Goal: Communication & Community: Answer question/provide support

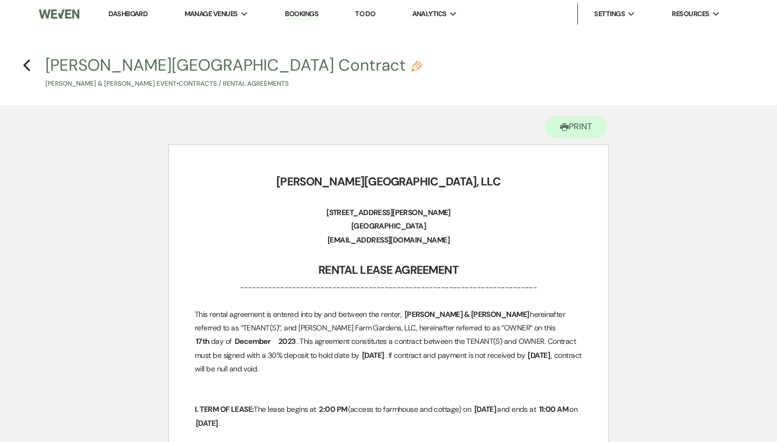
click at [142, 17] on link "Dashboard" at bounding box center [127, 13] width 39 height 9
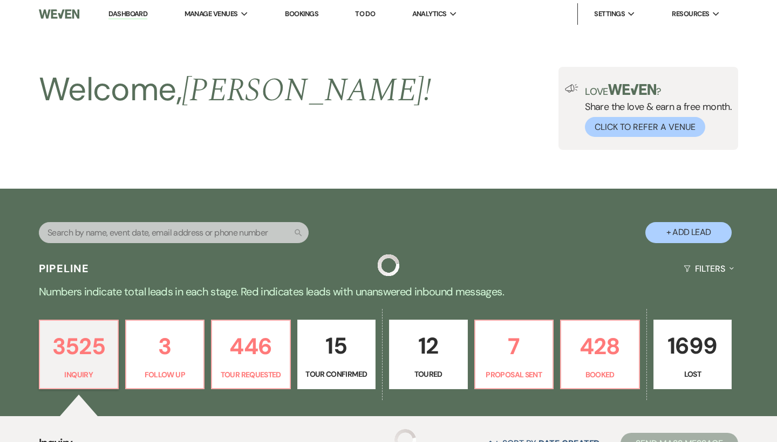
click at [137, 15] on link "Dashboard" at bounding box center [127, 14] width 39 height 10
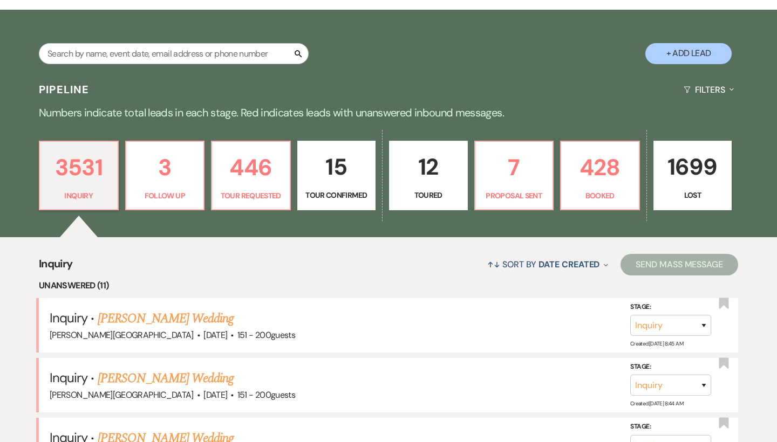
scroll to position [133, 0]
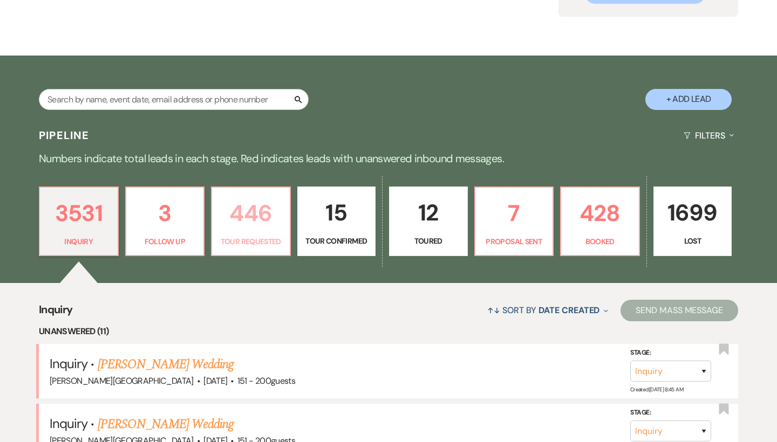
click at [261, 215] on p "446" at bounding box center [251, 213] width 65 height 36
select select "2"
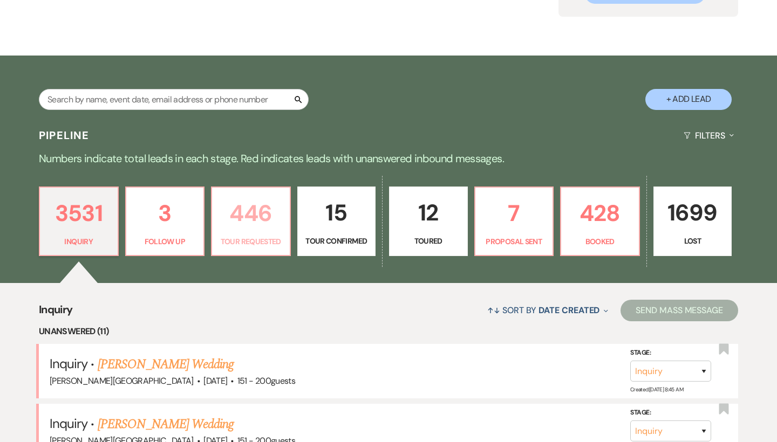
select select "2"
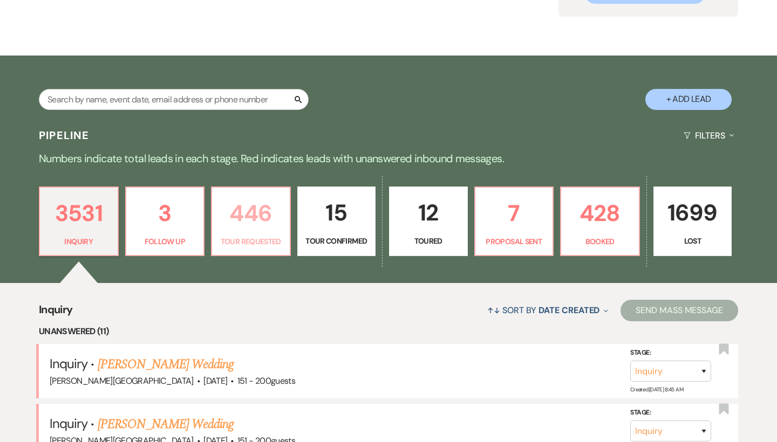
select select "2"
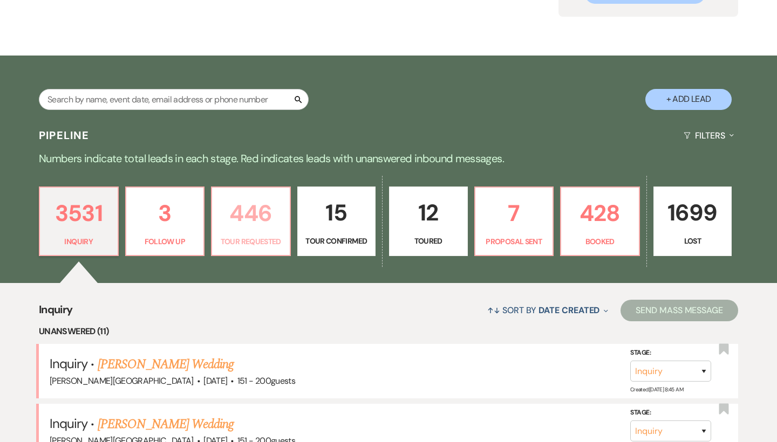
select select "2"
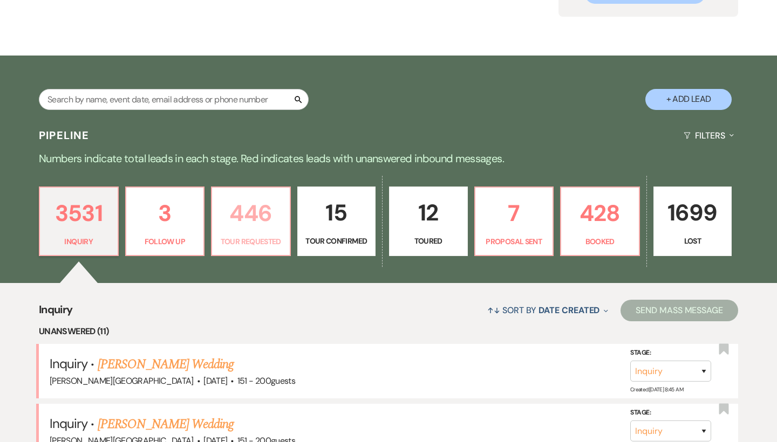
select select "2"
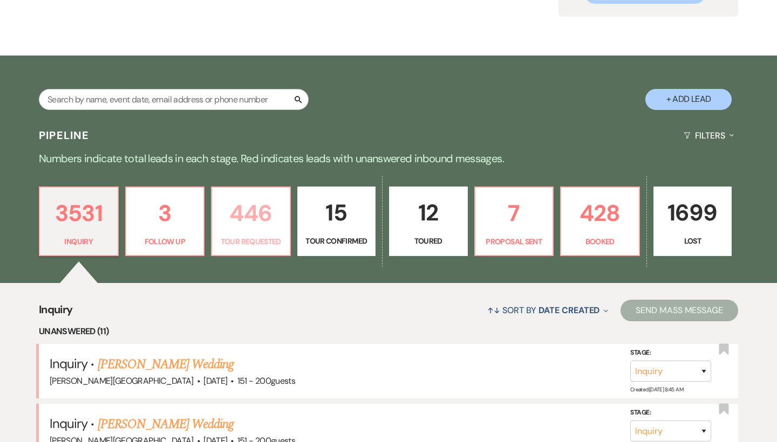
select select "2"
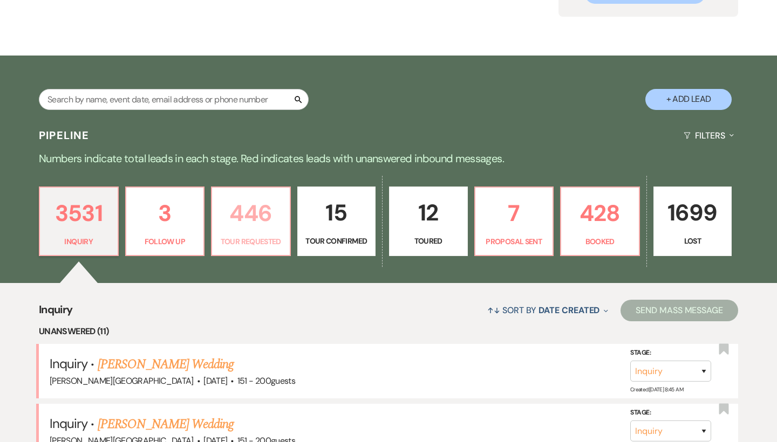
select select "2"
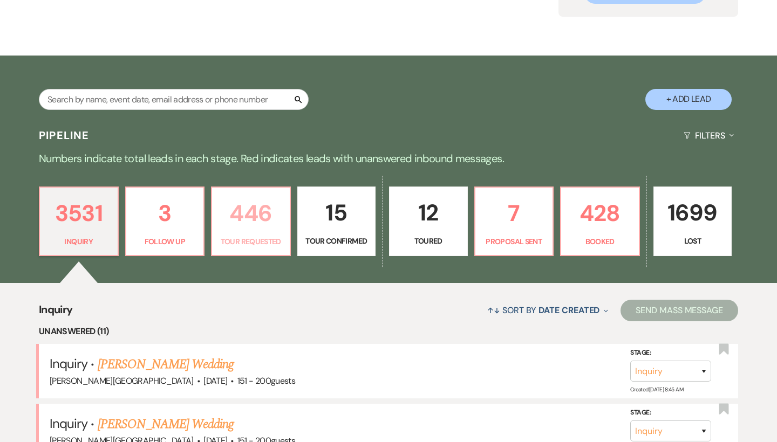
select select "2"
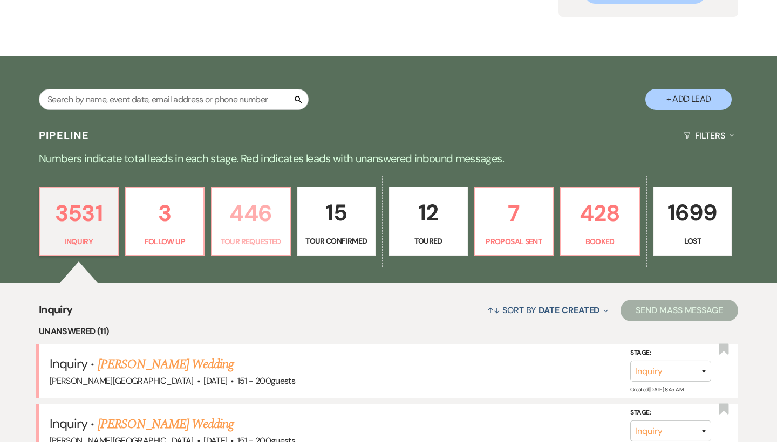
select select "2"
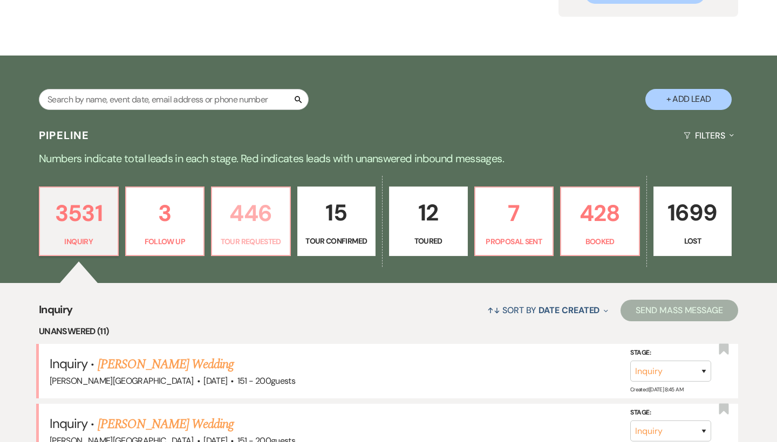
select select "2"
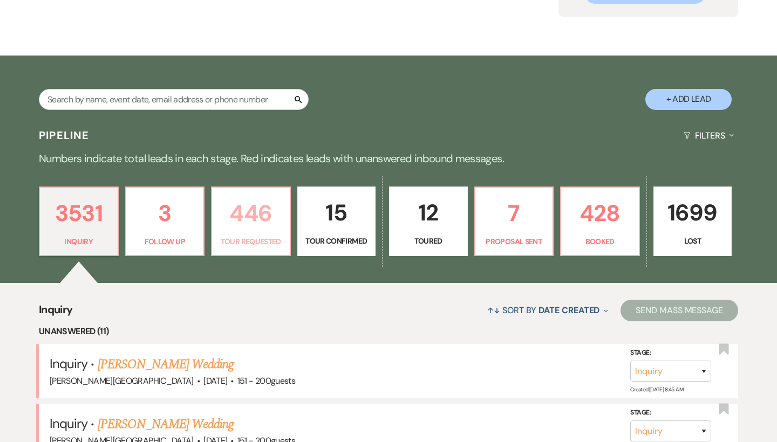
select select "2"
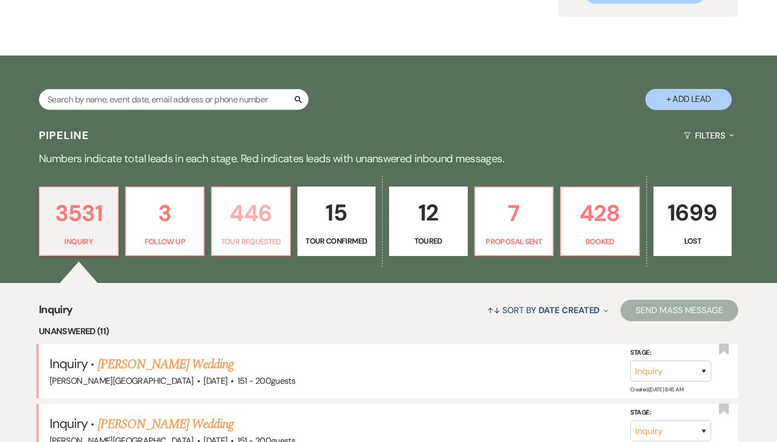
select select "2"
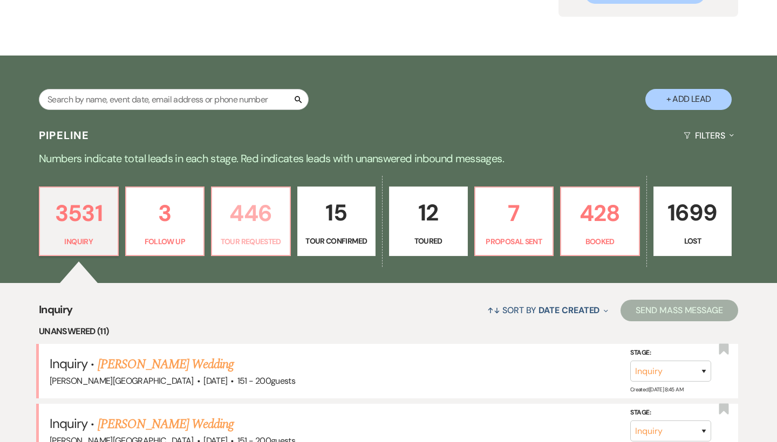
select select "2"
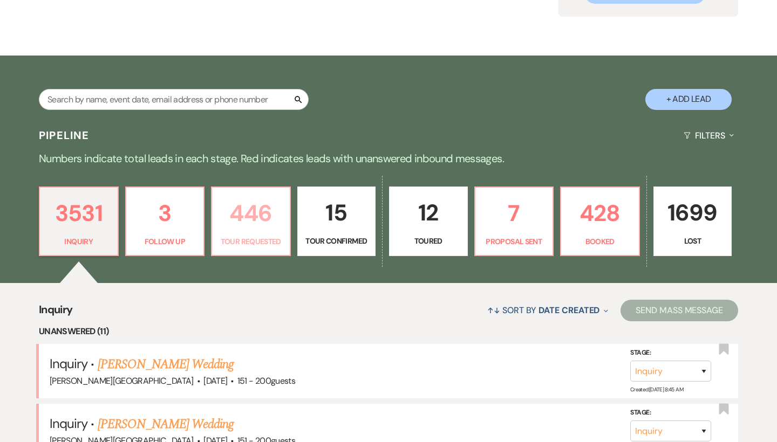
select select "2"
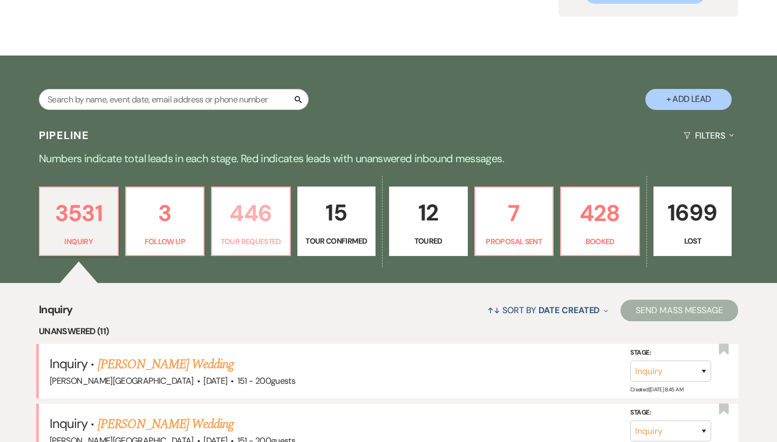
select select "2"
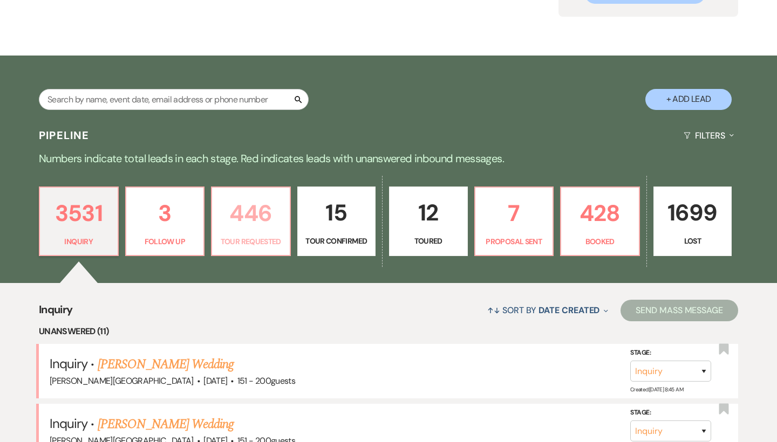
select select "2"
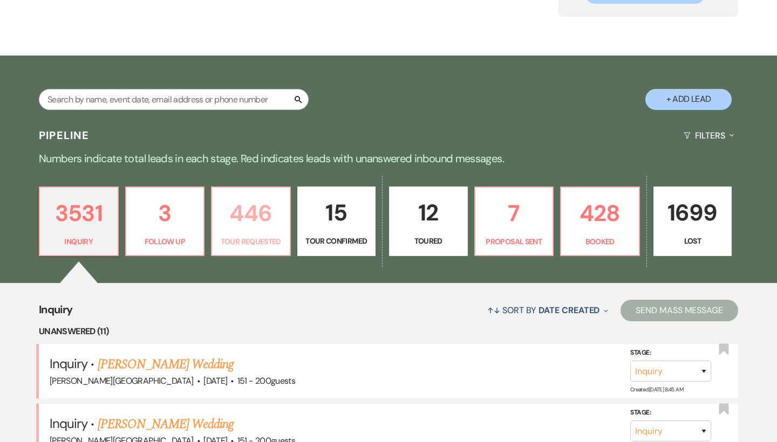
select select "2"
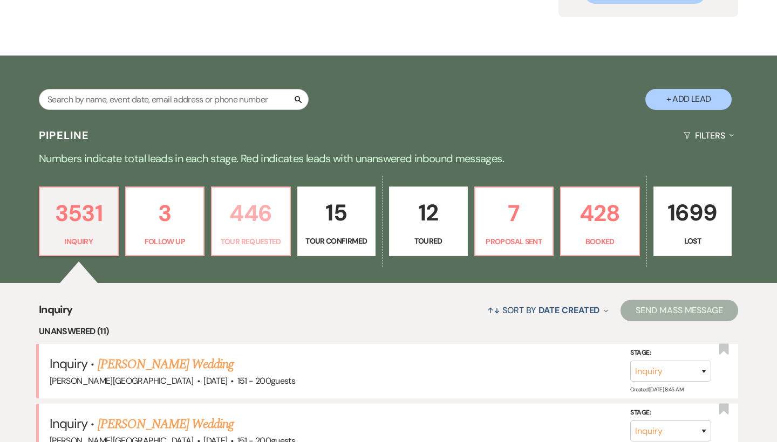
select select "2"
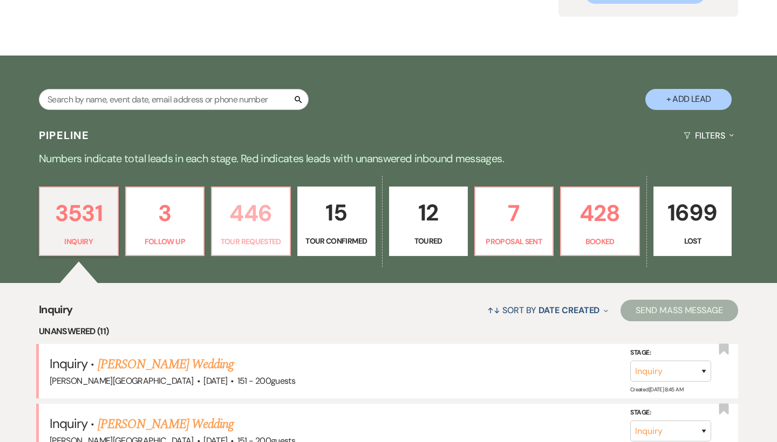
select select "2"
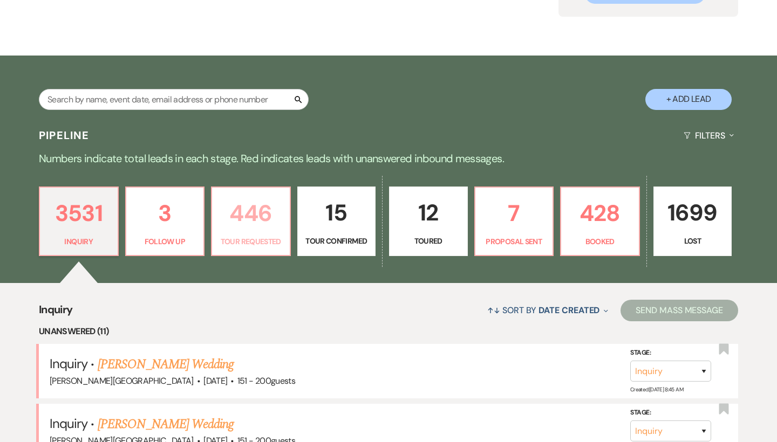
select select "2"
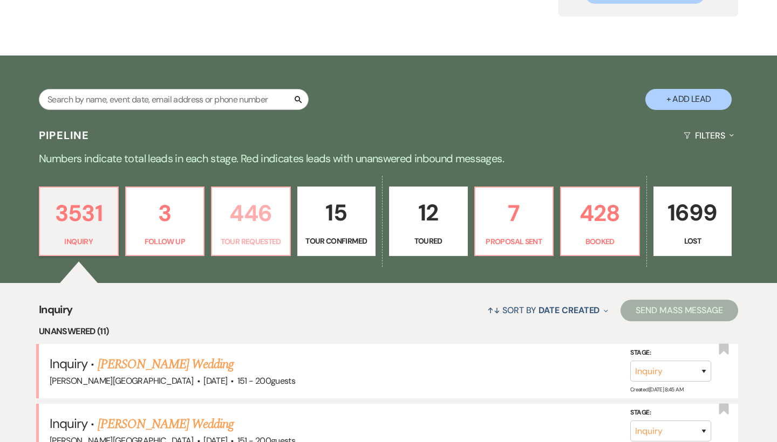
select select "2"
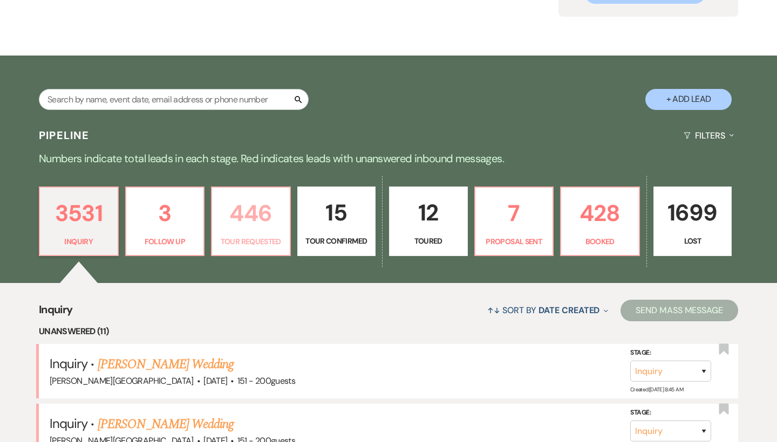
select select "2"
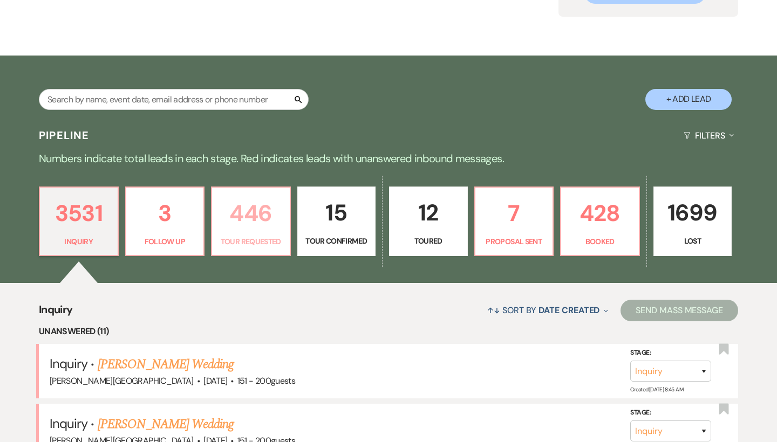
select select "2"
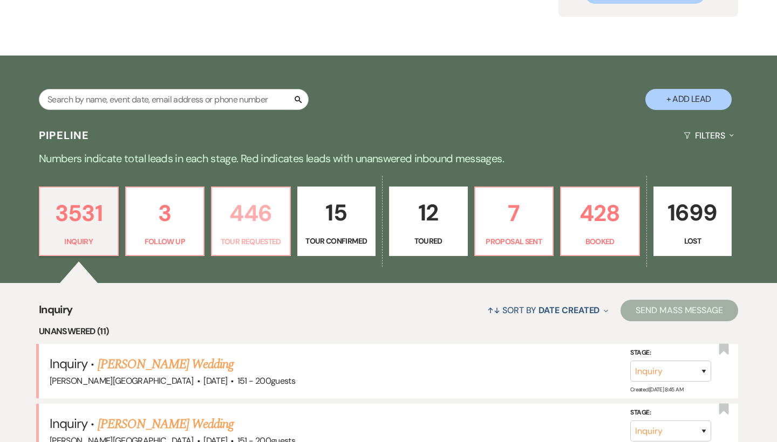
select select "2"
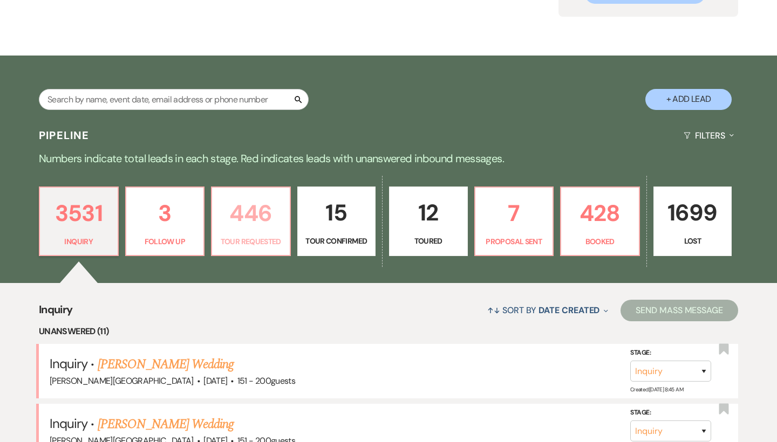
select select "2"
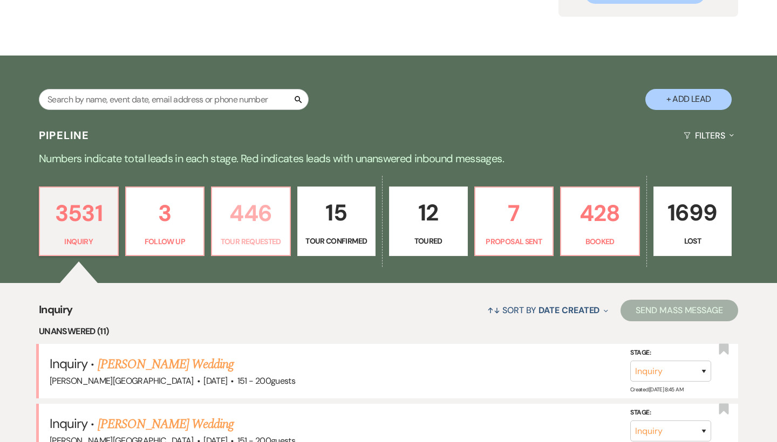
select select "2"
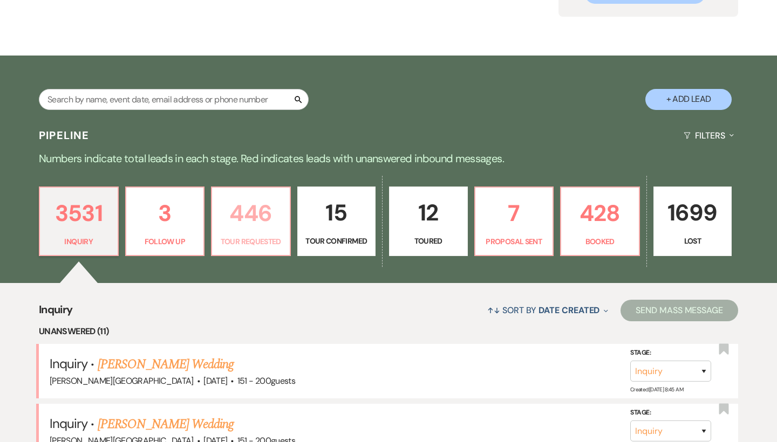
select select "2"
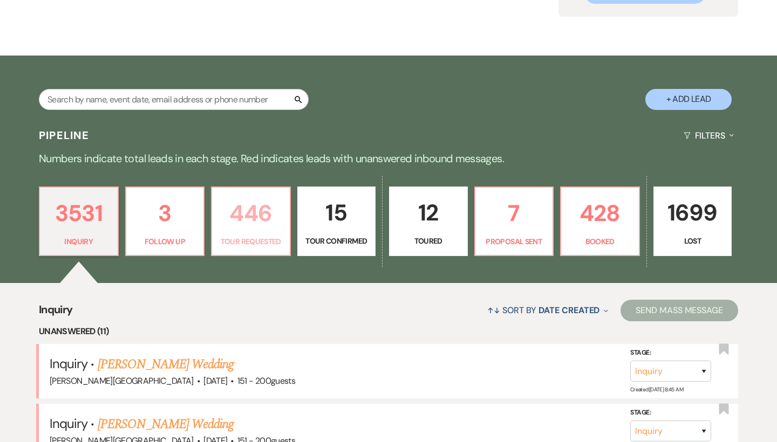
select select "2"
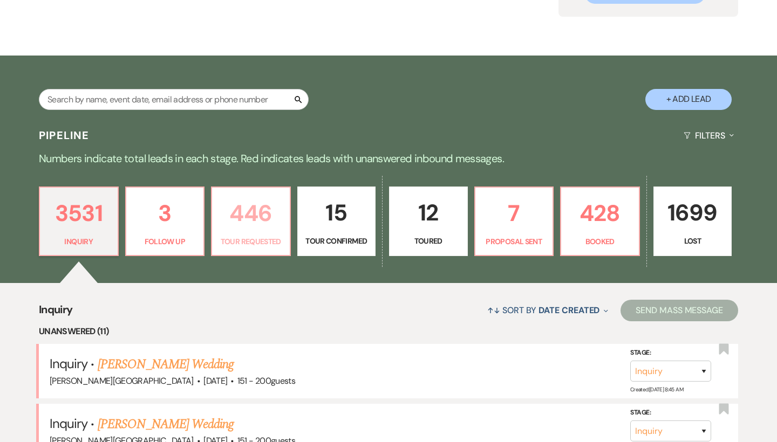
select select "2"
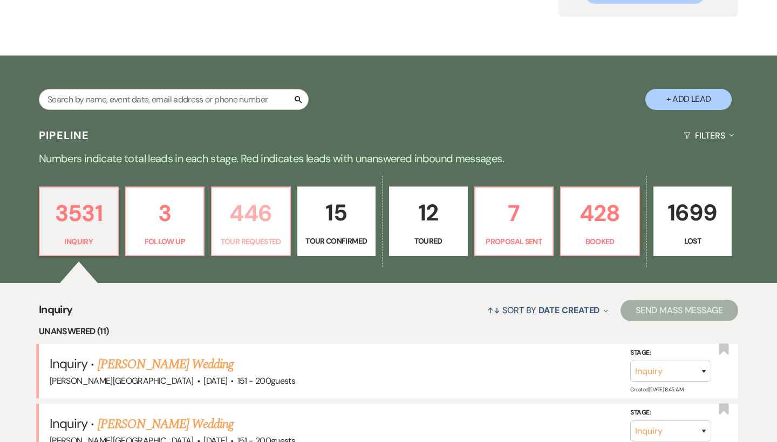
select select "2"
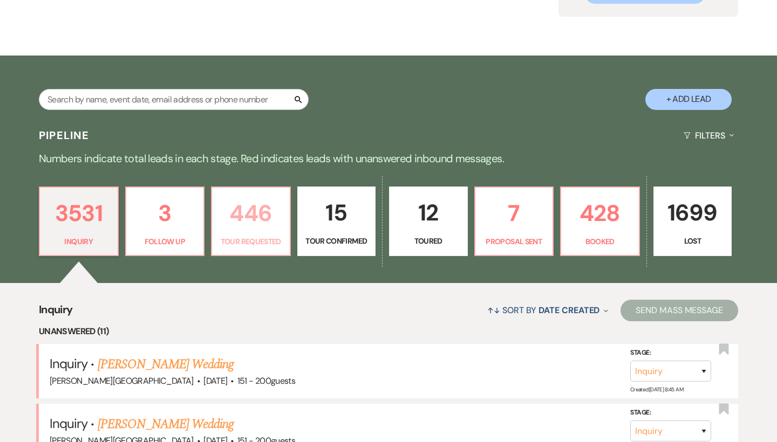
select select "2"
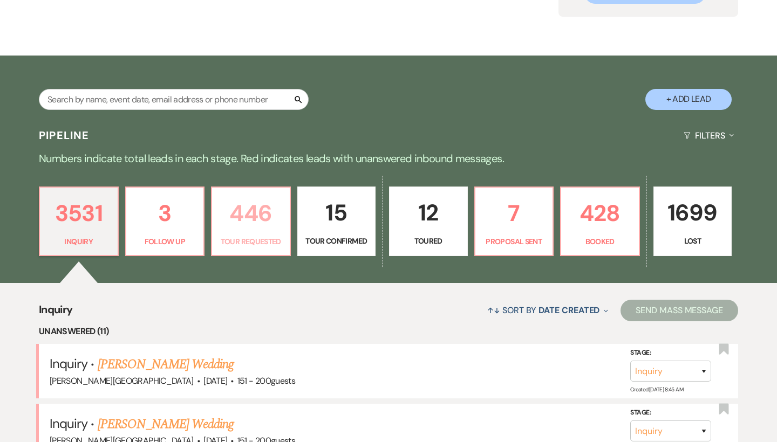
select select "2"
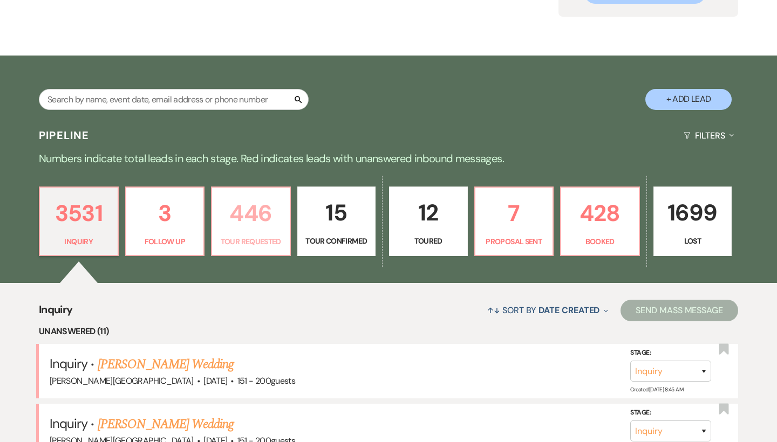
select select "2"
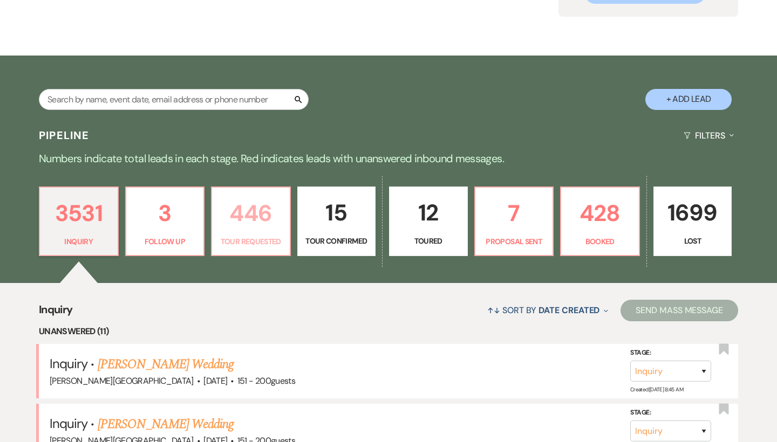
select select "2"
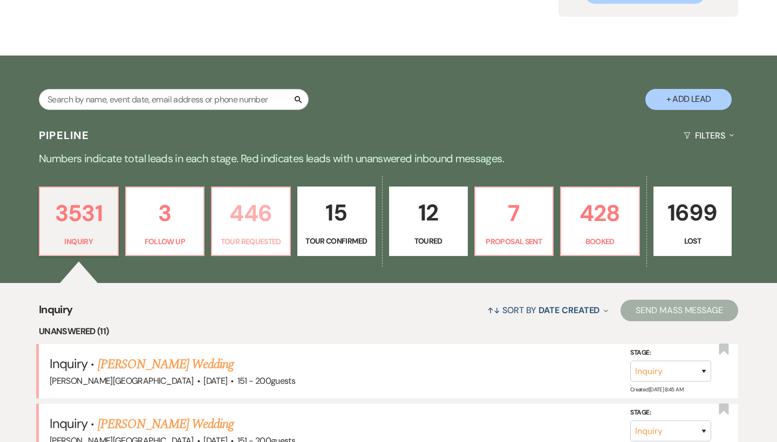
select select "2"
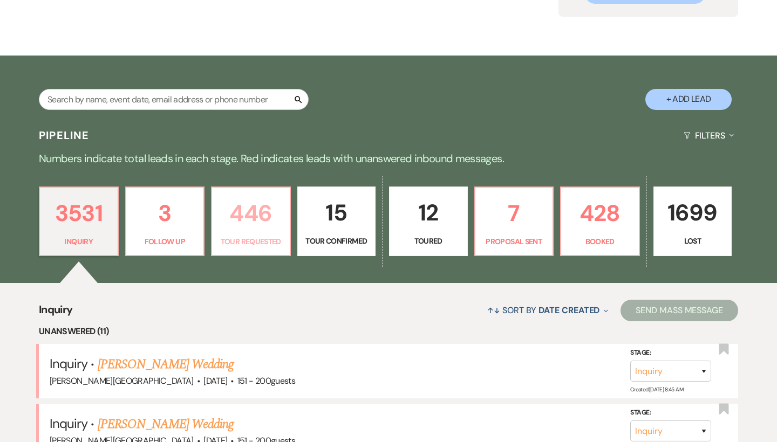
select select "2"
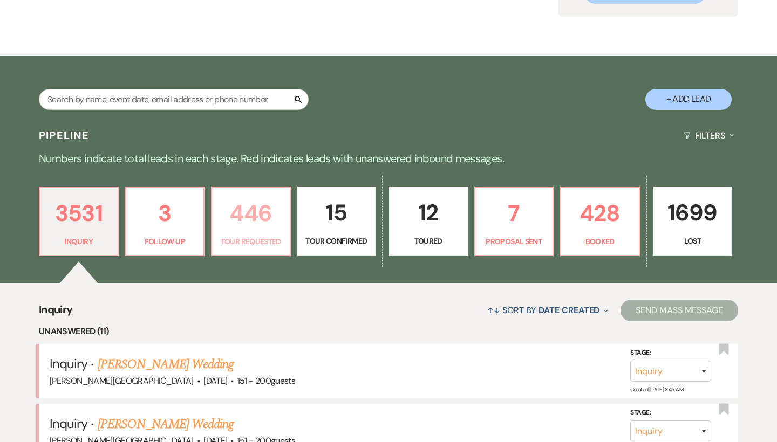
select select "2"
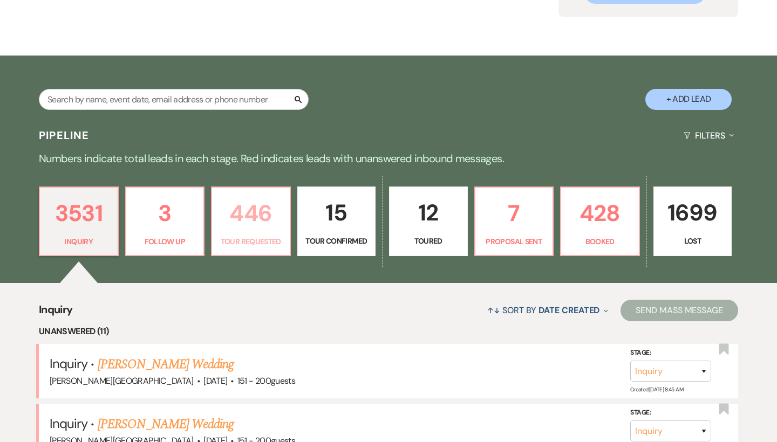
select select "2"
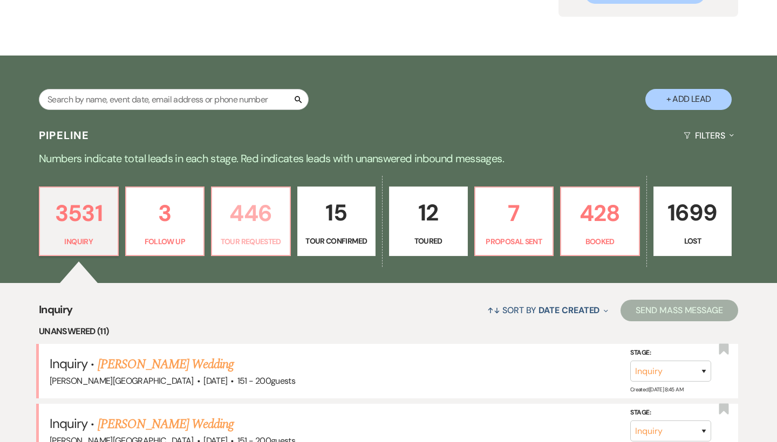
select select "2"
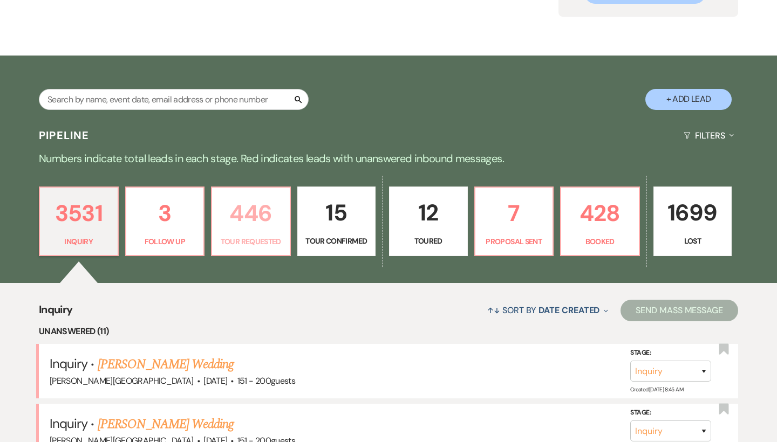
select select "2"
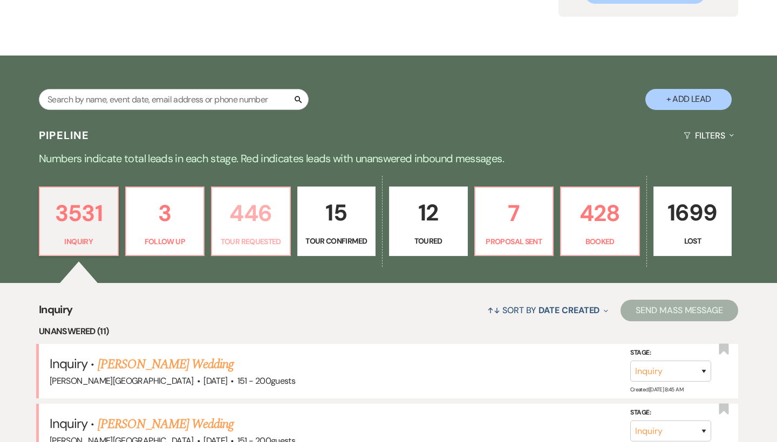
select select "2"
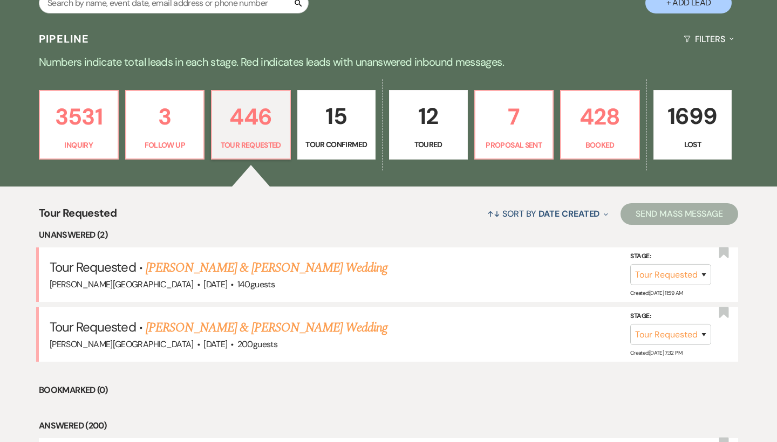
scroll to position [234, 0]
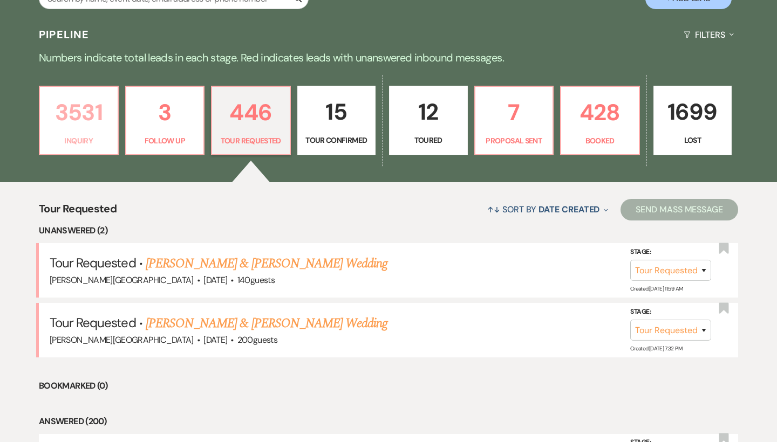
click at [96, 138] on p "Inquiry" at bounding box center [78, 141] width 65 height 12
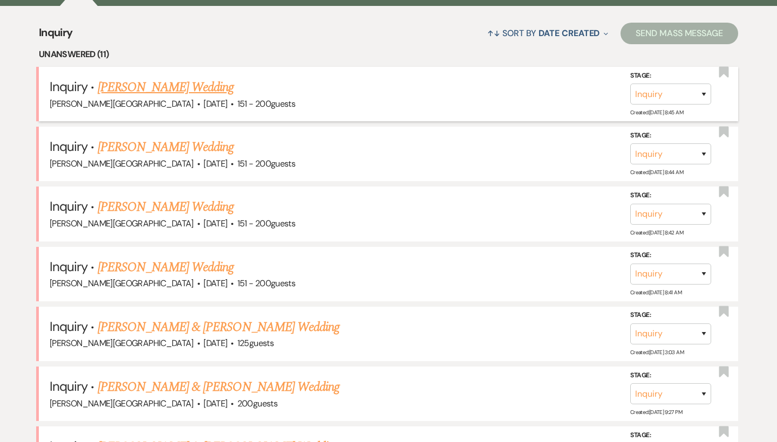
scroll to position [423, 0]
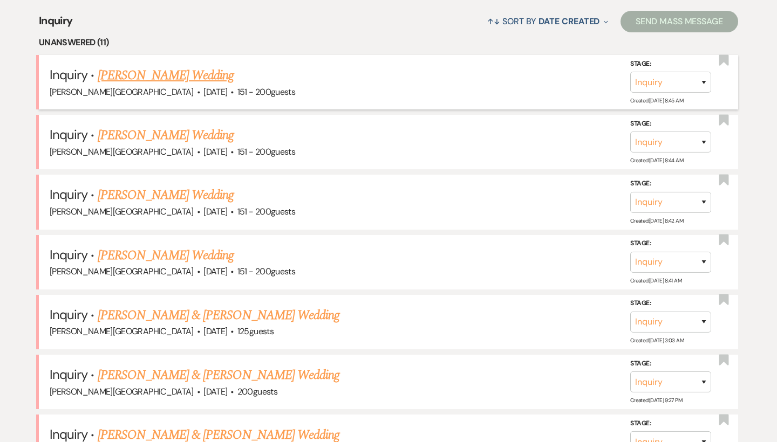
click at [160, 72] on link "[PERSON_NAME] Wedding" at bounding box center [166, 75] width 137 height 19
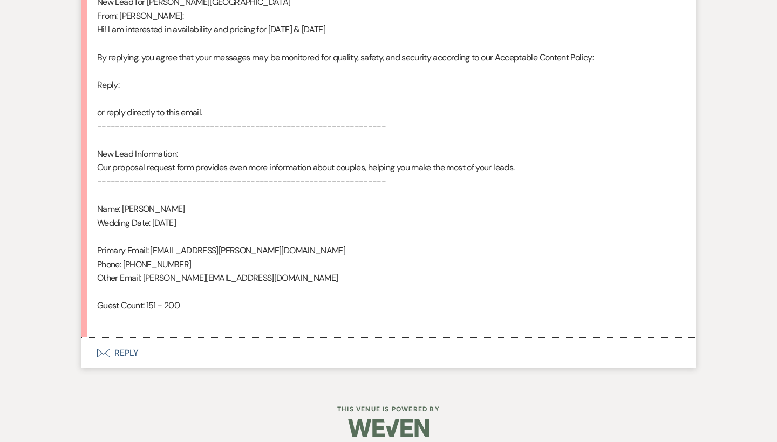
click at [126, 338] on button "Envelope Reply" at bounding box center [388, 353] width 615 height 30
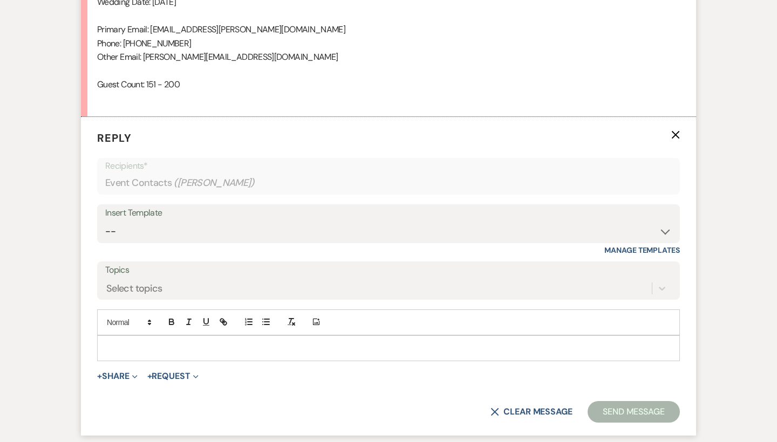
scroll to position [858, 0]
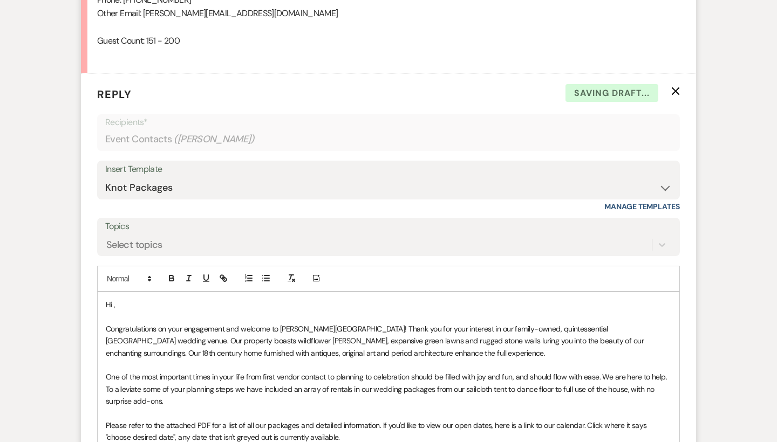
click at [148, 299] on p "Hi ," at bounding box center [389, 305] width 566 height 12
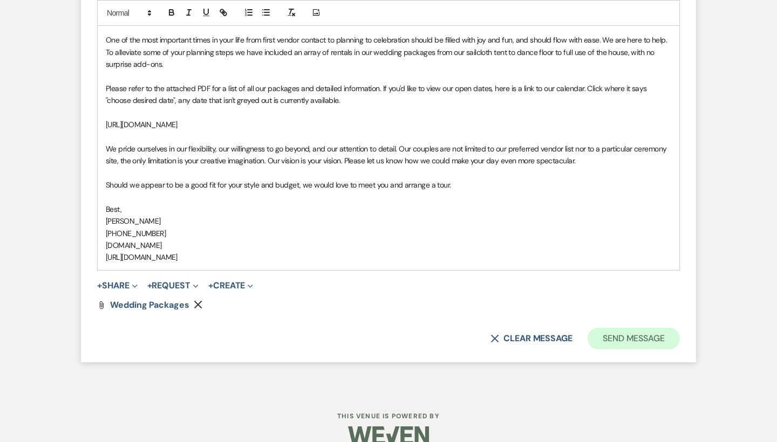
click at [618, 328] on button "Send Message" at bounding box center [634, 339] width 92 height 22
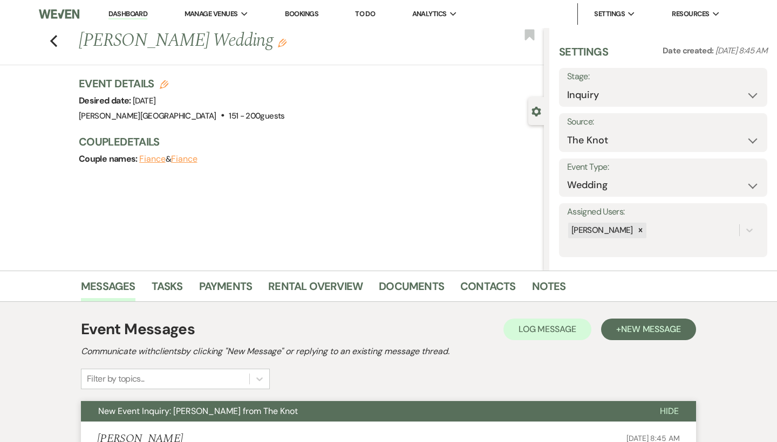
scroll to position [0, 0]
click at [55, 40] on icon "Previous" at bounding box center [54, 41] width 8 height 13
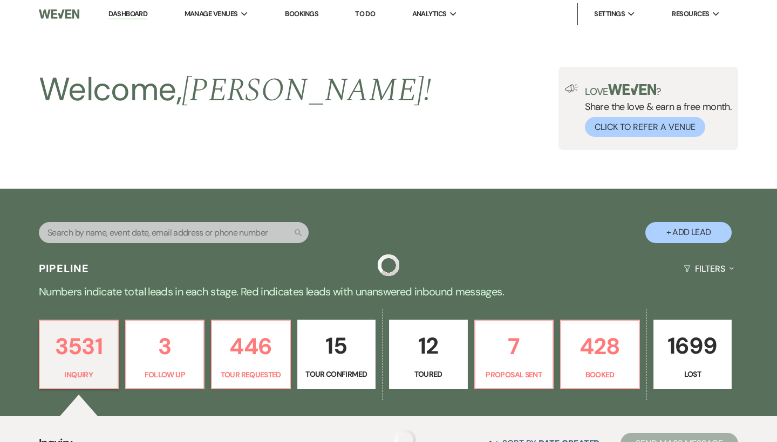
scroll to position [423, 0]
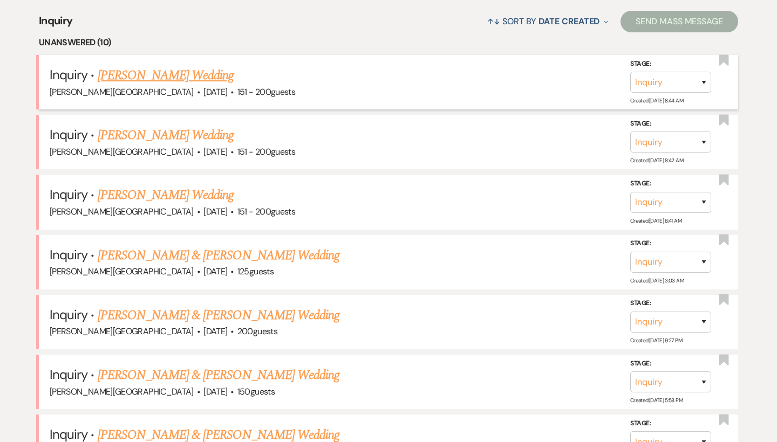
click at [234, 78] on link "[PERSON_NAME] Wedding" at bounding box center [166, 75] width 137 height 19
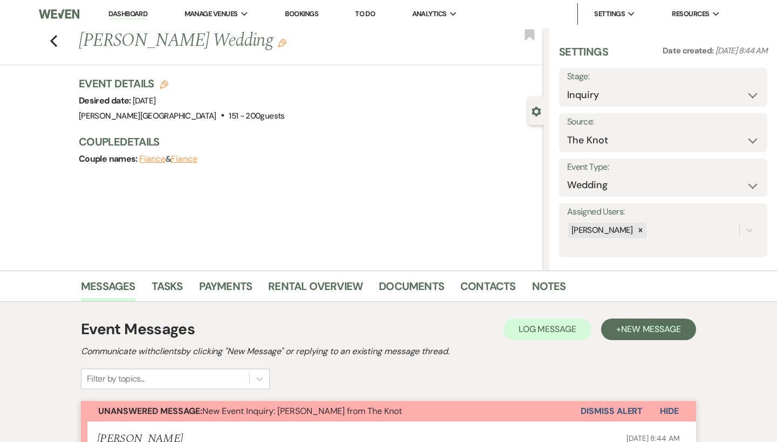
click at [598, 412] on button "Dismiss Alert" at bounding box center [612, 411] width 62 height 21
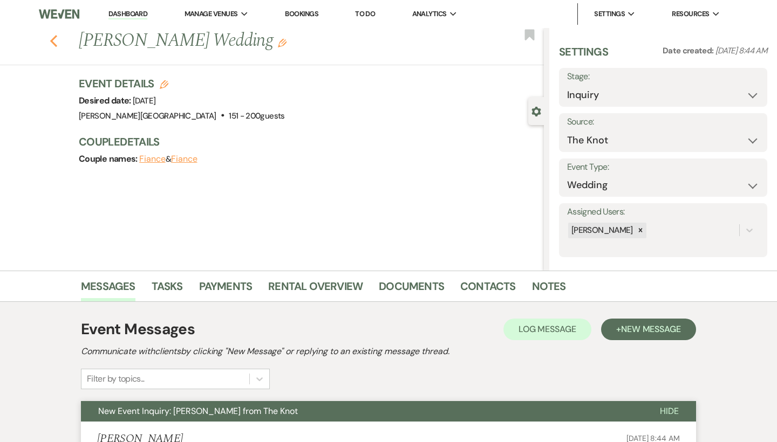
click at [56, 45] on use "button" at bounding box center [53, 41] width 7 height 12
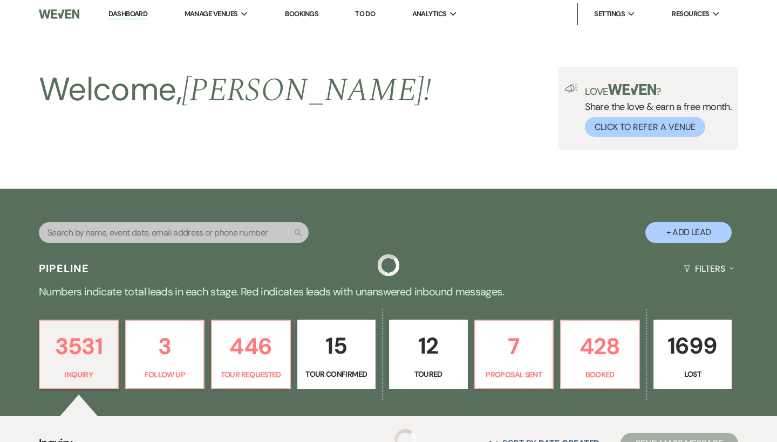
scroll to position [423, 0]
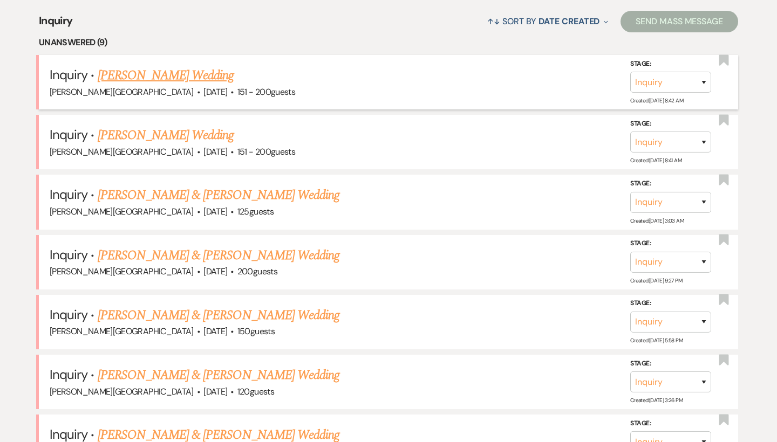
click at [151, 78] on link "[PERSON_NAME] Wedding" at bounding box center [166, 75] width 137 height 19
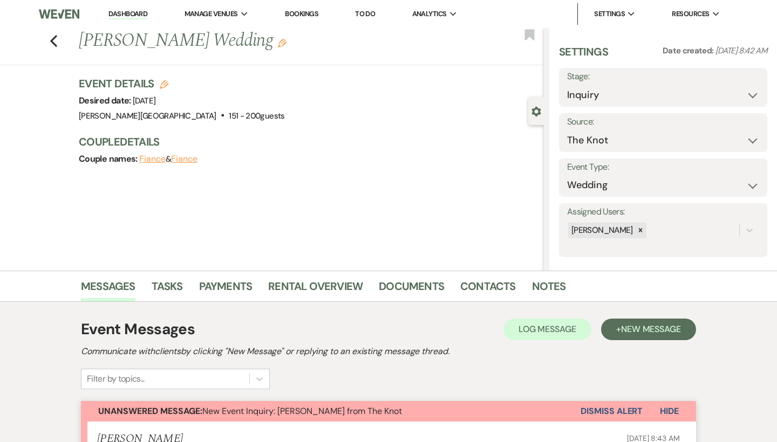
click at [625, 413] on button "Dismiss Alert" at bounding box center [612, 411] width 62 height 21
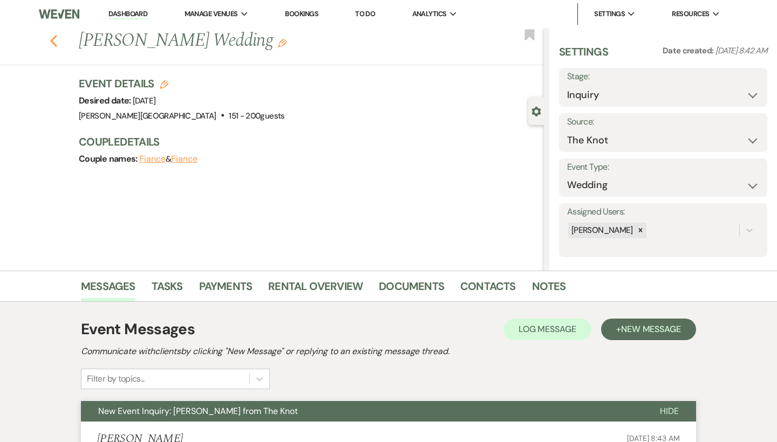
click at [52, 42] on icon "Previous" at bounding box center [54, 41] width 8 height 13
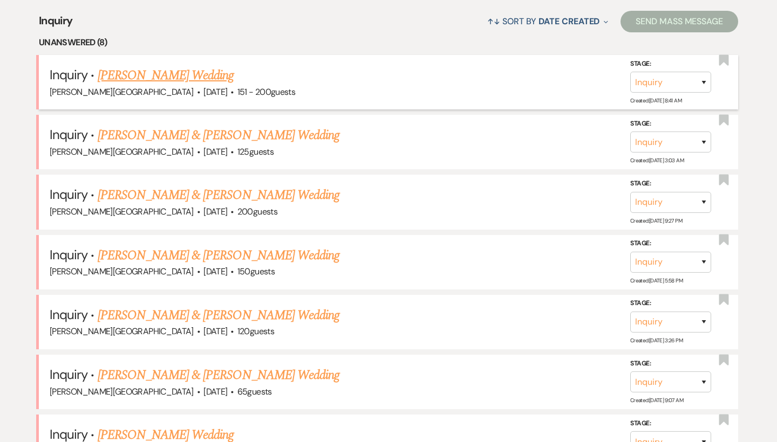
click at [141, 76] on link "[PERSON_NAME] Wedding" at bounding box center [166, 75] width 137 height 19
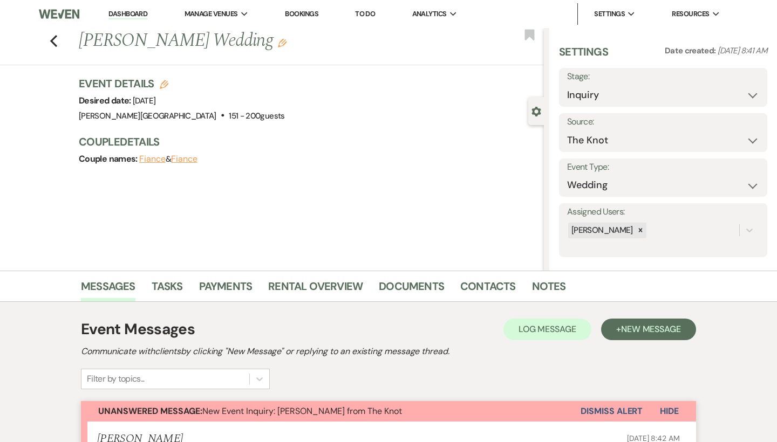
click at [600, 408] on button "Dismiss Alert" at bounding box center [612, 411] width 62 height 21
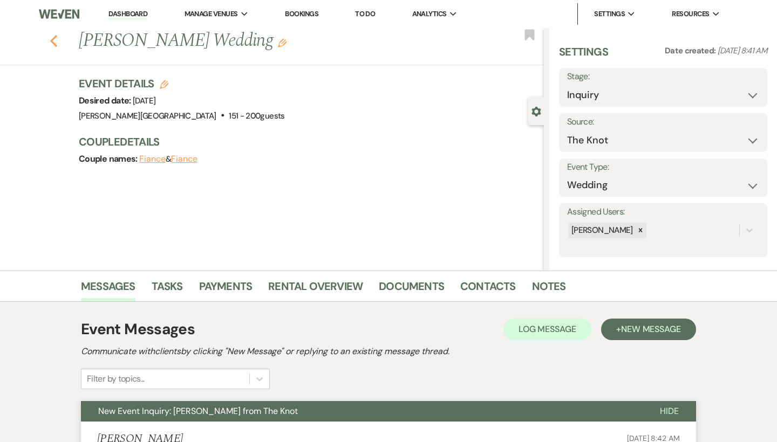
click at [53, 44] on icon "Previous" at bounding box center [54, 41] width 8 height 13
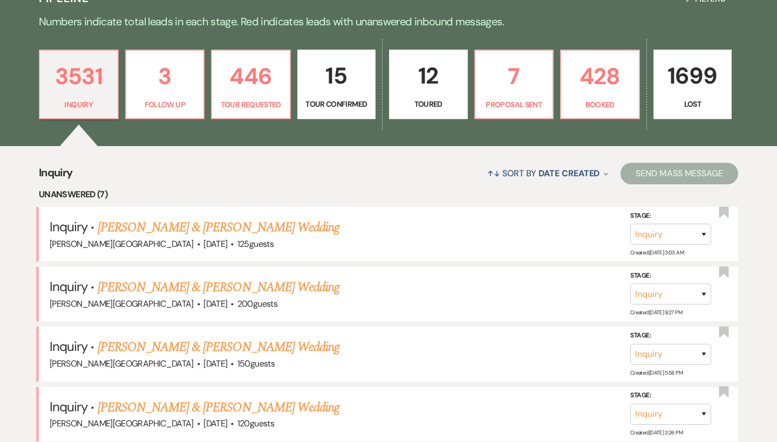
scroll to position [188, 0]
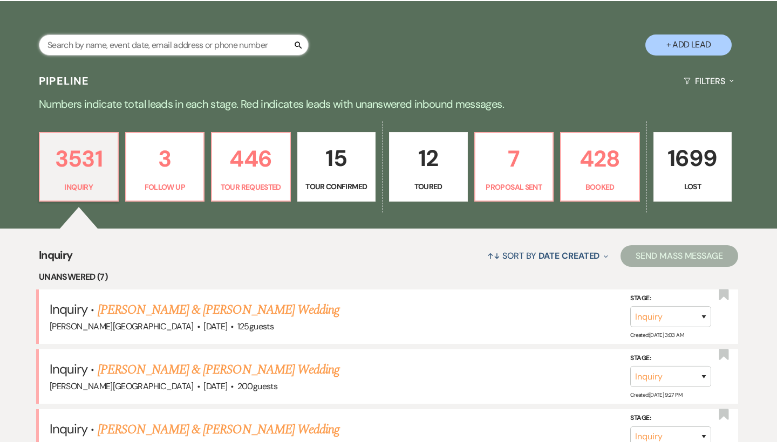
click at [145, 46] on input "text" at bounding box center [174, 45] width 270 height 21
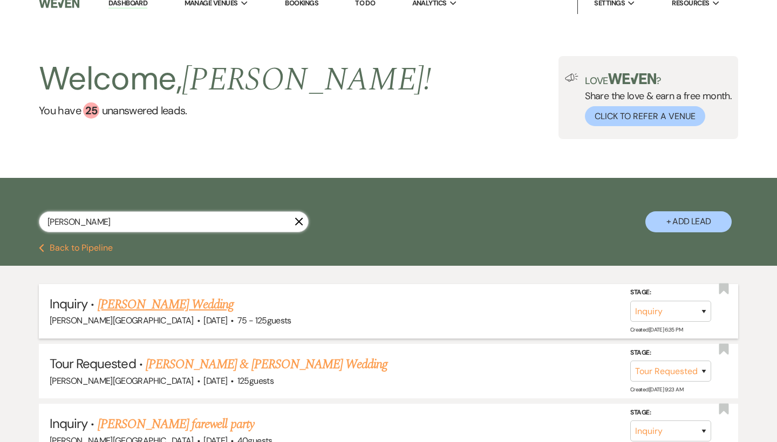
scroll to position [12, 0]
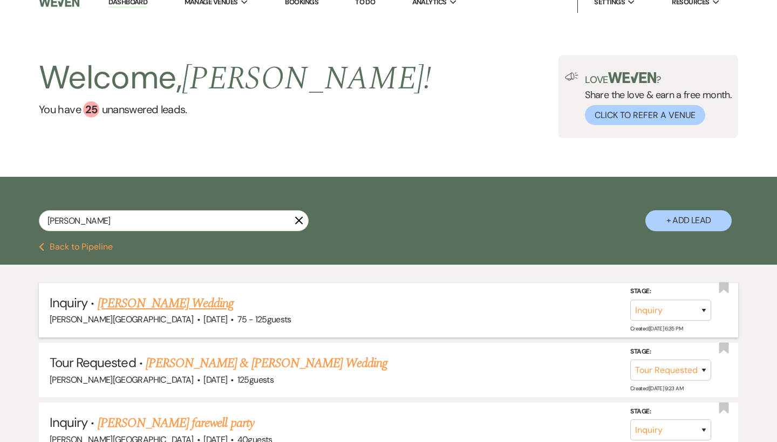
click at [224, 305] on link "[PERSON_NAME] Wedding" at bounding box center [166, 303] width 137 height 19
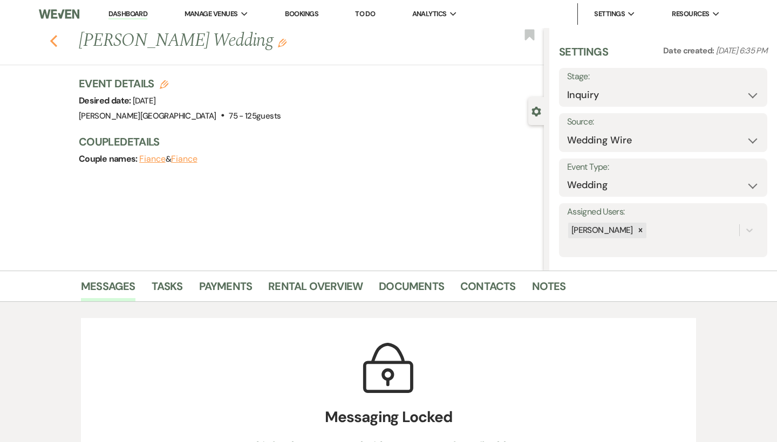
click at [53, 39] on use "button" at bounding box center [53, 41] width 7 height 12
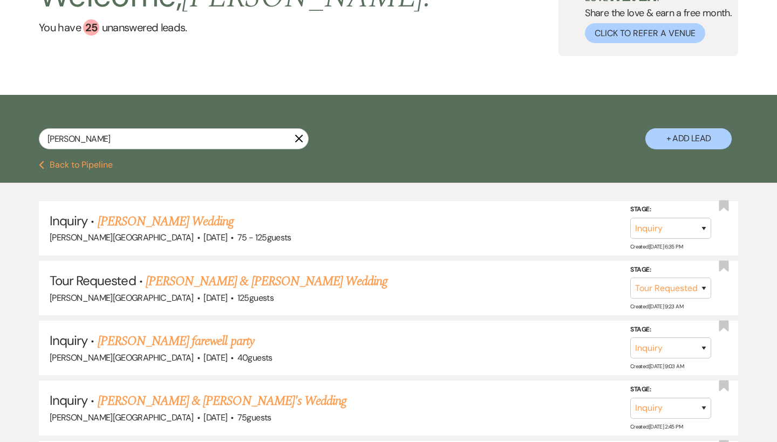
scroll to position [135, 0]
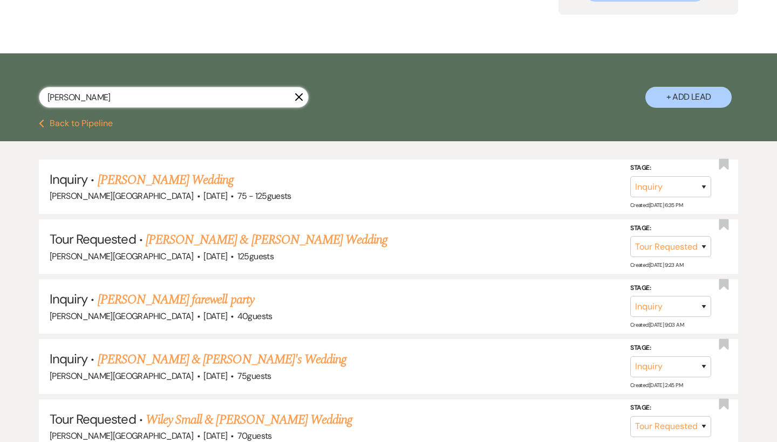
drag, startPoint x: 99, startPoint y: 99, endPoint x: 30, endPoint y: 89, distance: 69.3
click at [30, 89] on div "[PERSON_NAME] + Add Lead" at bounding box center [388, 88] width 777 height 58
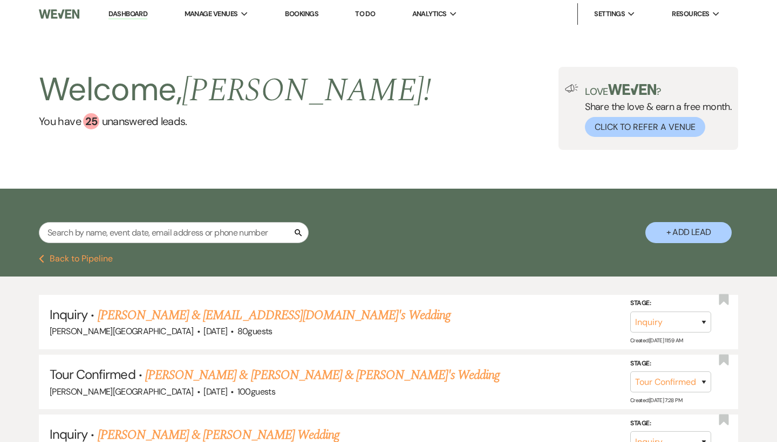
click at [125, 13] on link "Dashboard" at bounding box center [127, 14] width 39 height 10
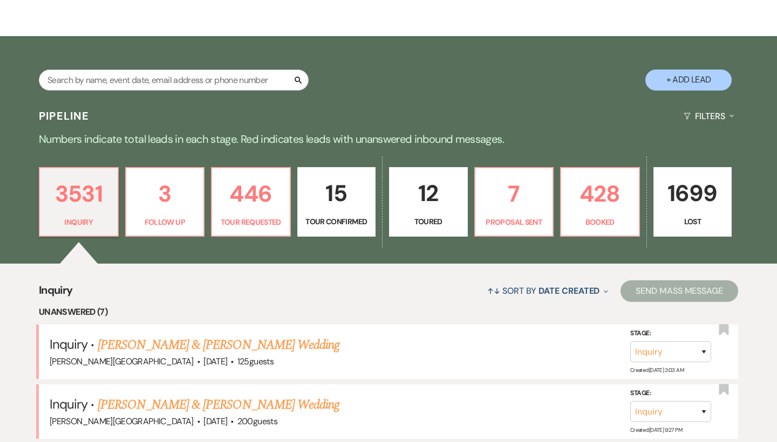
scroll to position [134, 0]
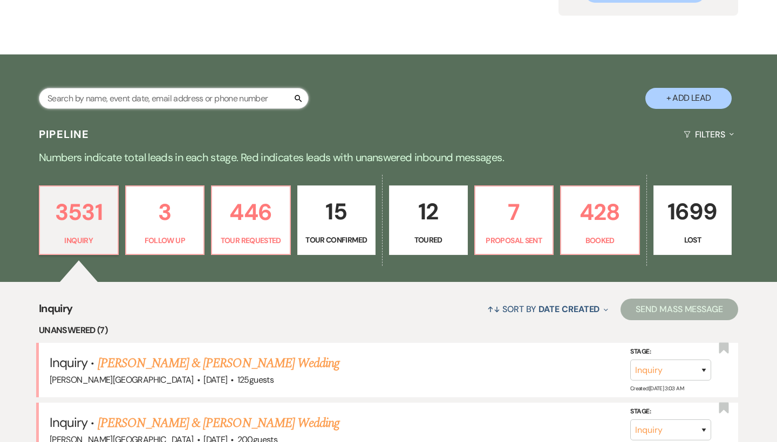
click at [119, 100] on input "text" at bounding box center [174, 98] width 270 height 21
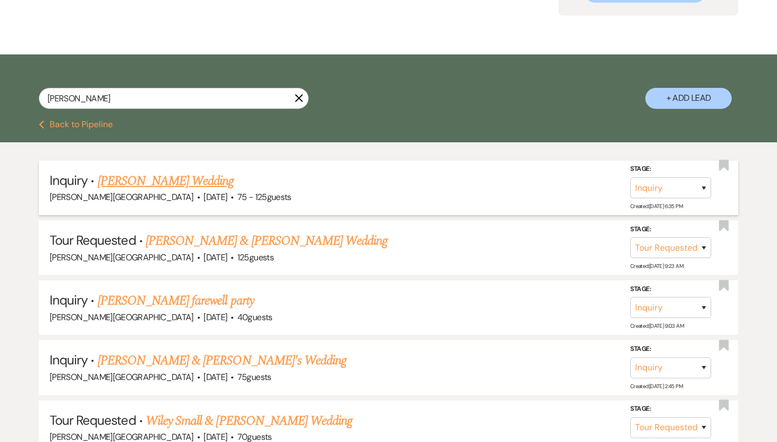
click at [219, 182] on link "[PERSON_NAME] Wedding" at bounding box center [166, 181] width 137 height 19
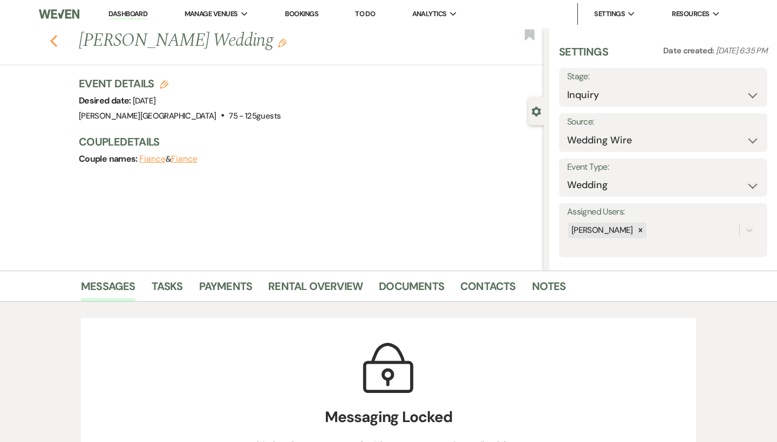
click at [53, 38] on use "button" at bounding box center [53, 41] width 7 height 12
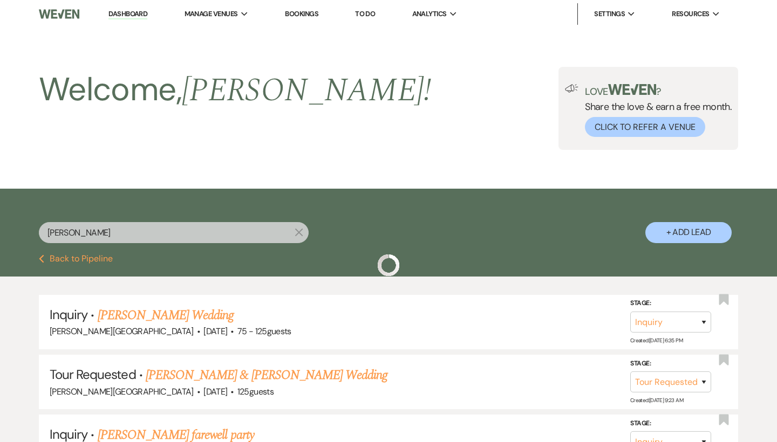
scroll to position [134, 0]
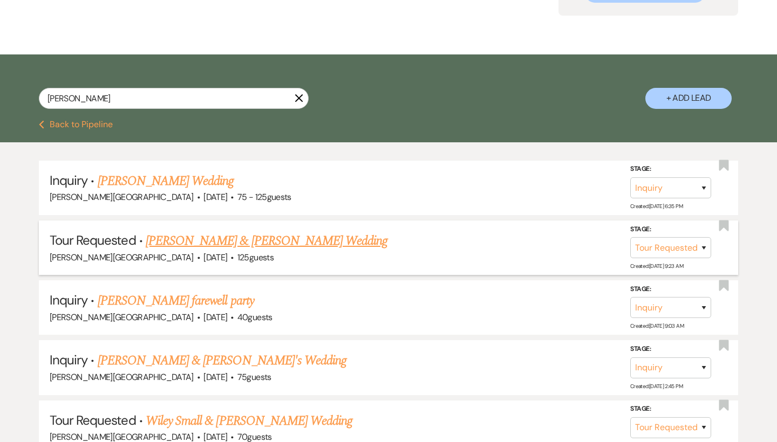
click at [230, 242] on link "[PERSON_NAME] & [PERSON_NAME] Wedding" at bounding box center [267, 240] width 242 height 19
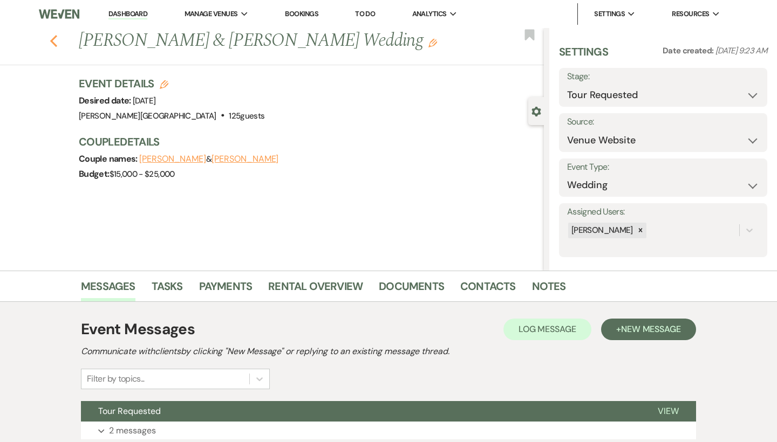
click at [52, 37] on icon "Previous" at bounding box center [54, 41] width 8 height 13
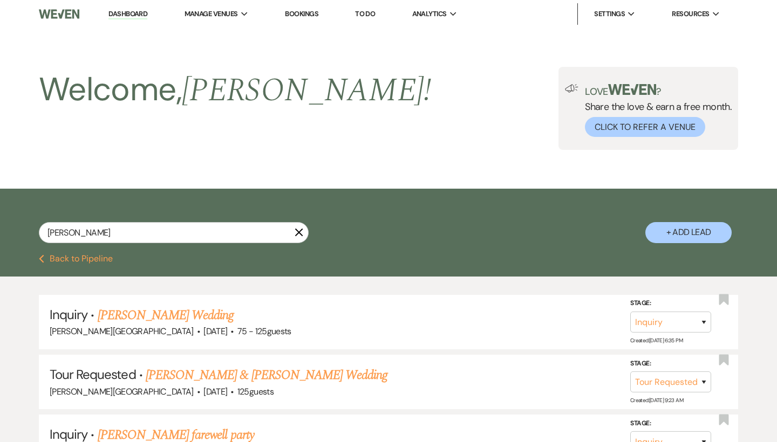
scroll to position [134, 0]
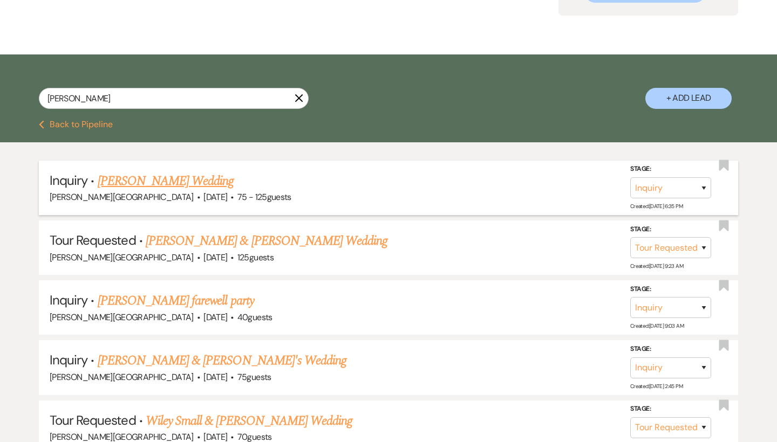
click at [230, 182] on link "[PERSON_NAME] Wedding" at bounding box center [166, 181] width 137 height 19
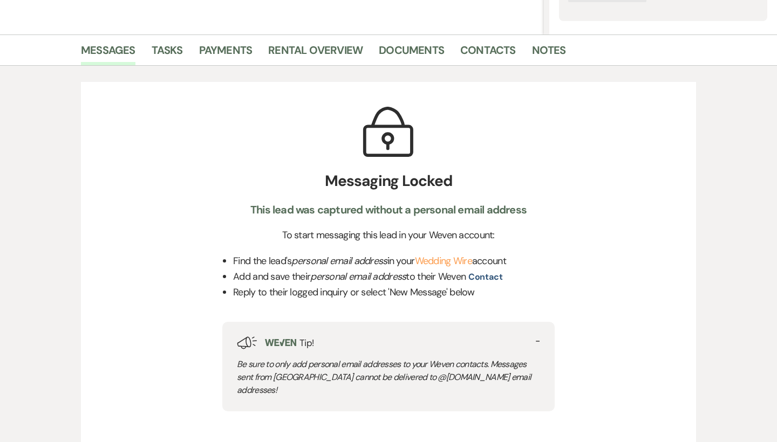
scroll to position [373, 0]
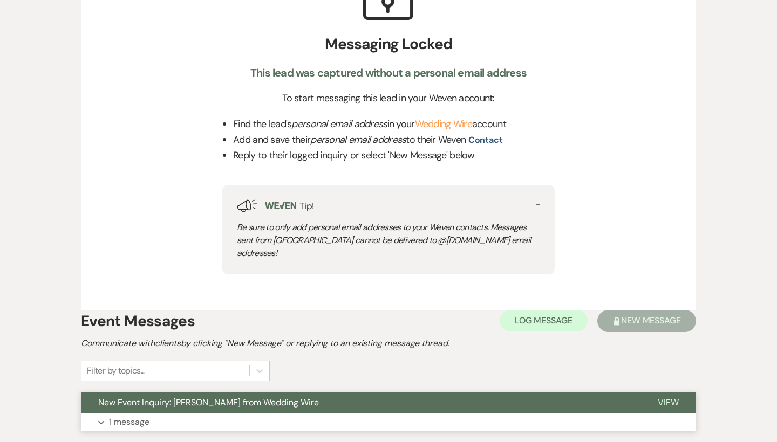
click at [383, 393] on button "New Event Inquiry: [PERSON_NAME] from Wedding Wire" at bounding box center [361, 403] width 560 height 21
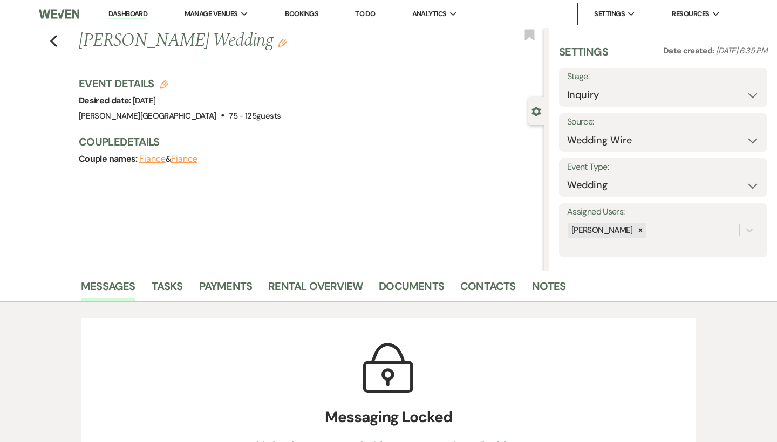
scroll to position [0, 0]
click at [52, 41] on use "button" at bounding box center [53, 41] width 7 height 12
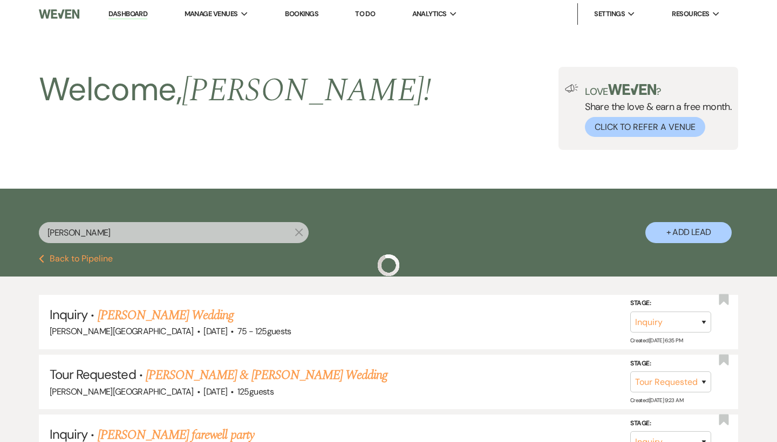
scroll to position [134, 0]
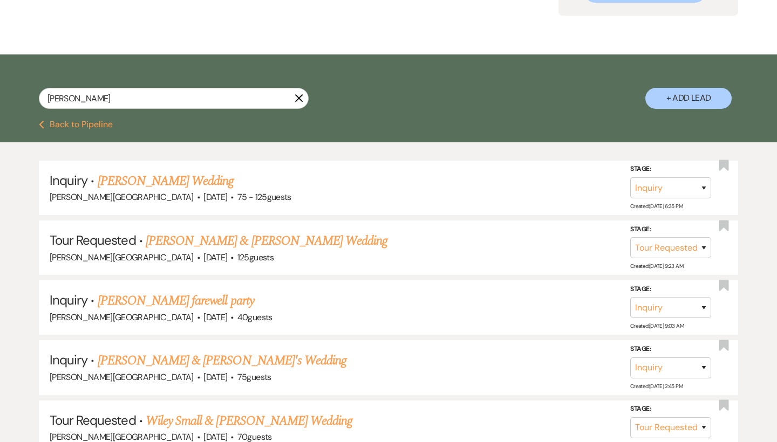
click at [299, 100] on icon "X" at bounding box center [299, 98] width 9 height 9
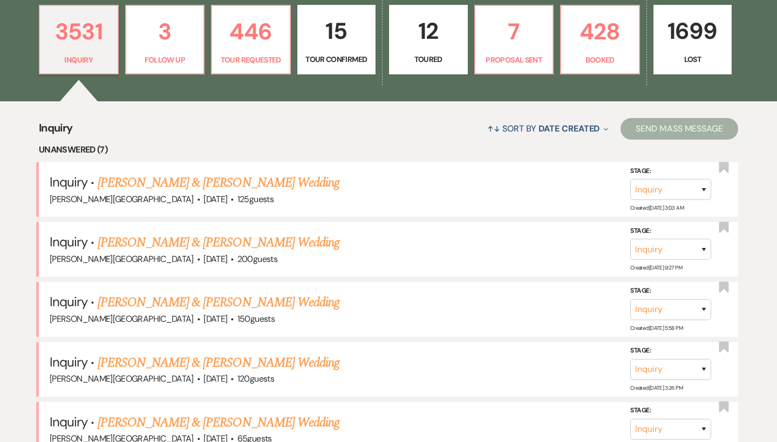
scroll to position [324, 0]
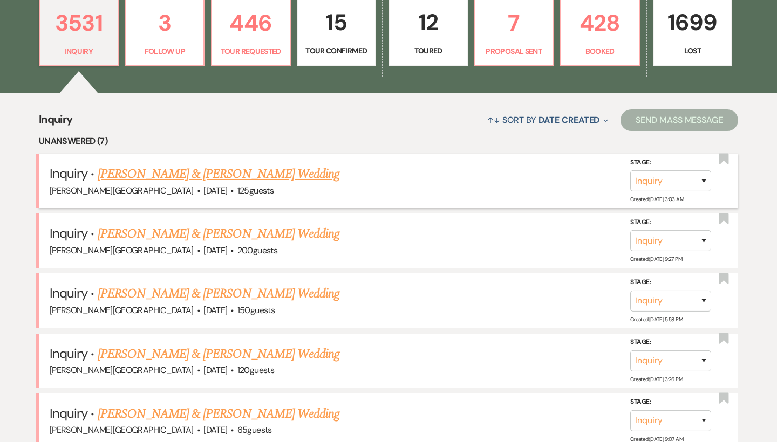
click at [181, 178] on link "[PERSON_NAME] & [PERSON_NAME] Wedding" at bounding box center [219, 174] width 242 height 19
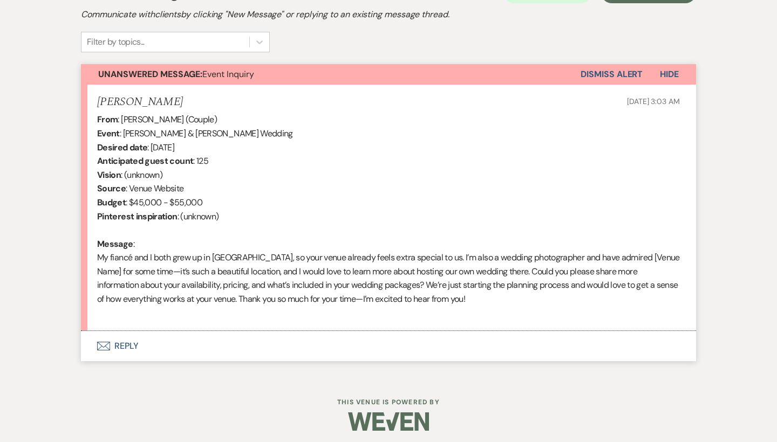
scroll to position [337, 0]
click at [133, 339] on button "Envelope Reply" at bounding box center [388, 347] width 615 height 30
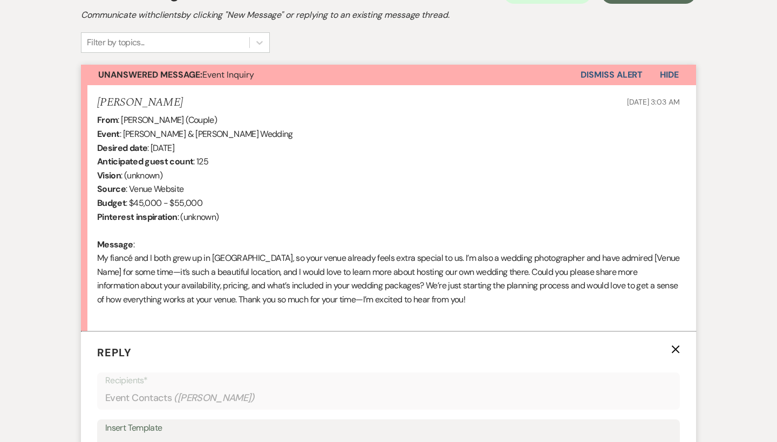
scroll to position [602, 0]
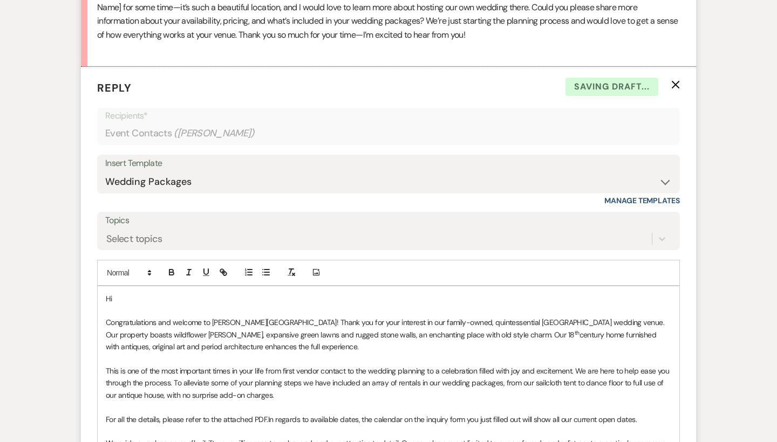
click at [135, 294] on p "Hi" at bounding box center [389, 299] width 566 height 12
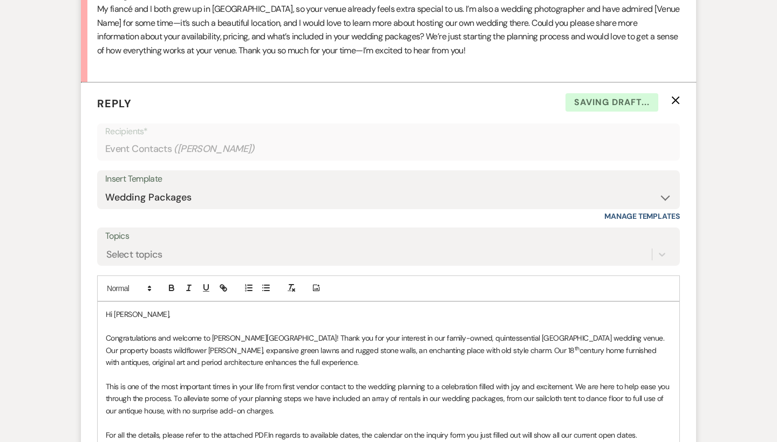
scroll to position [623, 0]
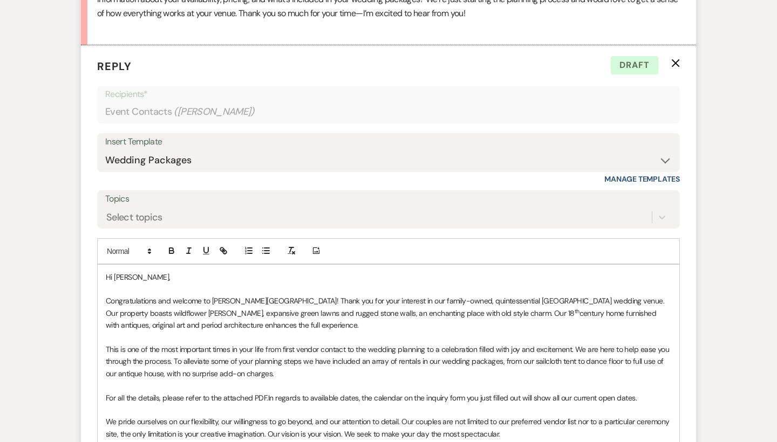
click at [283, 295] on p "Congratulations and welcome to [PERSON_NAME][GEOGRAPHIC_DATA]! Thank you for yo…" at bounding box center [389, 313] width 566 height 36
click at [281, 295] on p "Congratulations and welcome to [PERSON_NAME][GEOGRAPHIC_DATA]! Thank you for yo…" at bounding box center [389, 313] width 566 height 36
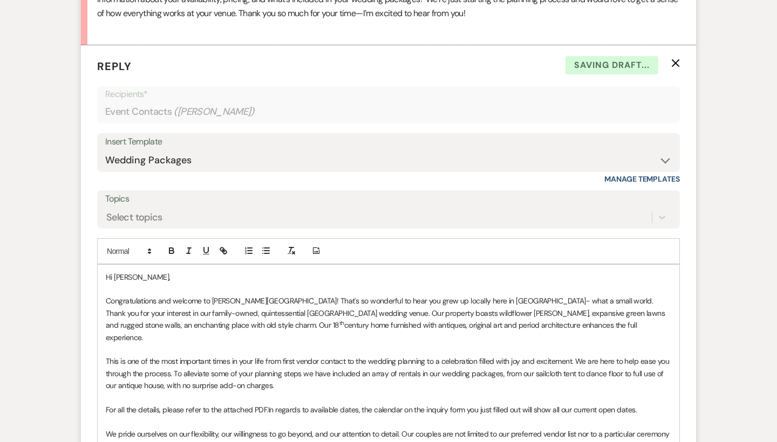
click at [567, 295] on p "Congratulations and welcome to [PERSON_NAME][GEOGRAPHIC_DATA]! That's so wonder…" at bounding box center [389, 319] width 566 height 49
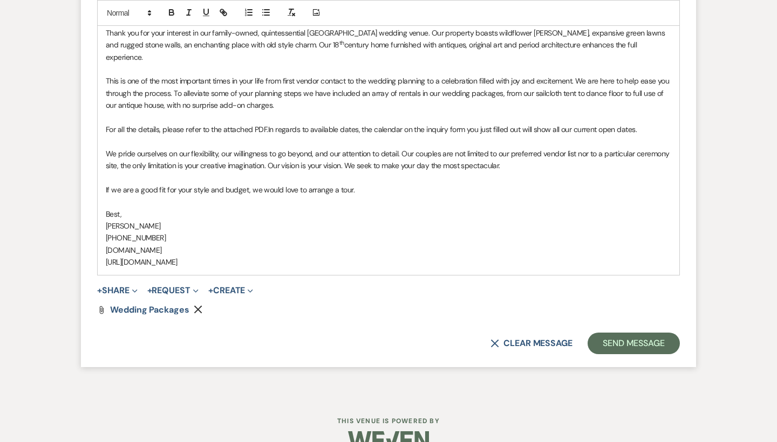
scroll to position [903, 0]
click at [623, 333] on button "Send Message" at bounding box center [634, 344] width 92 height 22
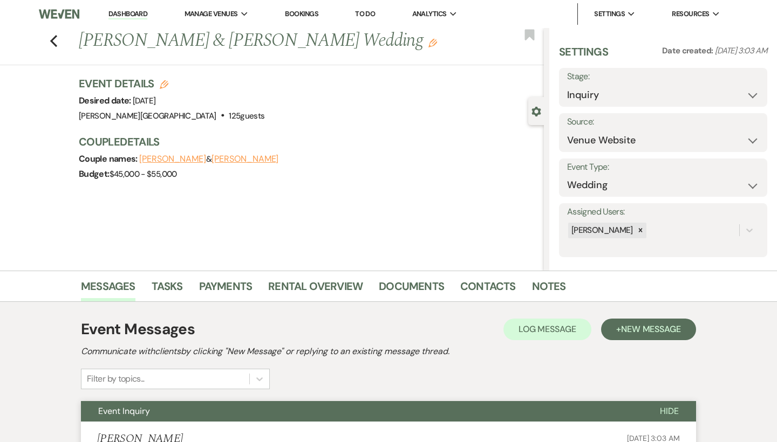
scroll to position [0, 0]
click at [57, 44] on div "Previous [PERSON_NAME] & [PERSON_NAME] Wedding Edit Bookmark" at bounding box center [269, 46] width 549 height 37
click at [55, 42] on icon "Previous" at bounding box center [54, 41] width 8 height 13
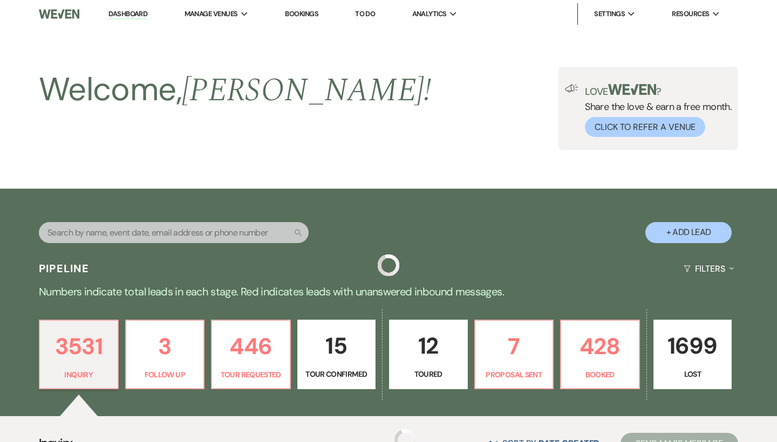
scroll to position [324, 0]
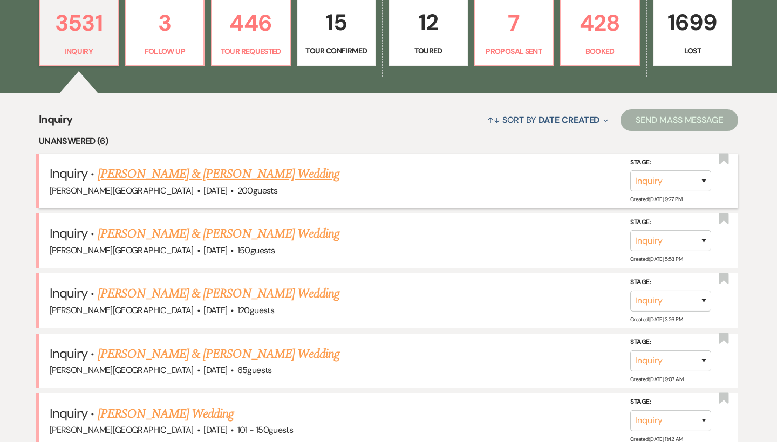
click at [210, 174] on link "[PERSON_NAME] & [PERSON_NAME] Wedding" at bounding box center [219, 174] width 242 height 19
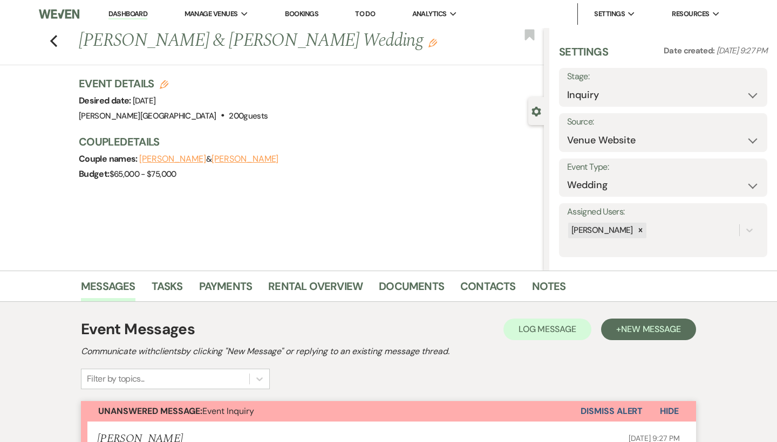
click at [264, 241] on div "Previous [PERSON_NAME] & [PERSON_NAME] Wedding Edit Bookmark Gear Settings Sett…" at bounding box center [272, 149] width 544 height 243
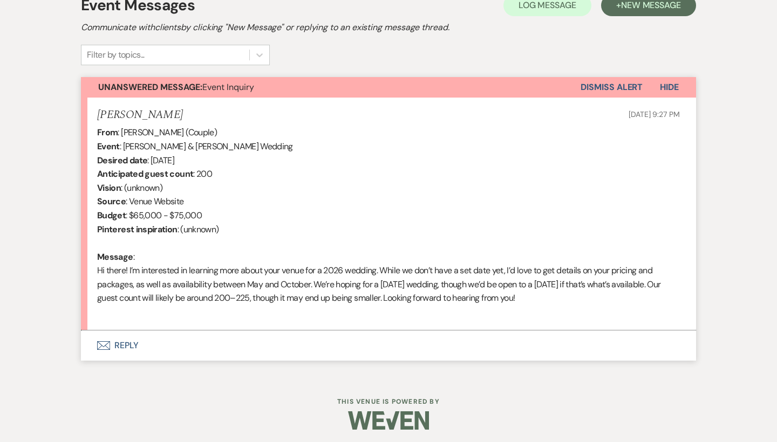
scroll to position [323, 0]
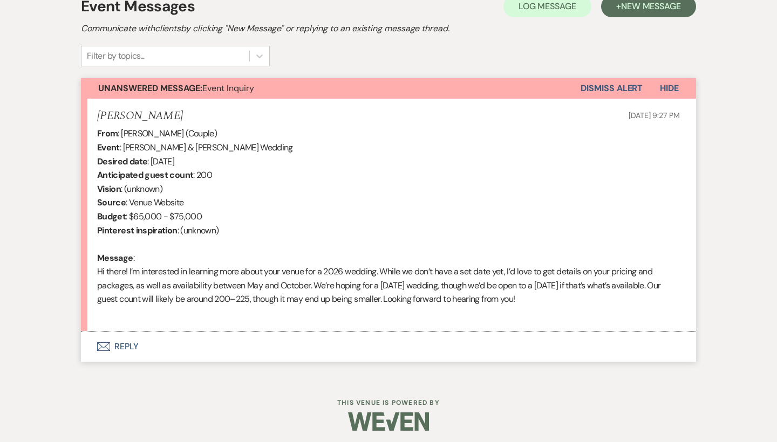
click at [131, 344] on button "Envelope Reply" at bounding box center [388, 347] width 615 height 30
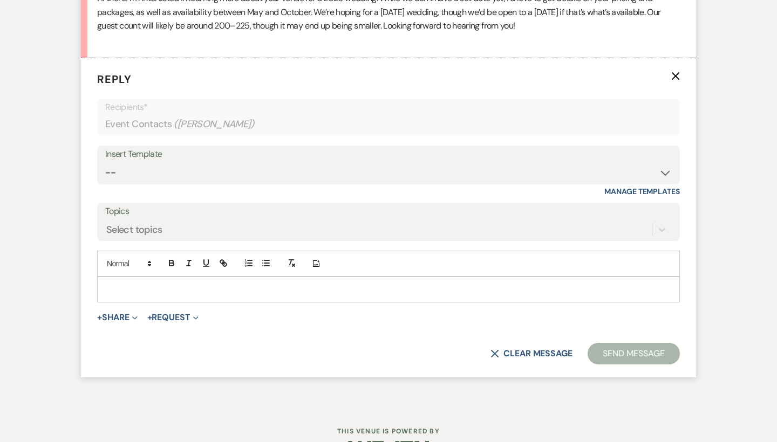
scroll to position [613, 0]
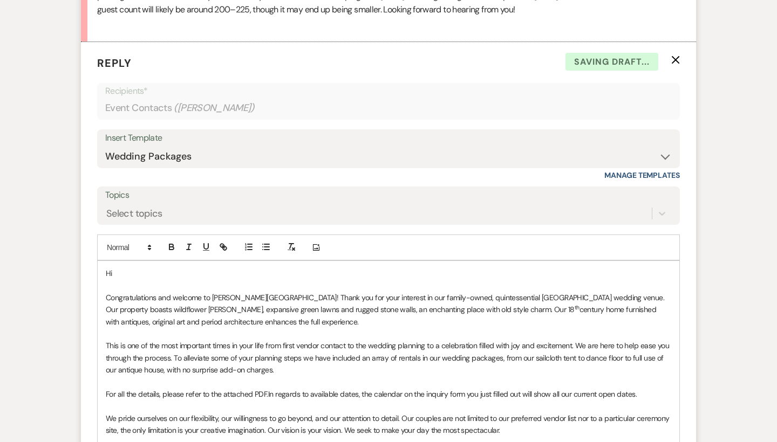
click at [141, 268] on p "Hi" at bounding box center [389, 274] width 566 height 12
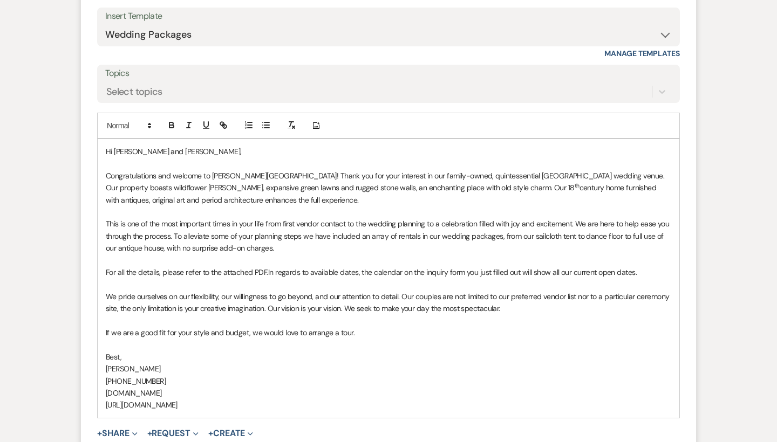
scroll to position [772, 0]
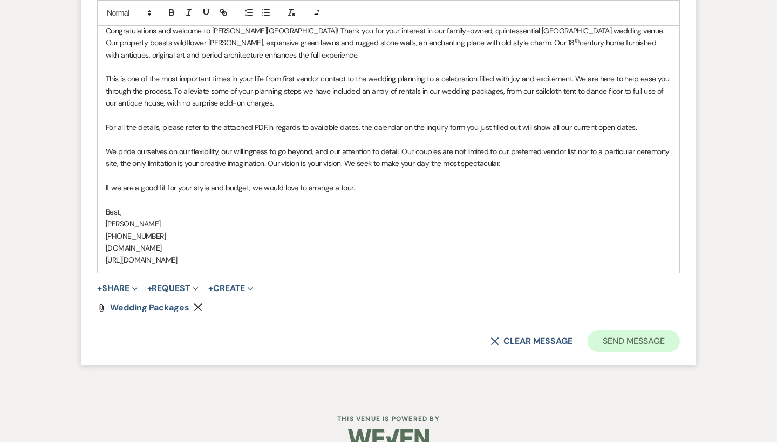
click at [610, 335] on button "Send Message" at bounding box center [634, 342] width 92 height 22
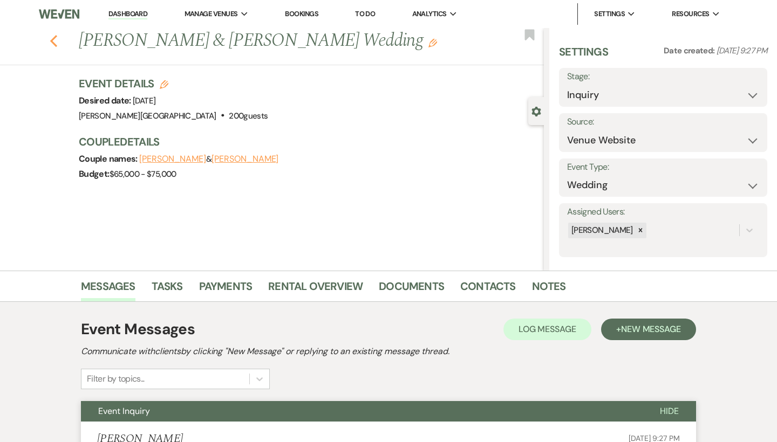
scroll to position [0, 0]
click at [52, 37] on icon "Previous" at bounding box center [54, 41] width 8 height 13
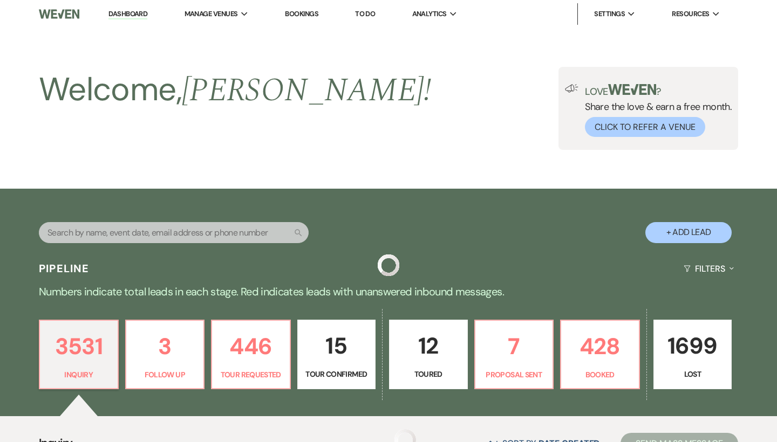
scroll to position [324, 0]
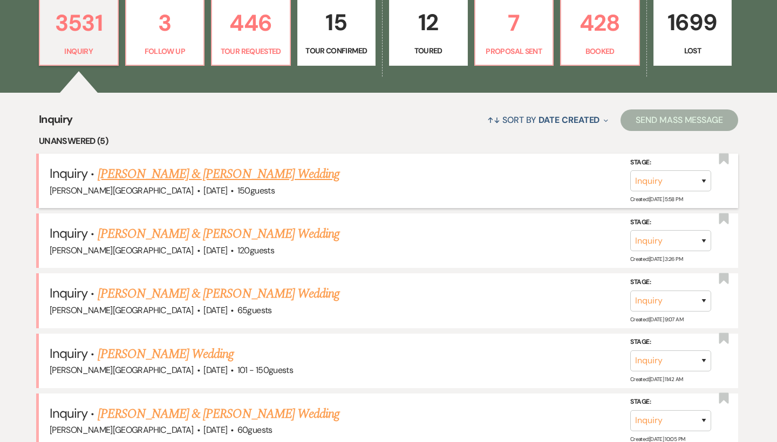
click at [202, 175] on link "[PERSON_NAME] & [PERSON_NAME] Wedding" at bounding box center [219, 174] width 242 height 19
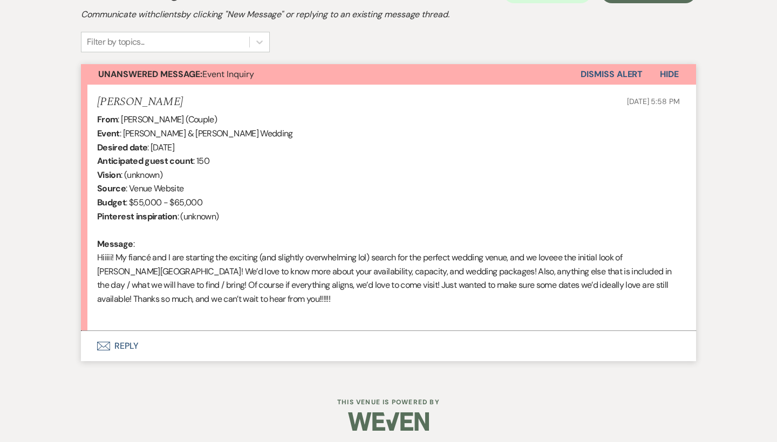
scroll to position [337, 0]
click at [130, 337] on button "Envelope Reply" at bounding box center [388, 347] width 615 height 30
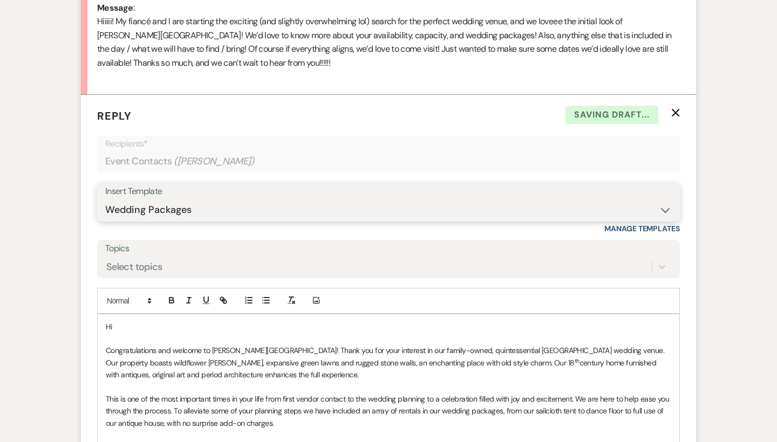
scroll to position [601, 0]
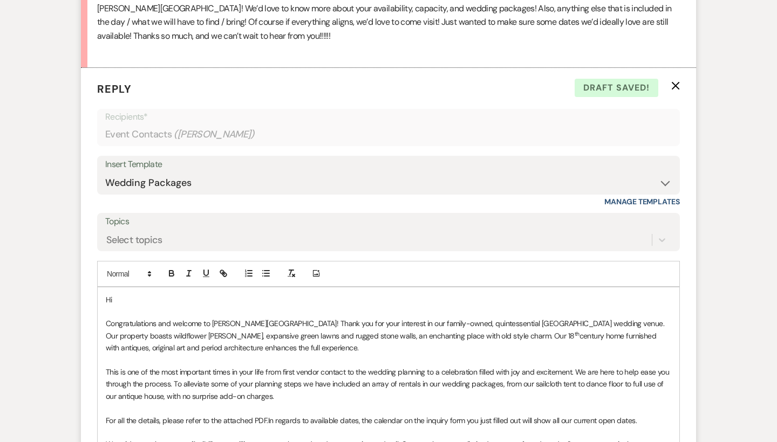
click at [155, 294] on p "Hi" at bounding box center [389, 300] width 566 height 12
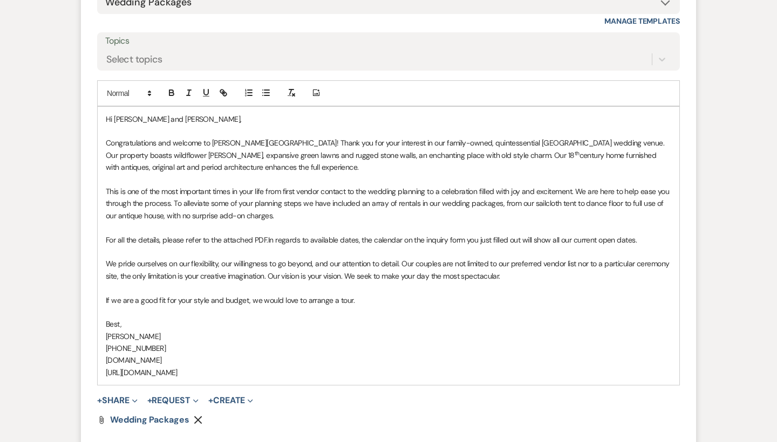
scroll to position [793, 0]
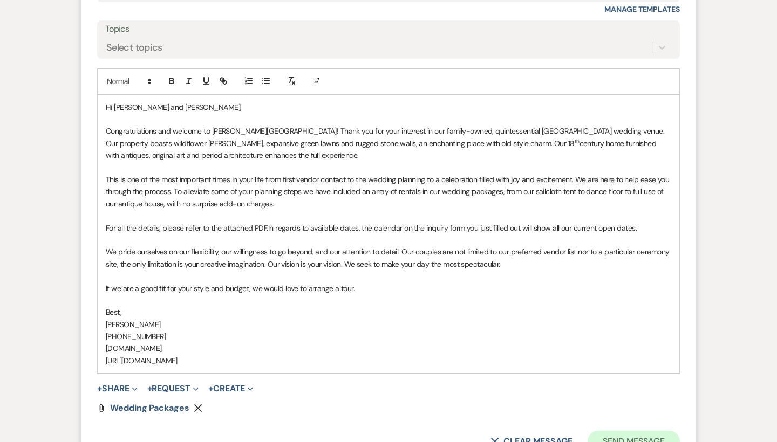
click at [622, 431] on button "Send Message" at bounding box center [634, 442] width 92 height 22
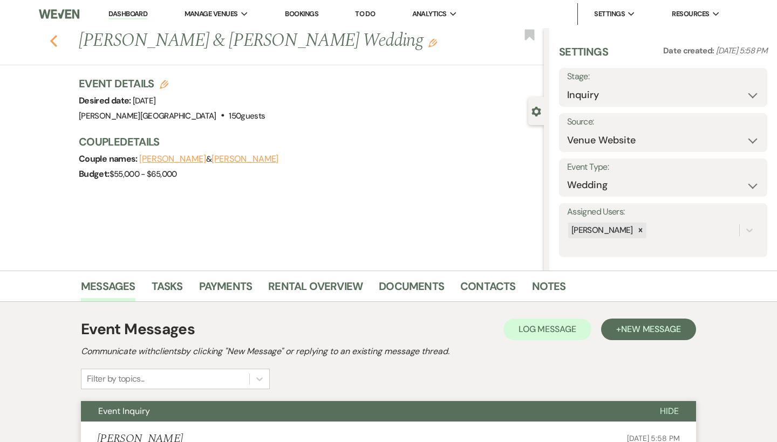
scroll to position [0, 0]
click at [51, 40] on use "button" at bounding box center [53, 41] width 7 height 12
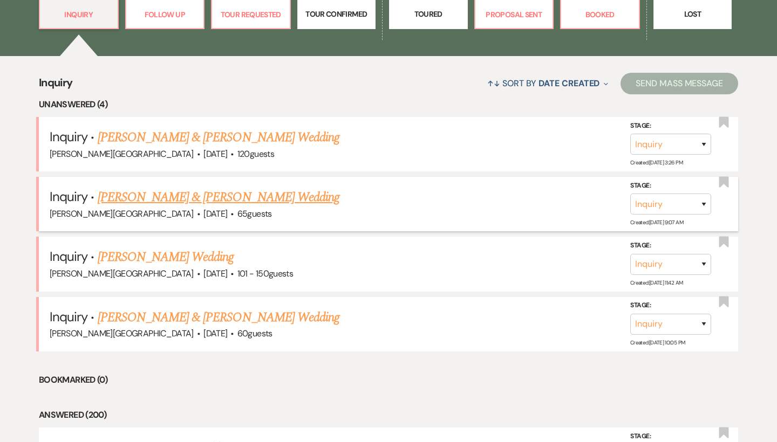
scroll to position [376, 0]
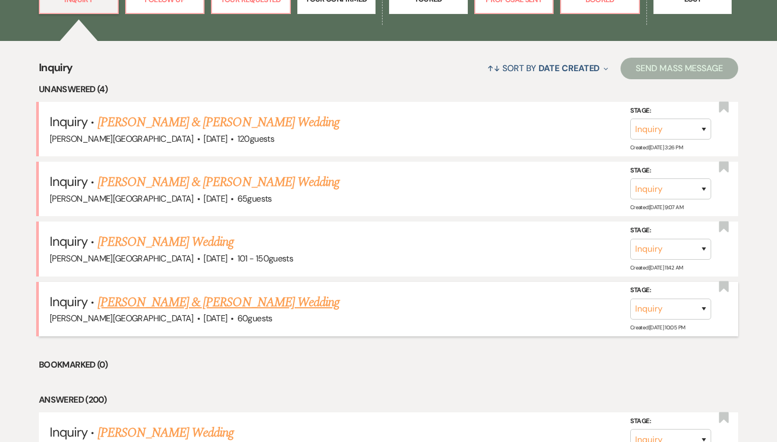
click at [165, 299] on link "[PERSON_NAME] & [PERSON_NAME] Wedding" at bounding box center [219, 302] width 242 height 19
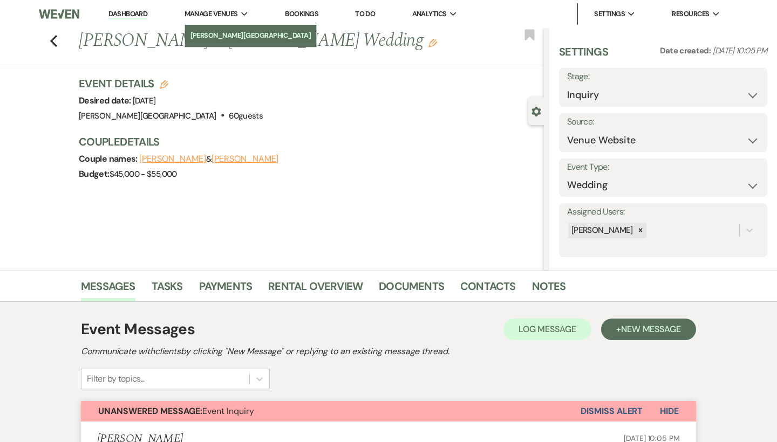
click at [221, 32] on li "[PERSON_NAME][GEOGRAPHIC_DATA]" at bounding box center [250, 35] width 121 height 11
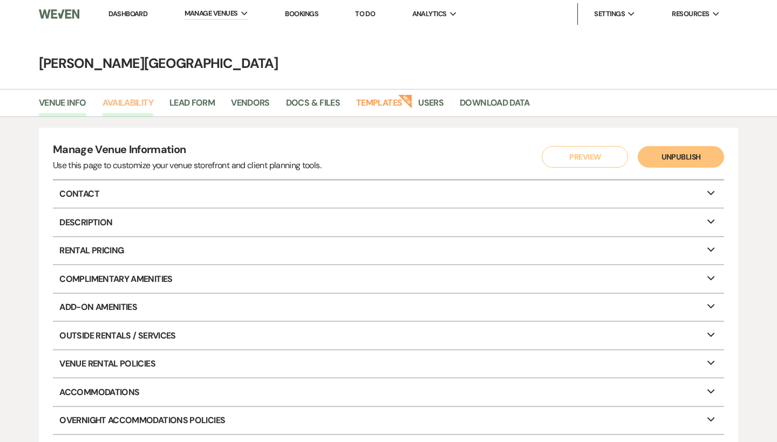
click at [146, 104] on link "Availability" at bounding box center [128, 106] width 51 height 21
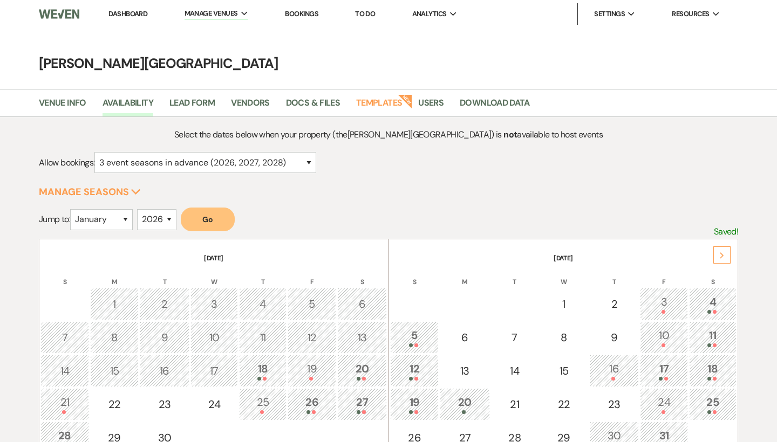
click at [722, 255] on use at bounding box center [722, 256] width 4 height 6
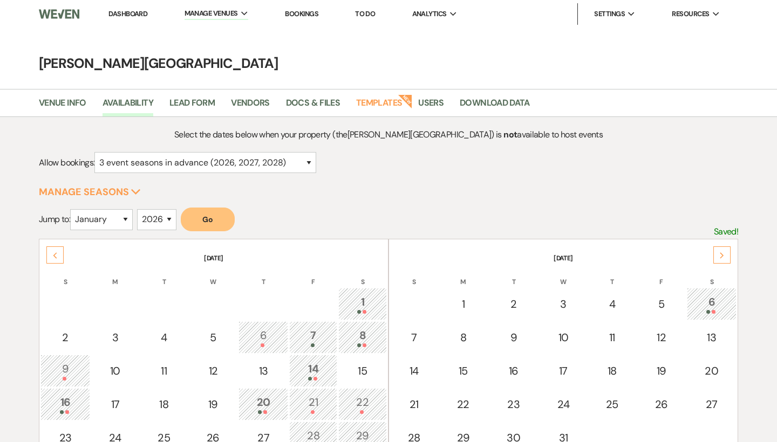
click at [722, 255] on use at bounding box center [722, 256] width 4 height 6
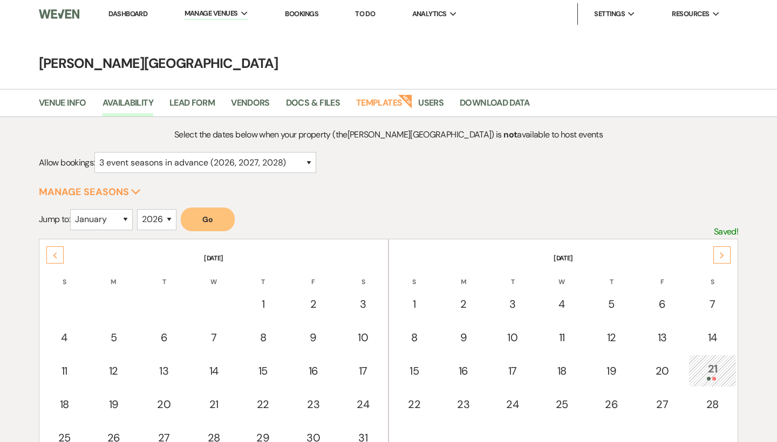
click at [722, 253] on icon "Next" at bounding box center [721, 256] width 5 height 6
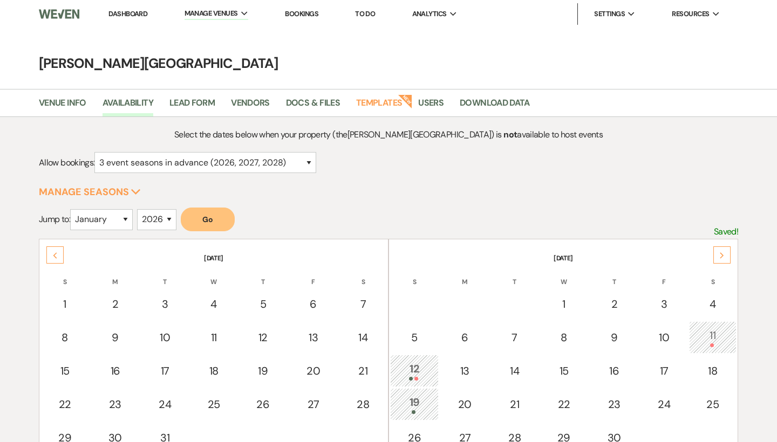
click at [722, 253] on icon "Next" at bounding box center [721, 256] width 5 height 6
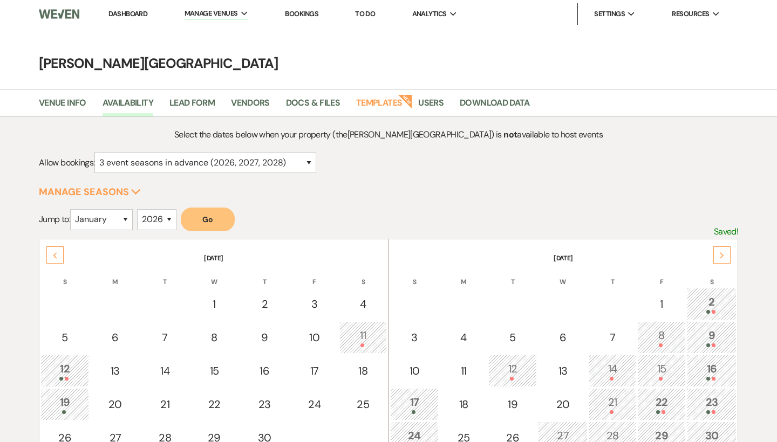
click at [722, 253] on icon "Next" at bounding box center [721, 256] width 5 height 6
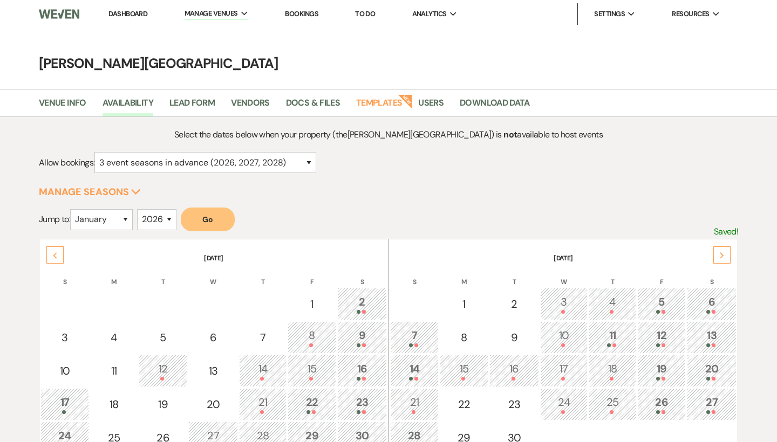
click at [722, 253] on icon "Next" at bounding box center [721, 256] width 5 height 6
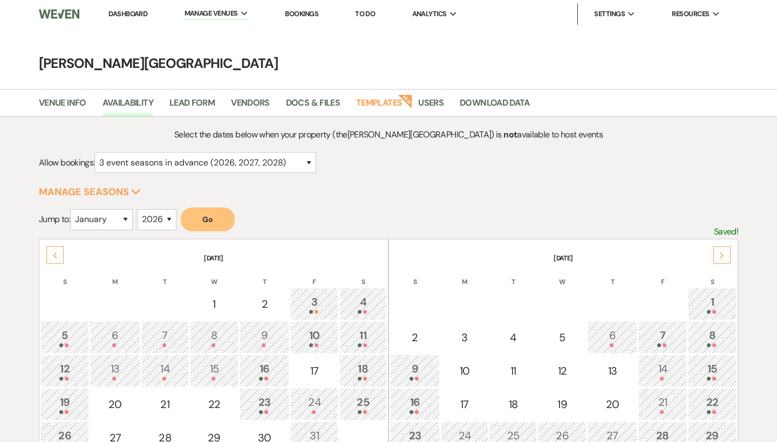
click at [722, 253] on icon "Next" at bounding box center [721, 256] width 5 height 6
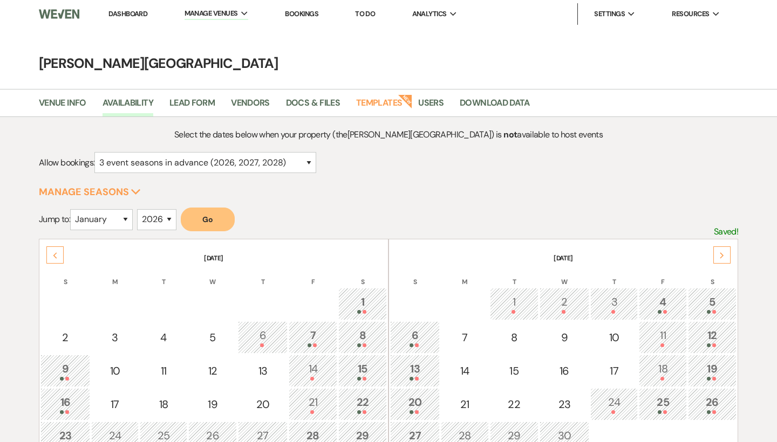
click at [722, 253] on icon "Next" at bounding box center [721, 256] width 5 height 6
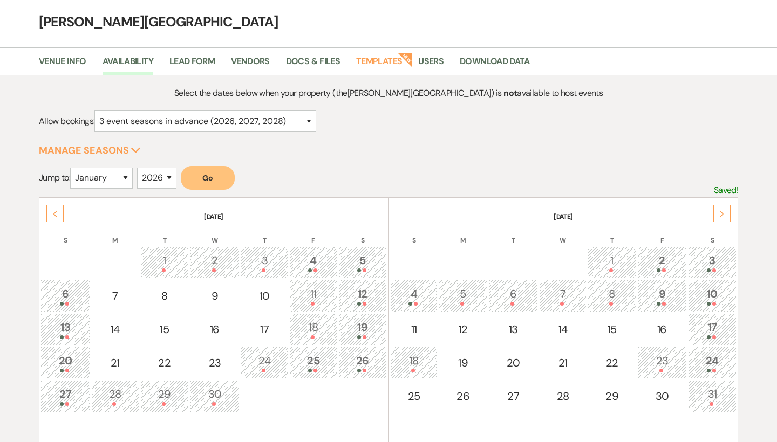
scroll to position [53, 0]
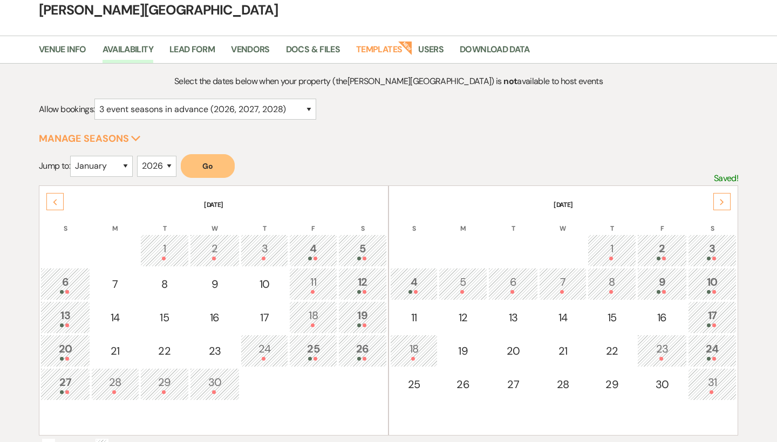
click at [719, 205] on div "Next" at bounding box center [721, 201] width 17 height 17
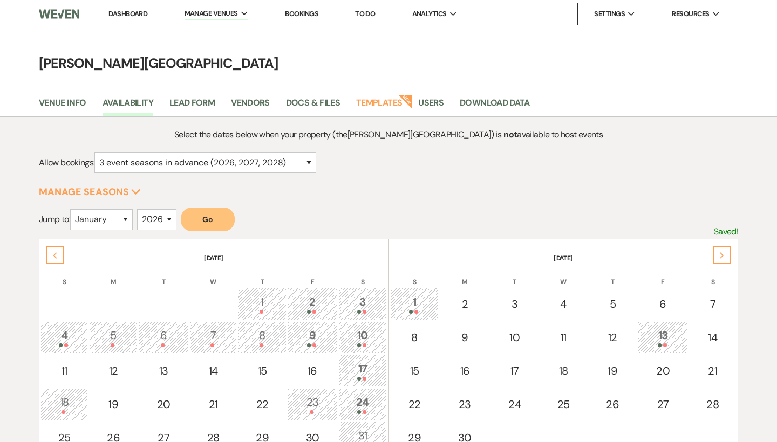
scroll to position [0, 0]
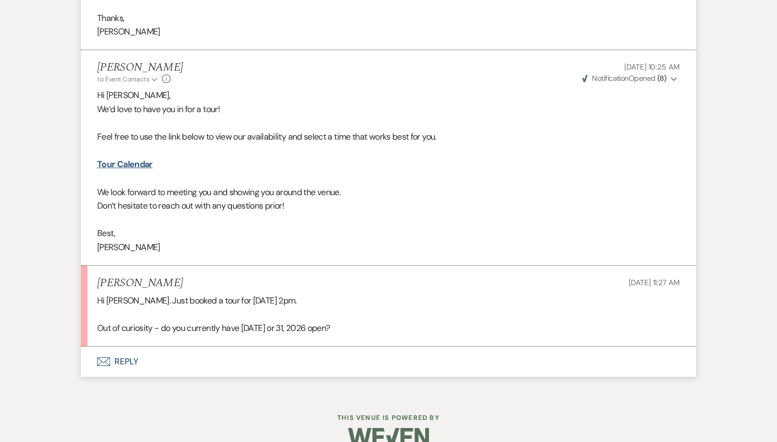
click at [133, 347] on button "Envelope Reply" at bounding box center [388, 362] width 615 height 30
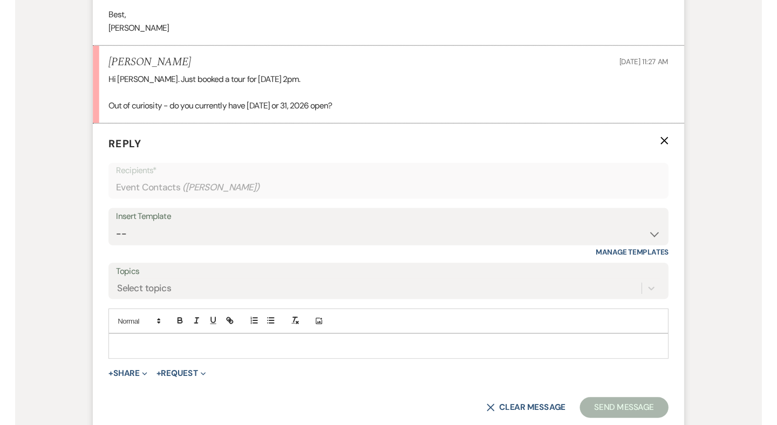
scroll to position [1386, 0]
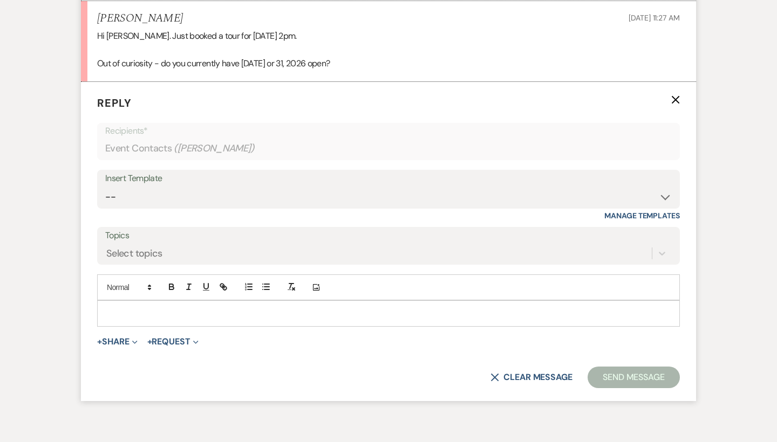
click at [130, 308] on p at bounding box center [389, 314] width 566 height 12
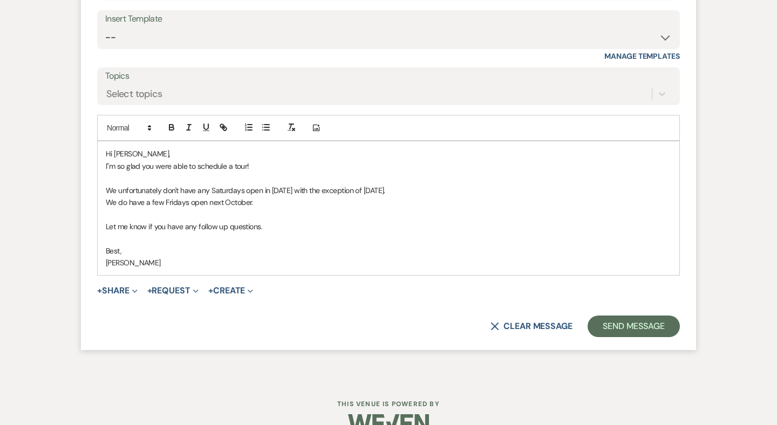
scroll to position [1545, 0]
click at [357, 185] on p "We unfortunately don't have any Saturdays open in [DATE] with the exception of …" at bounding box center [389, 191] width 566 height 12
click at [623, 316] on button "Send Message" at bounding box center [634, 327] width 92 height 22
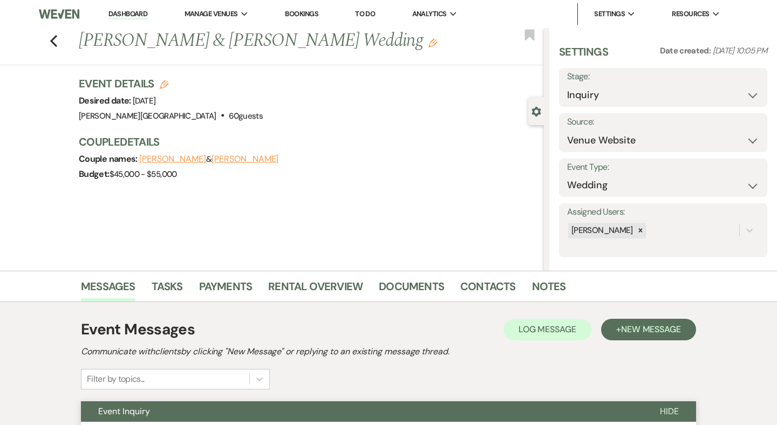
scroll to position [0, 0]
click at [57, 44] on icon "Previous" at bounding box center [54, 41] width 8 height 13
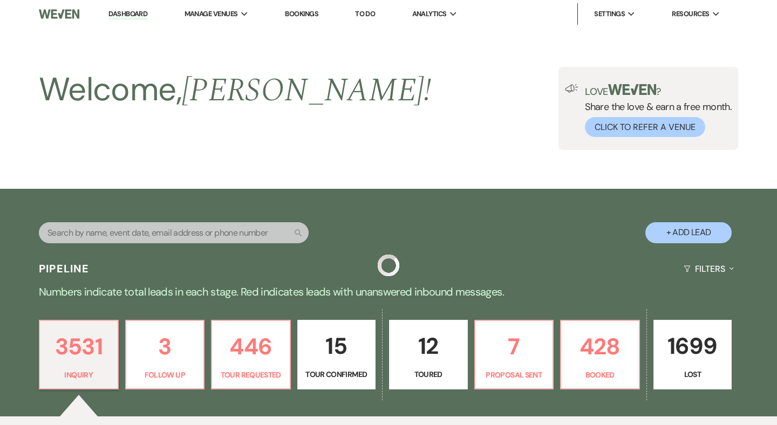
scroll to position [376, 0]
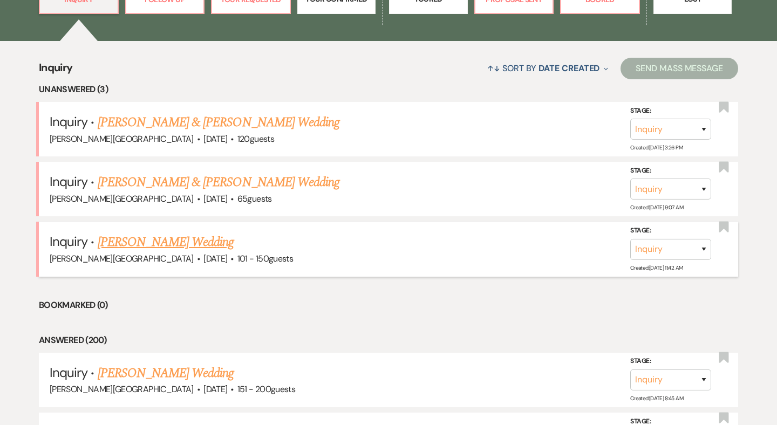
click at [166, 235] on link "[PERSON_NAME] Wedding" at bounding box center [166, 242] width 137 height 19
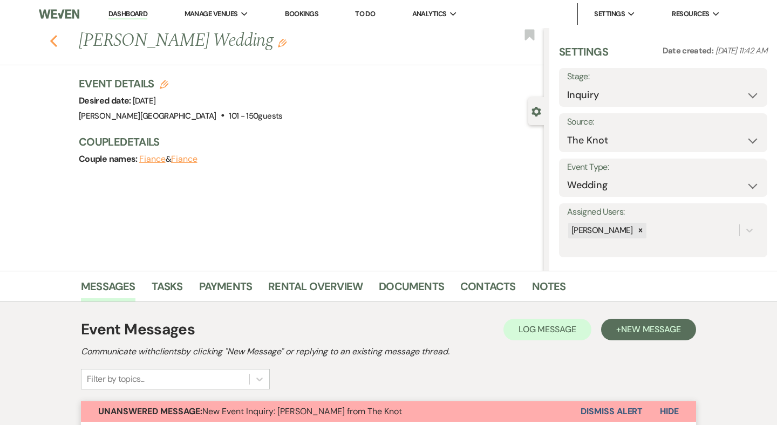
click at [54, 41] on icon "Previous" at bounding box center [54, 41] width 8 height 13
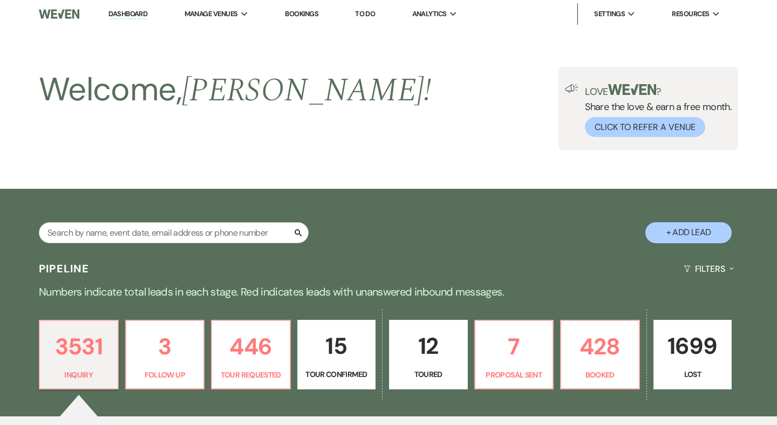
scroll to position [376, 0]
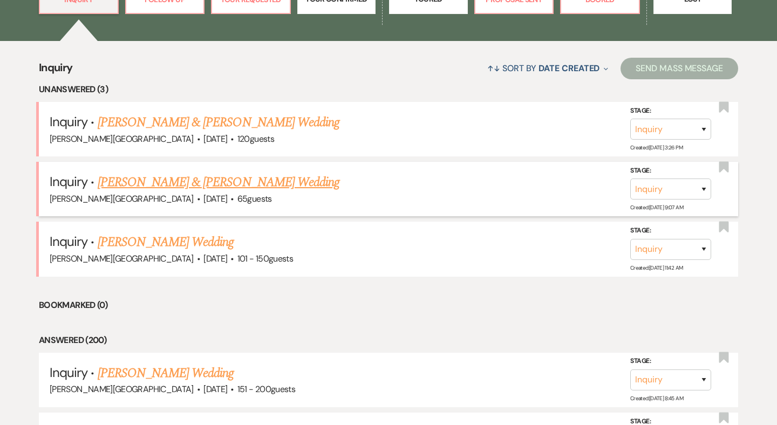
click at [149, 176] on link "[PERSON_NAME] & [PERSON_NAME] Wedding" at bounding box center [219, 182] width 242 height 19
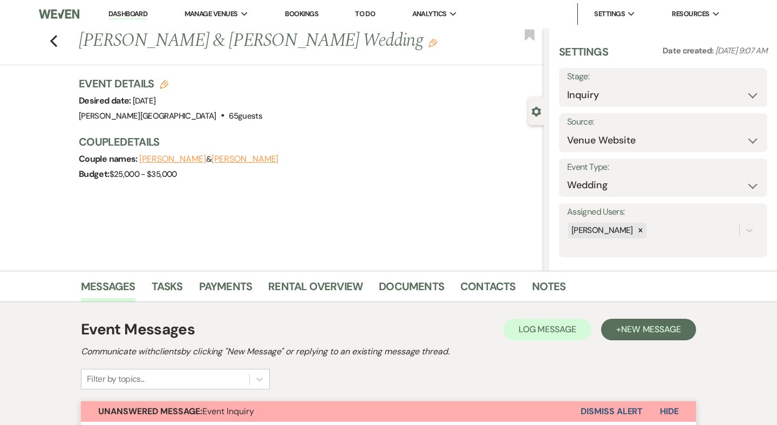
click at [596, 407] on button "Dismiss Alert" at bounding box center [612, 411] width 62 height 21
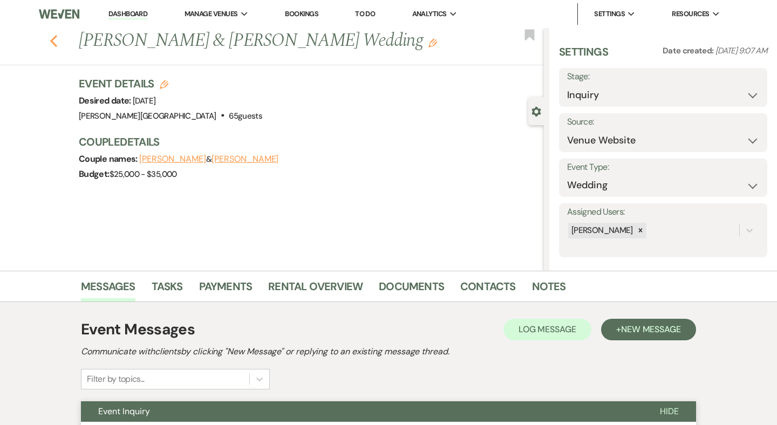
click at [52, 38] on icon "Previous" at bounding box center [54, 41] width 8 height 13
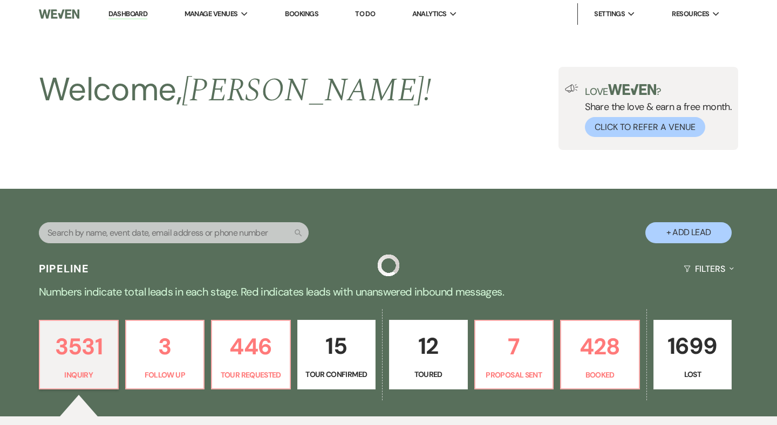
scroll to position [376, 0]
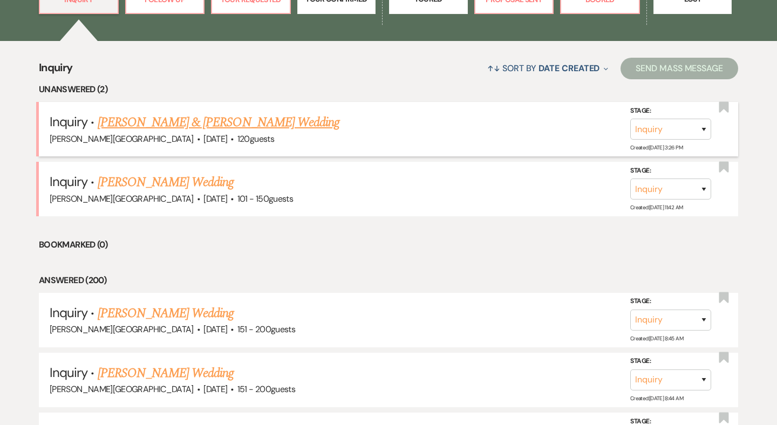
click at [176, 120] on link "[PERSON_NAME] & [PERSON_NAME] Wedding" at bounding box center [219, 122] width 242 height 19
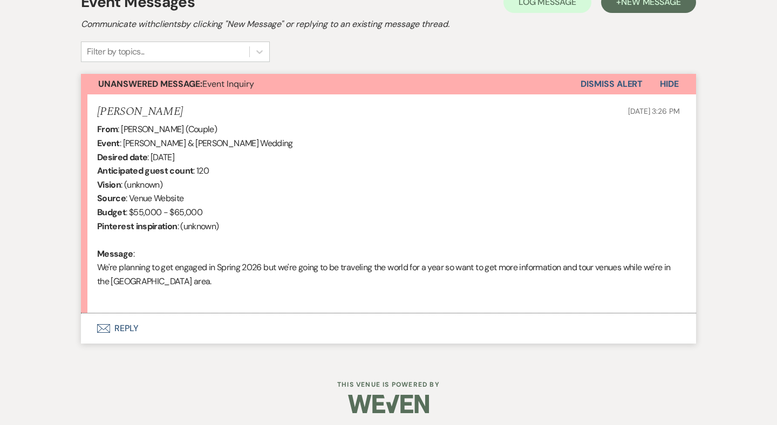
scroll to position [327, 0]
click at [134, 324] on button "Envelope Reply" at bounding box center [388, 329] width 615 height 30
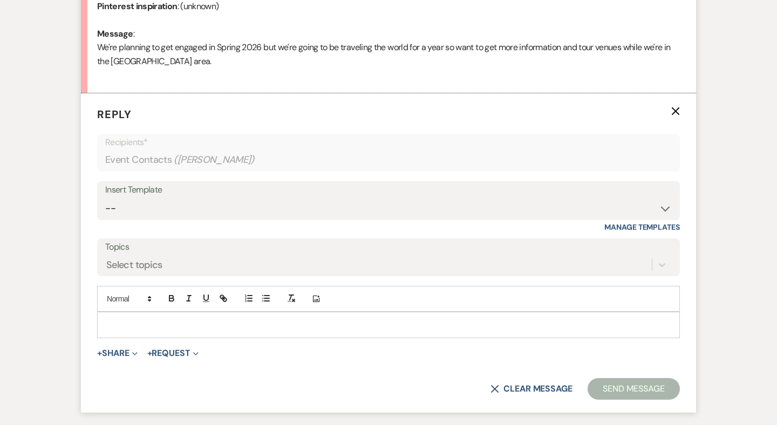
scroll to position [583, 0]
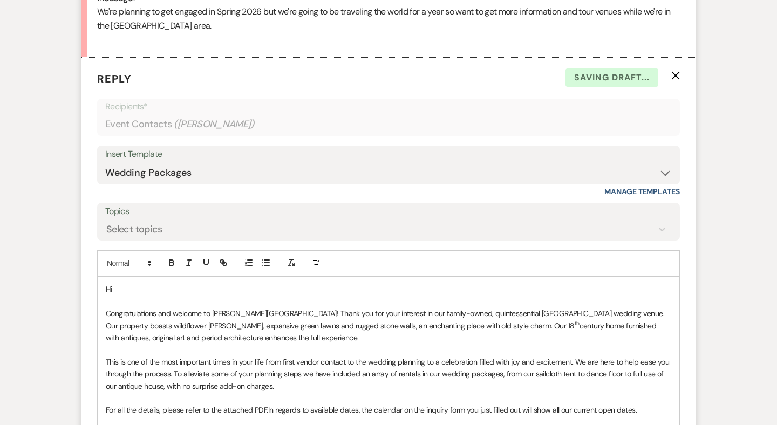
click at [129, 284] on p "Hi" at bounding box center [389, 289] width 566 height 12
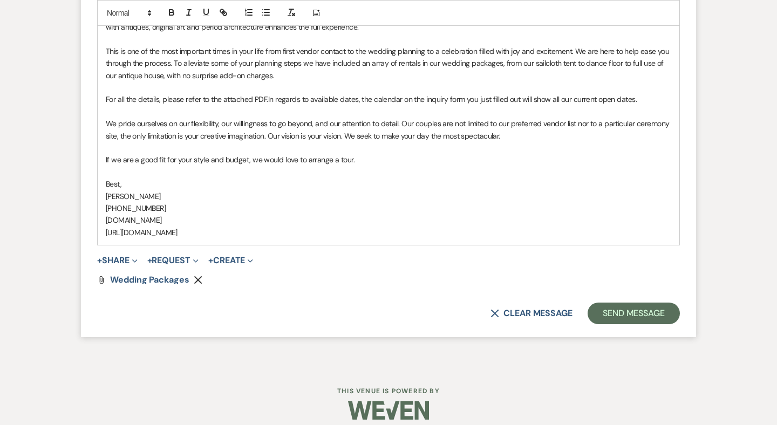
scroll to position [894, 0]
click at [601, 303] on button "Send Message" at bounding box center [634, 314] width 92 height 22
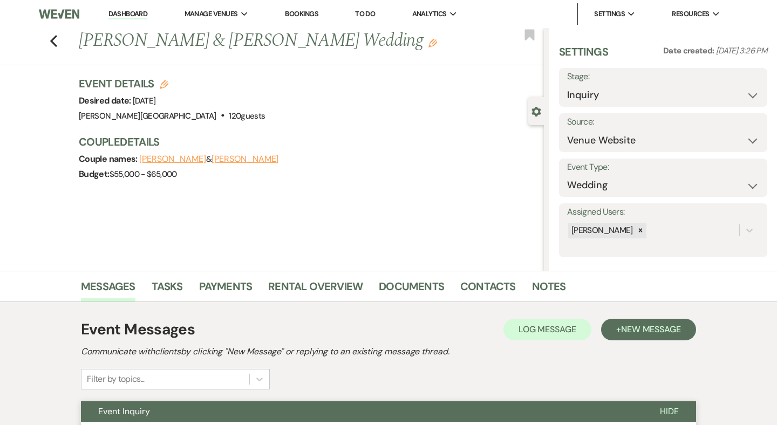
scroll to position [0, 0]
click at [137, 13] on link "Dashboard" at bounding box center [127, 14] width 39 height 10
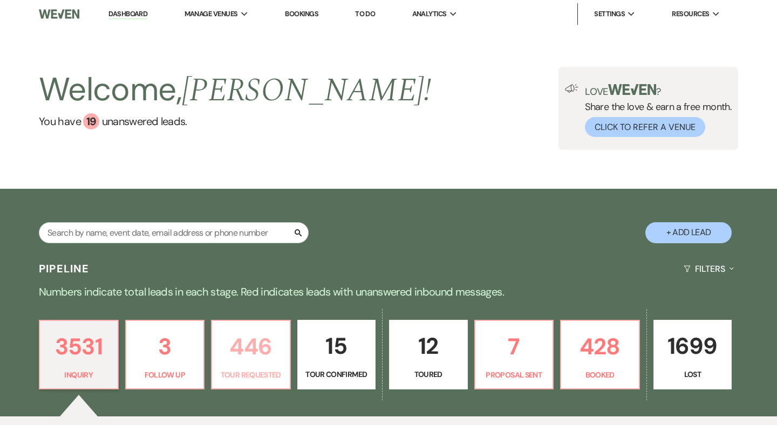
click at [257, 346] on p "446" at bounding box center [251, 347] width 65 height 36
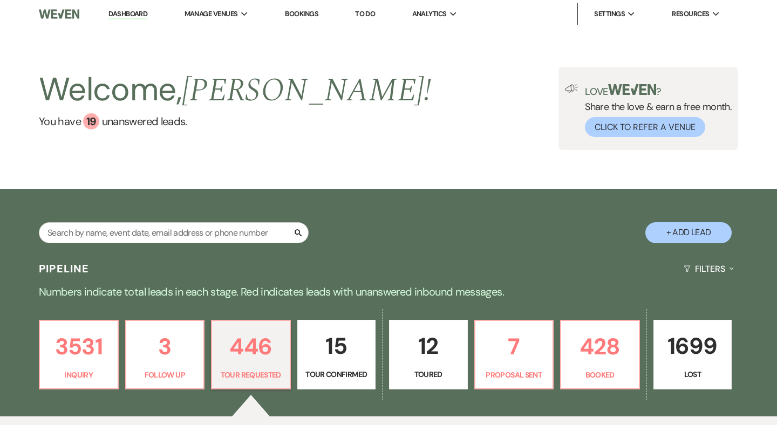
scroll to position [216, 0]
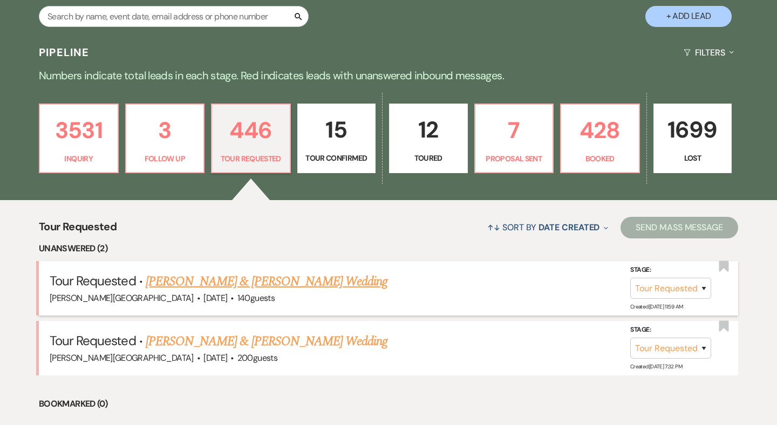
click at [223, 282] on link "[PERSON_NAME] & [PERSON_NAME] Wedding" at bounding box center [267, 281] width 242 height 19
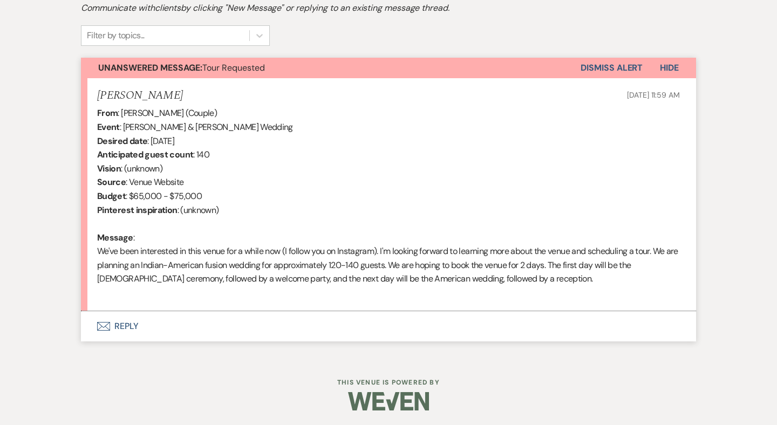
scroll to position [340, 0]
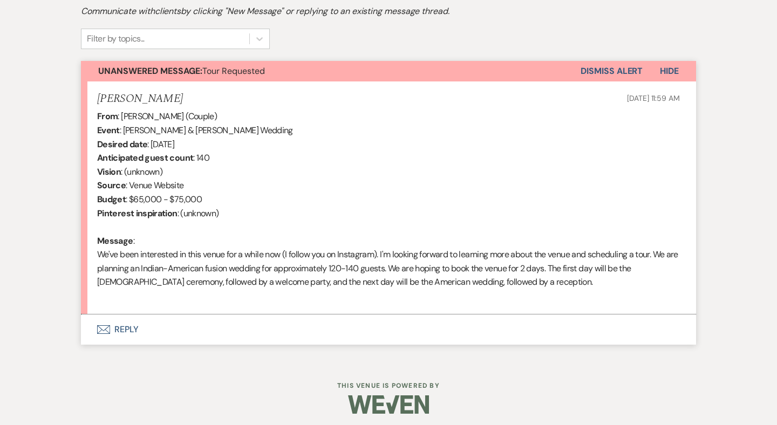
click at [132, 325] on button "Envelope Reply" at bounding box center [388, 330] width 615 height 30
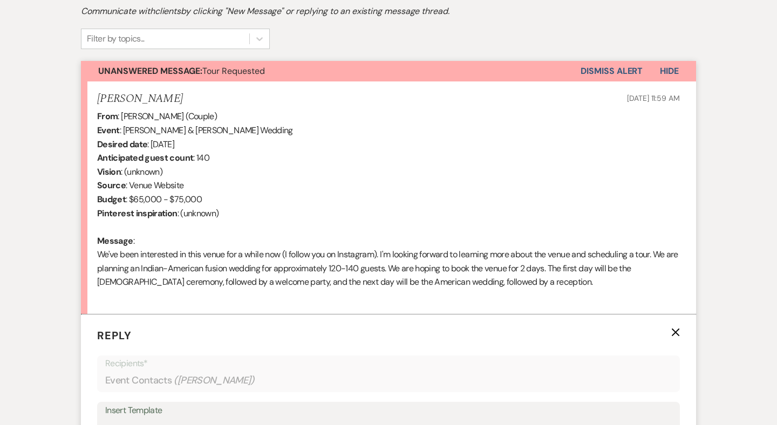
scroll to position [597, 0]
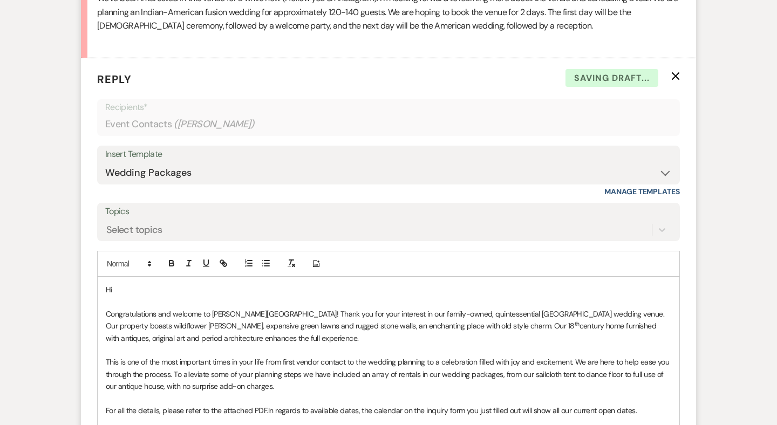
click at [134, 284] on p "Hi" at bounding box center [389, 290] width 566 height 12
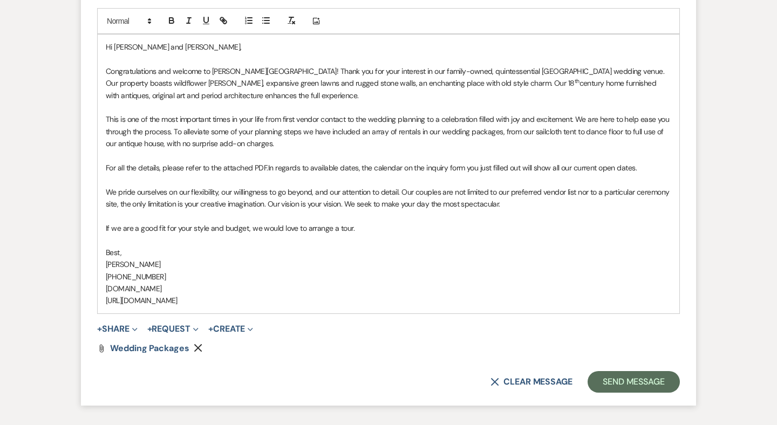
scroll to position [840, 0]
click at [612, 371] on button "Send Message" at bounding box center [634, 382] width 92 height 22
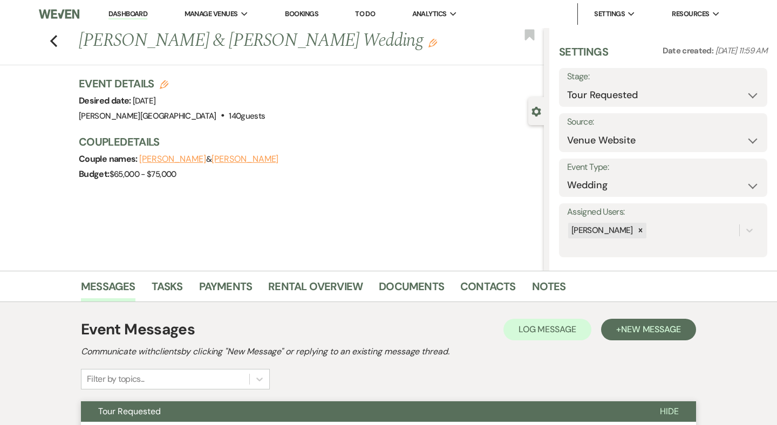
scroll to position [0, 0]
click at [54, 42] on icon "Previous" at bounding box center [54, 41] width 8 height 13
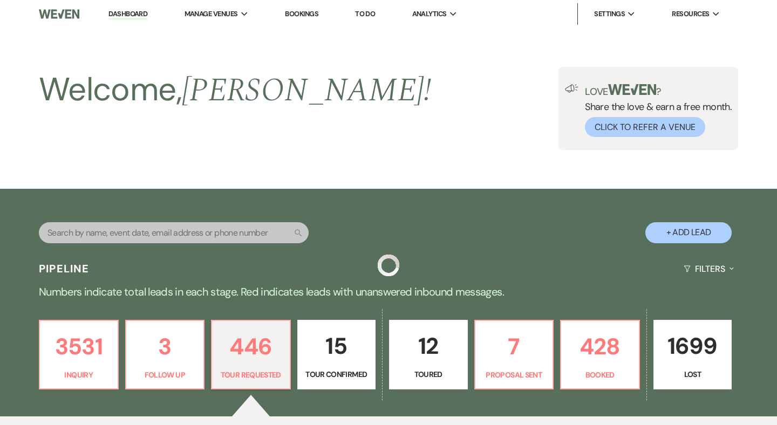
scroll to position [216, 0]
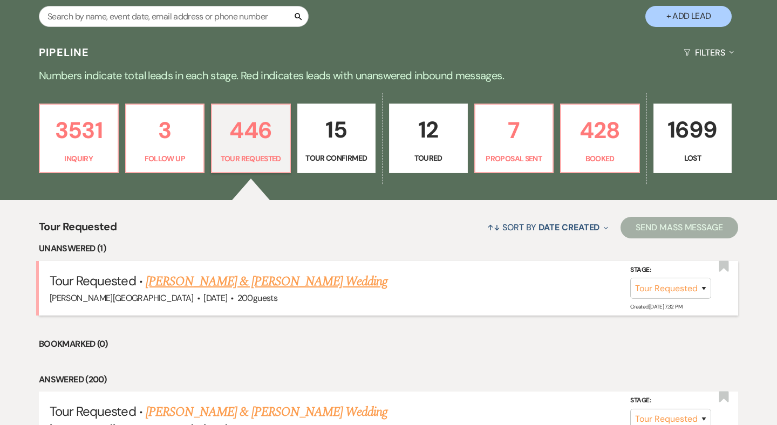
click at [238, 277] on link "[PERSON_NAME] & [PERSON_NAME] Wedding" at bounding box center [267, 281] width 242 height 19
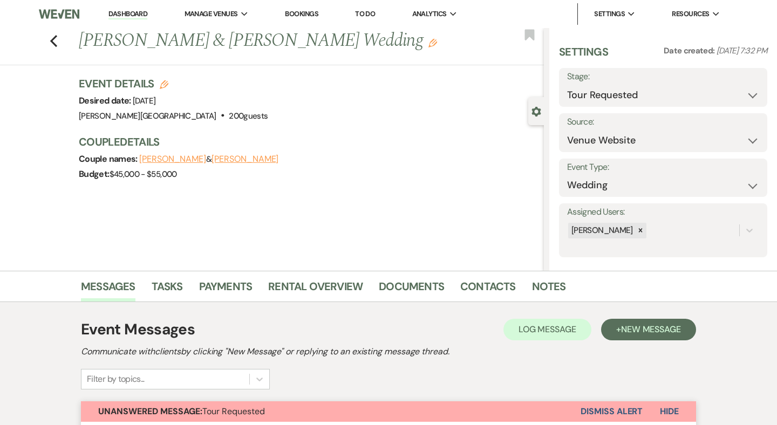
click at [633, 405] on button "Dismiss Alert" at bounding box center [612, 411] width 62 height 21
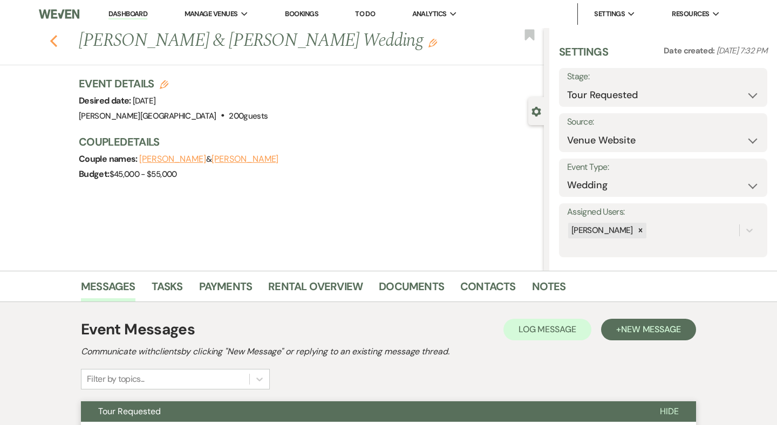
click at [53, 42] on use "button" at bounding box center [53, 41] width 7 height 12
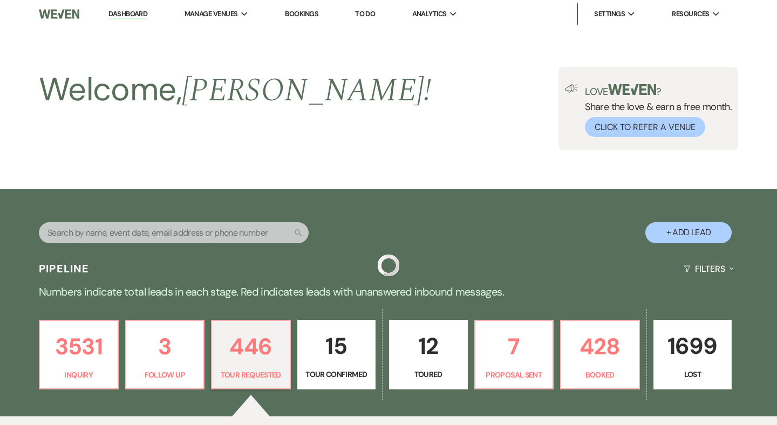
scroll to position [216, 0]
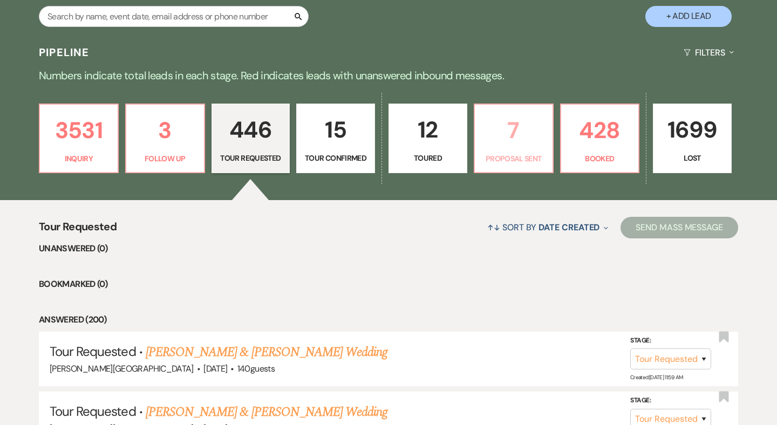
click at [511, 126] on p "7" at bounding box center [513, 130] width 65 height 36
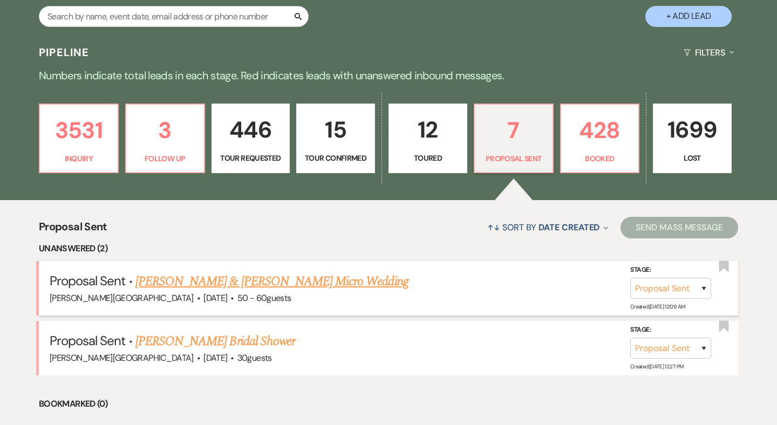
click at [276, 282] on link "[PERSON_NAME] & [PERSON_NAME] Micro Wedding" at bounding box center [271, 281] width 273 height 19
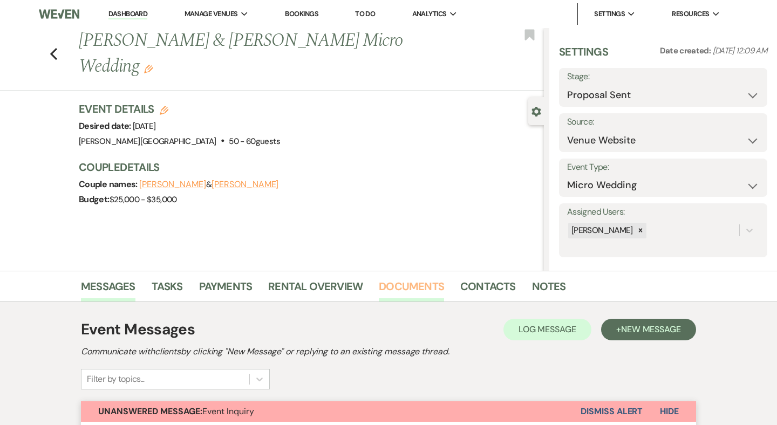
click at [424, 288] on link "Documents" at bounding box center [411, 290] width 65 height 24
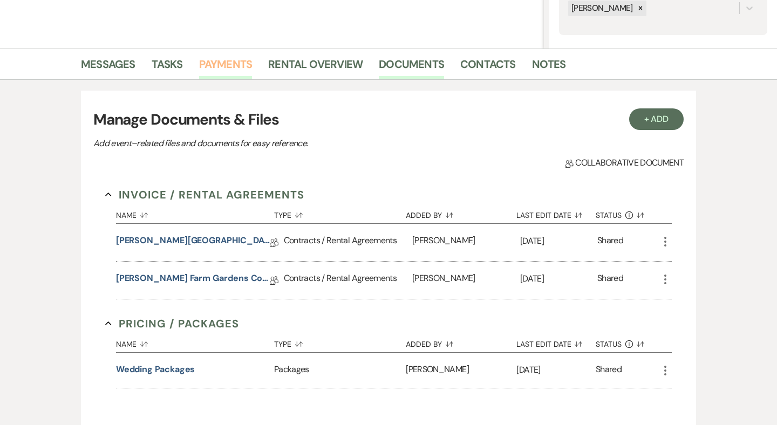
scroll to position [267, 0]
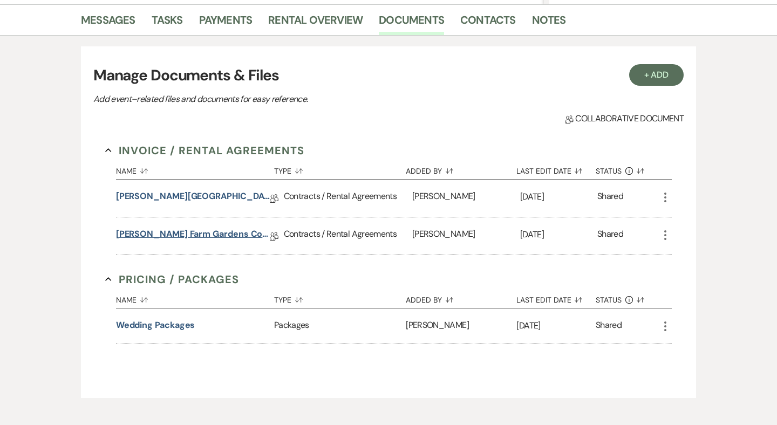
click at [190, 233] on link "[PERSON_NAME] Farm Gardens Contract (All-Inclusive) w/ ovn" at bounding box center [193, 236] width 154 height 17
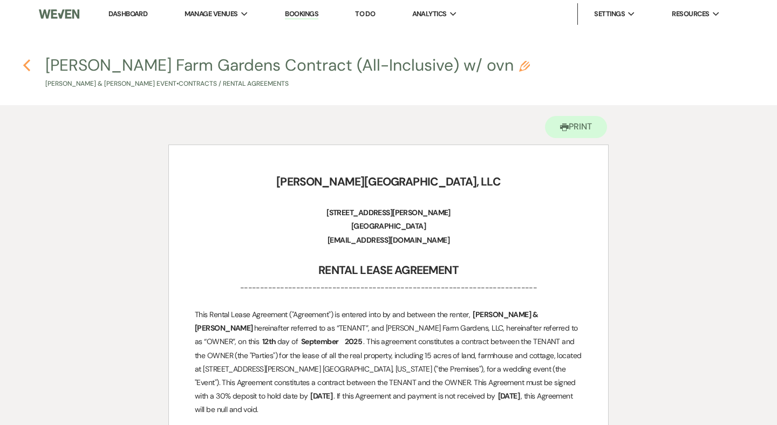
click at [26, 63] on use "button" at bounding box center [26, 65] width 7 height 12
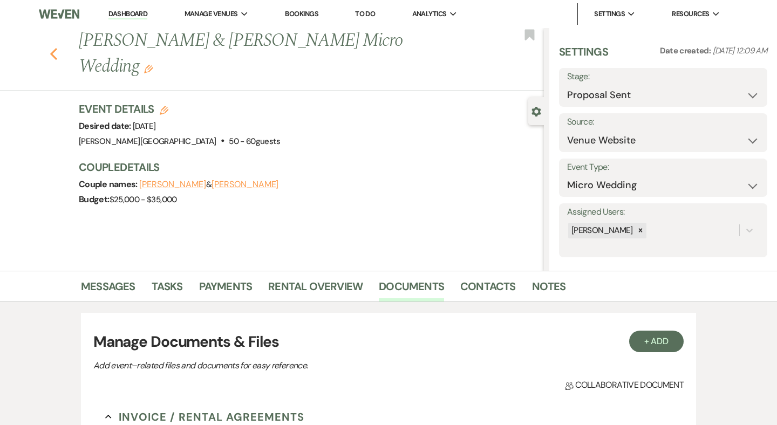
click at [53, 48] on use "button" at bounding box center [53, 54] width 7 height 12
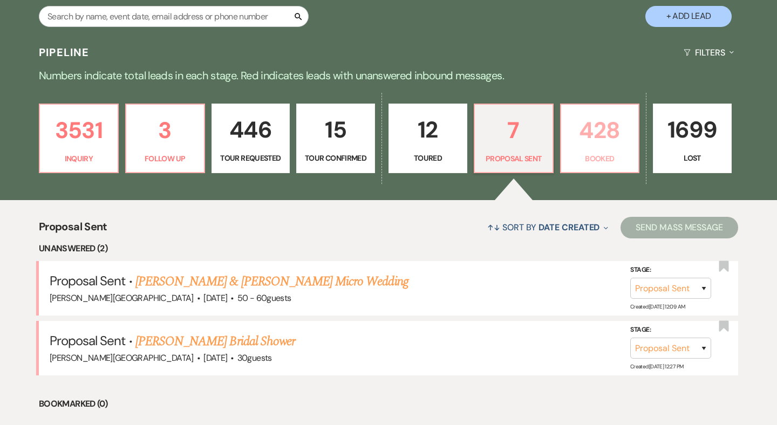
click at [596, 132] on p "428" at bounding box center [600, 130] width 65 height 36
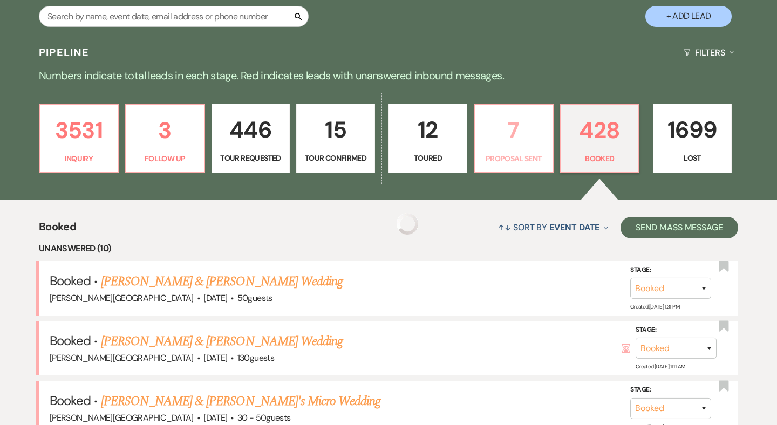
click at [521, 130] on p "7" at bounding box center [513, 130] width 65 height 36
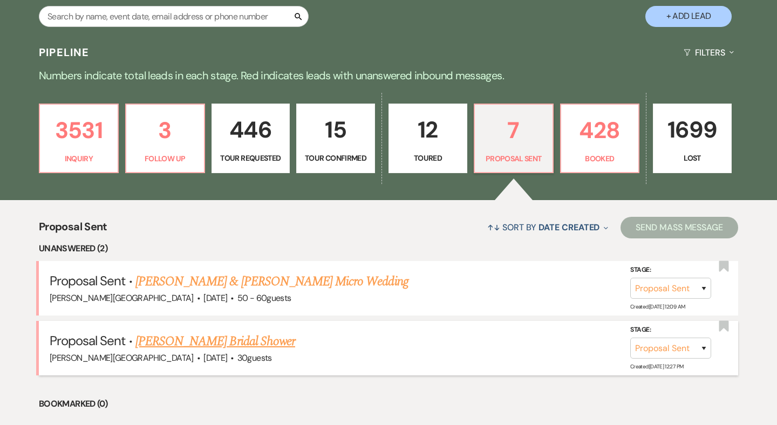
click at [223, 341] on link "[PERSON_NAME] Bridal Shower" at bounding box center [215, 341] width 160 height 19
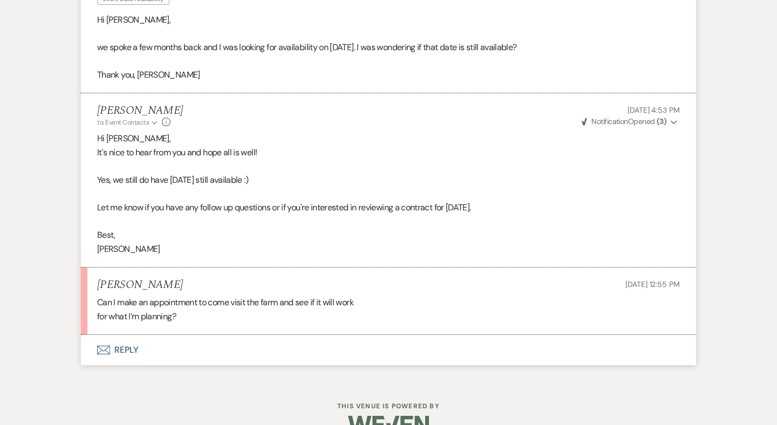
scroll to position [1378, 0]
click at [133, 336] on button "Envelope Reply" at bounding box center [388, 351] width 615 height 30
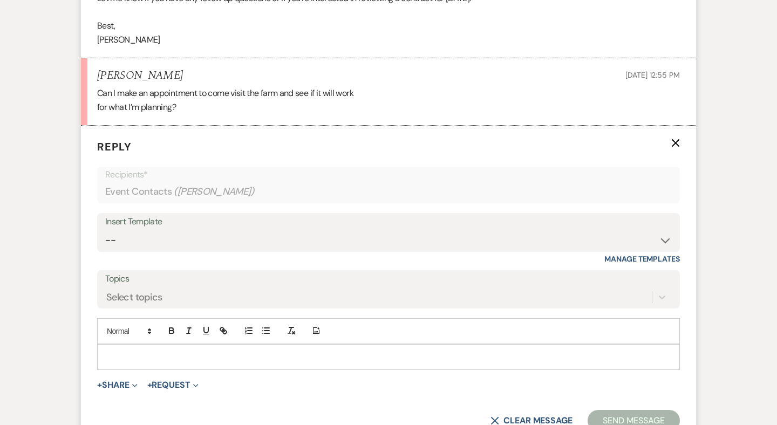
scroll to position [1637, 0]
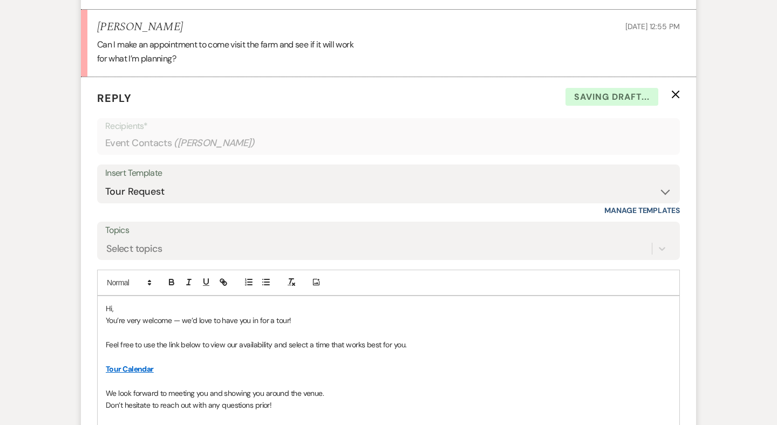
click at [132, 303] on p "Hi," at bounding box center [389, 309] width 566 height 12
drag, startPoint x: 187, startPoint y: 293, endPoint x: 104, endPoint y: 297, distance: 82.7
click at [104, 297] on div "Hi [PERSON_NAME], You’re very welcome — we’d love to have you in for a tour! Fe…" at bounding box center [389, 375] width 582 height 158
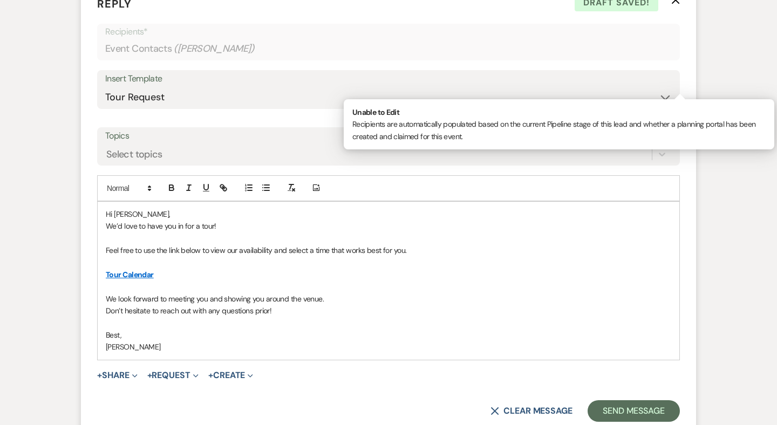
scroll to position [1752, 0]
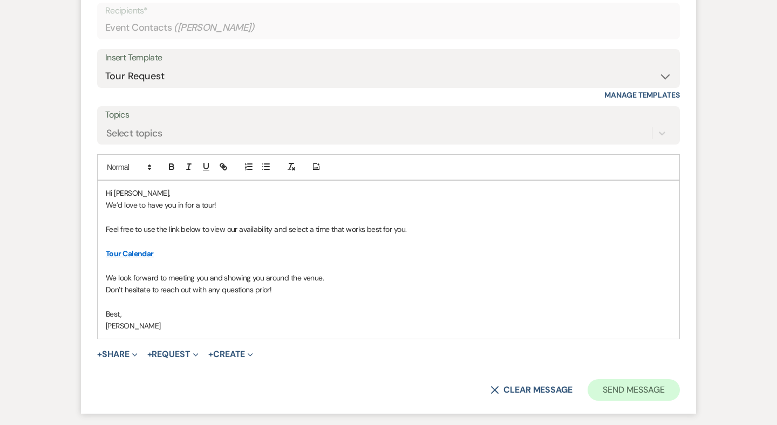
click at [636, 379] on button "Send Message" at bounding box center [634, 390] width 92 height 22
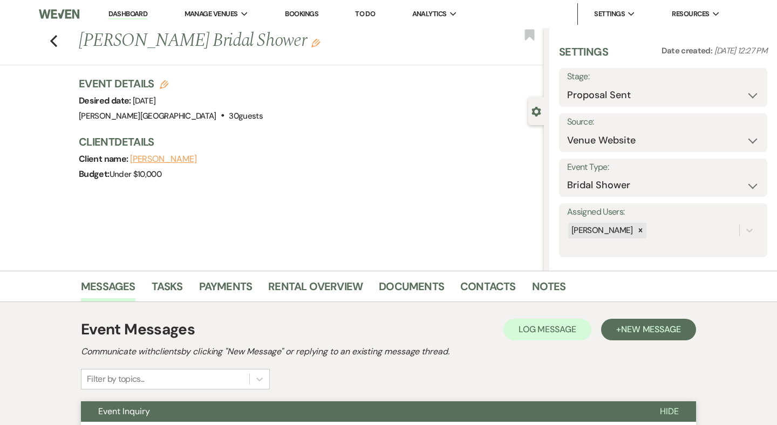
scroll to position [0, 0]
click at [52, 42] on use "button" at bounding box center [53, 41] width 7 height 12
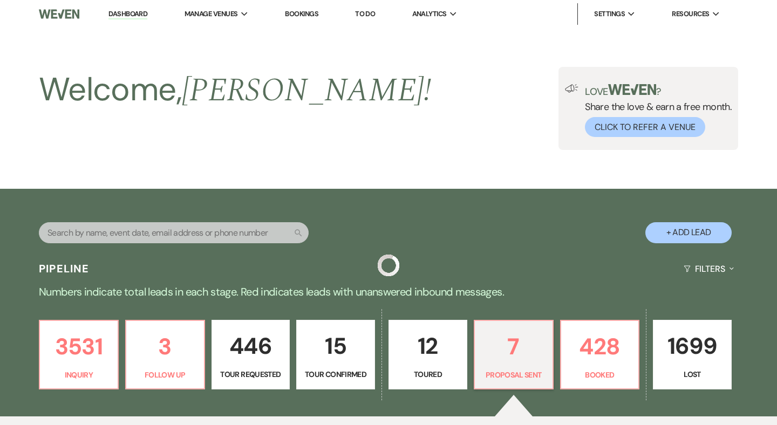
scroll to position [216, 0]
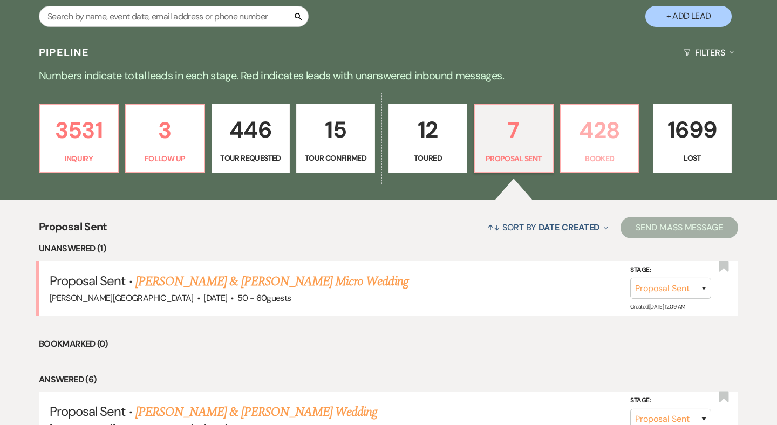
click at [576, 148] on link "428 Booked" at bounding box center [600, 139] width 80 height 70
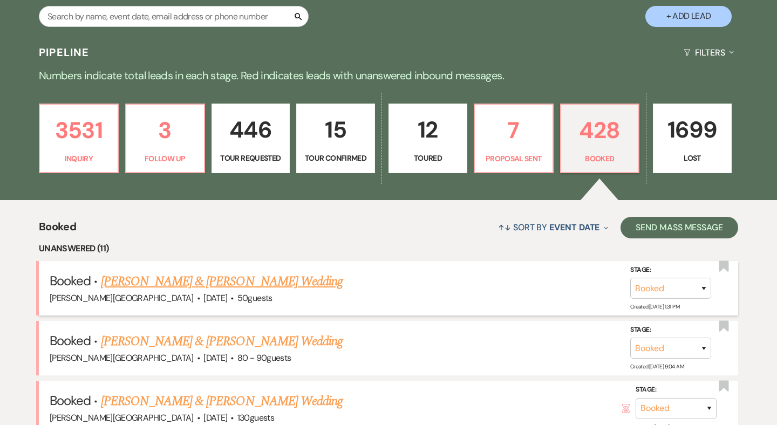
click at [214, 278] on link "[PERSON_NAME] & [PERSON_NAME] Wedding" at bounding box center [222, 281] width 242 height 19
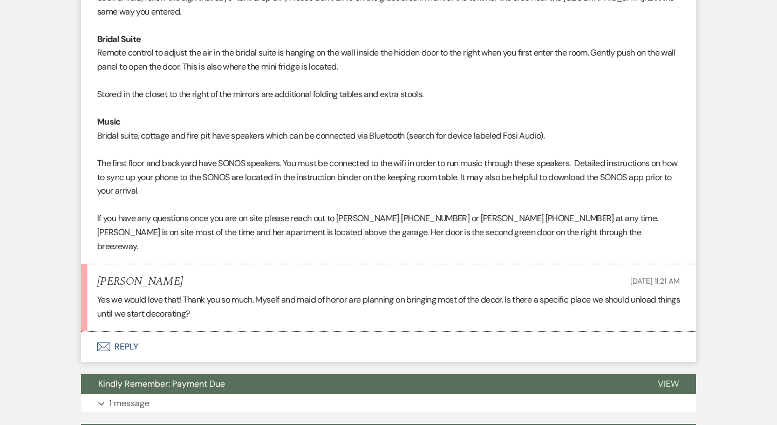
scroll to position [1264, 0]
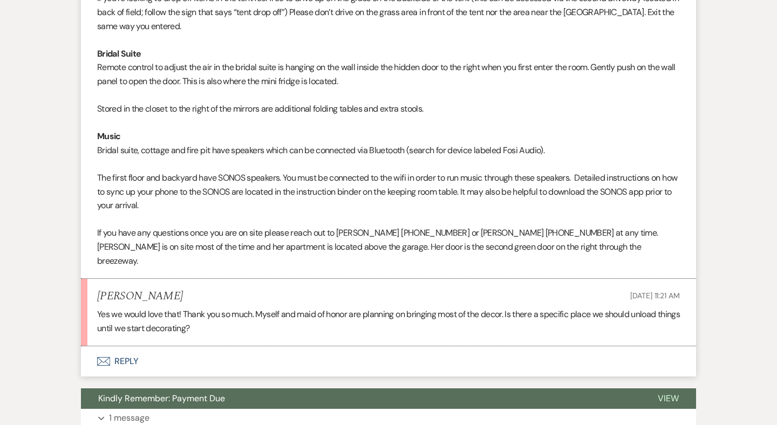
click at [125, 346] on button "Envelope Reply" at bounding box center [388, 361] width 615 height 30
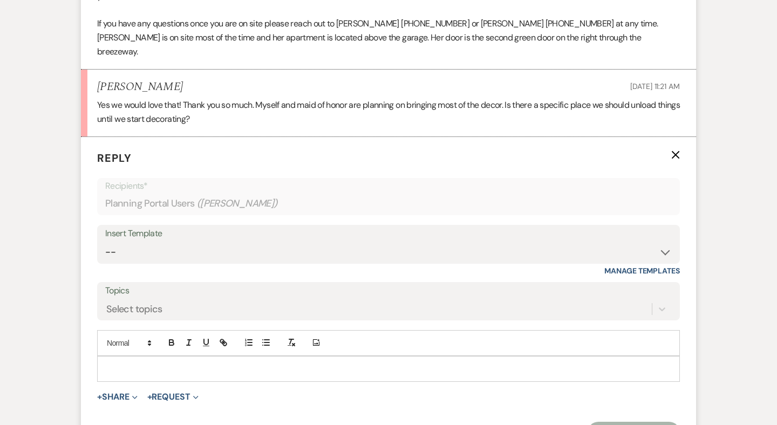
scroll to position [1516, 0]
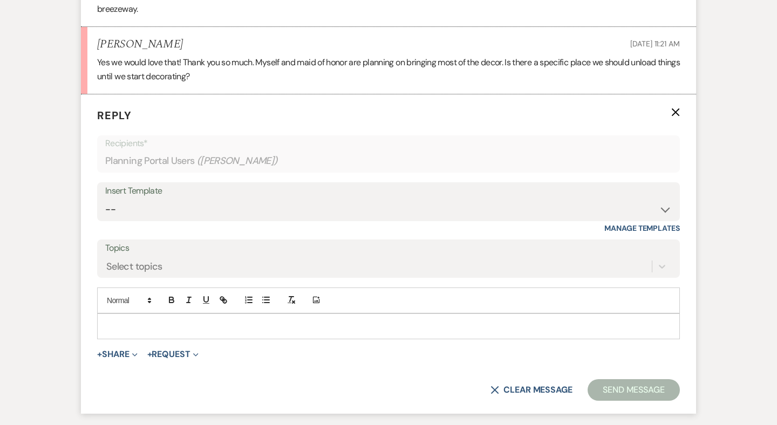
click at [125, 321] on p at bounding box center [389, 327] width 566 height 12
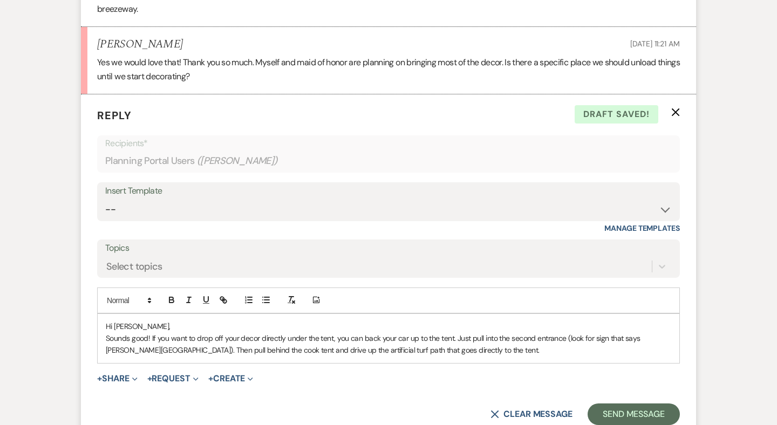
click at [411, 332] on p "Sounds good! If you want to drop off your decor directly under the tent, you ca…" at bounding box center [389, 344] width 566 height 24
click at [410, 332] on p "Sounds good! If you want to drop off your decor directly under the tent, you ca…" at bounding box center [389, 344] width 566 height 24
click at [505, 332] on p "Sounds good! If you want to drop off your decor directly under the tent, you ca…" at bounding box center [389, 344] width 566 height 24
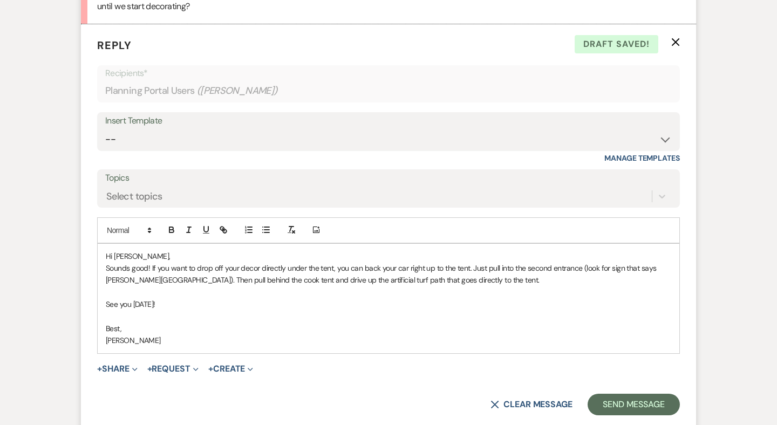
scroll to position [1599, 0]
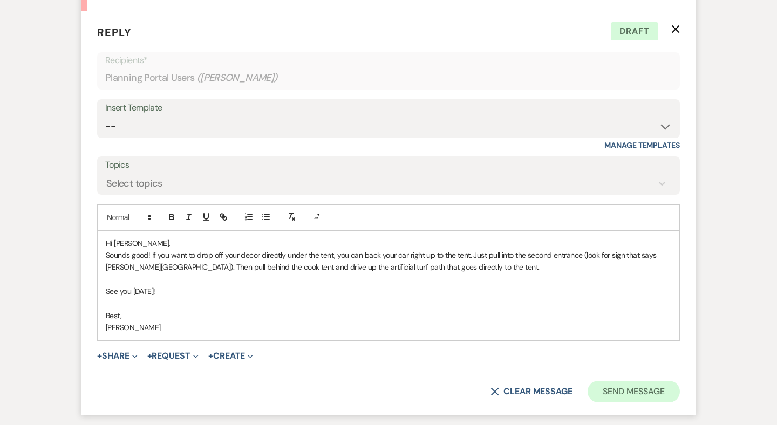
click at [626, 381] on button "Send Message" at bounding box center [634, 392] width 92 height 22
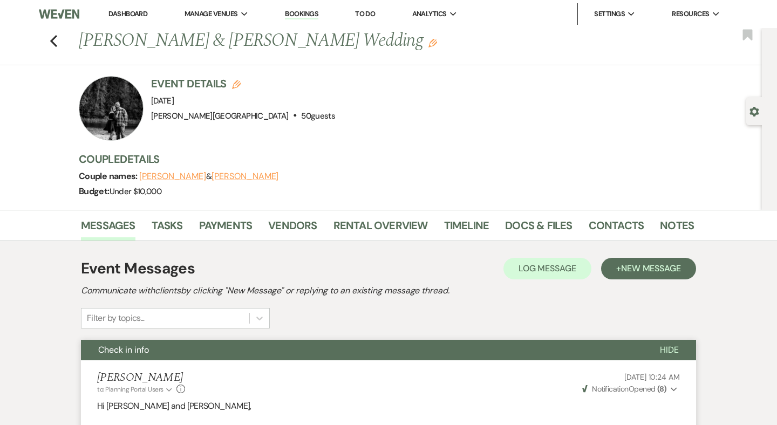
scroll to position [0, 0]
click at [53, 40] on icon "Previous" at bounding box center [54, 41] width 8 height 13
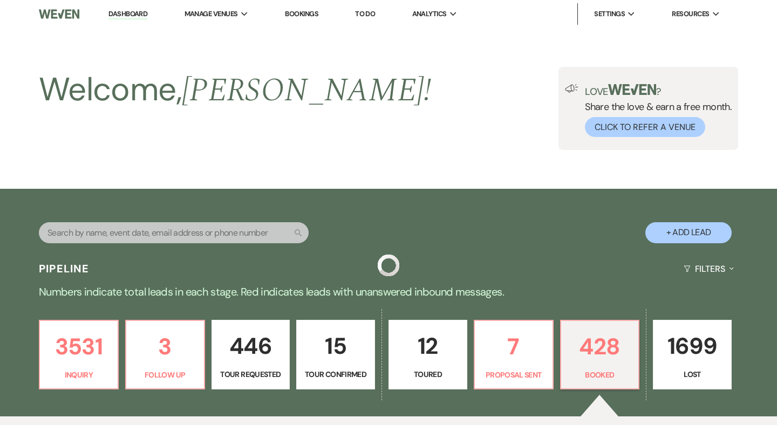
scroll to position [216, 0]
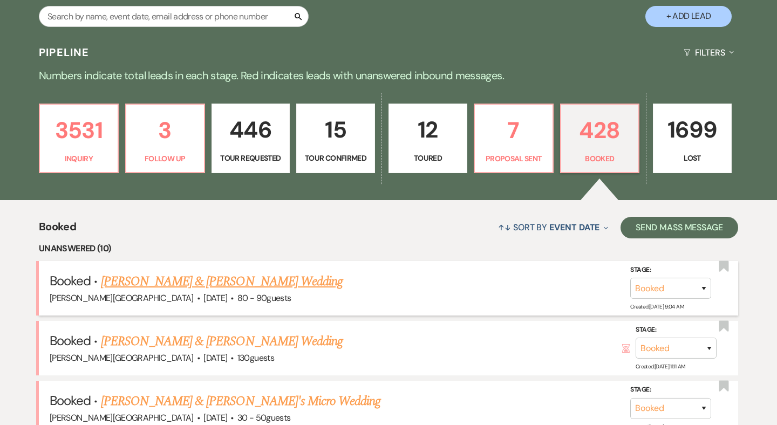
click at [251, 282] on link "[PERSON_NAME] & [PERSON_NAME] Wedding" at bounding box center [222, 281] width 242 height 19
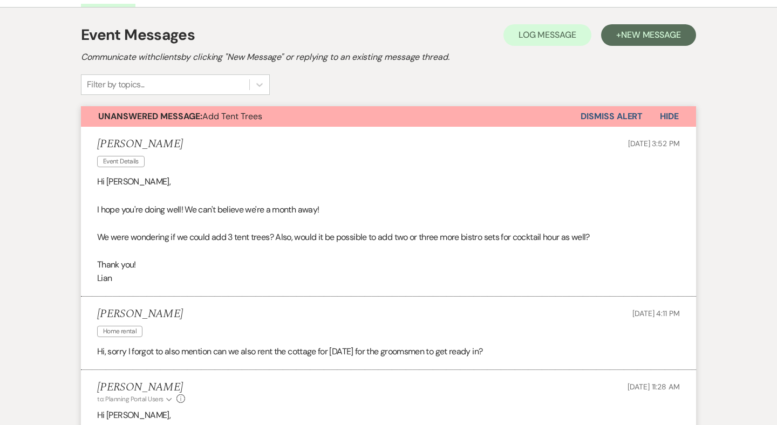
click at [595, 117] on button "Dismiss Alert" at bounding box center [612, 116] width 62 height 21
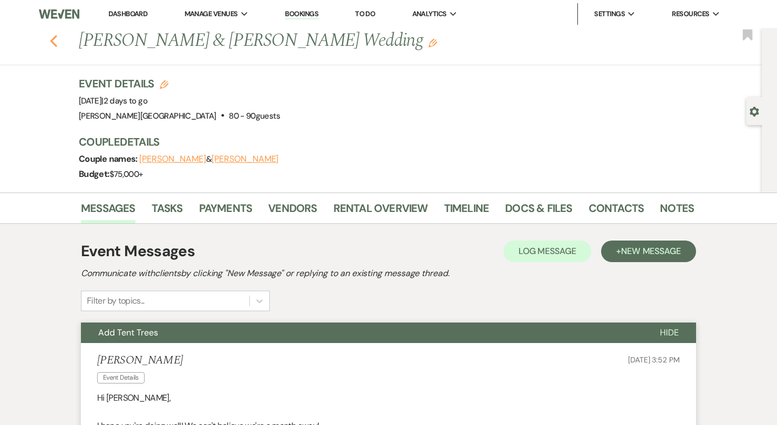
click at [53, 39] on use "button" at bounding box center [53, 41] width 7 height 12
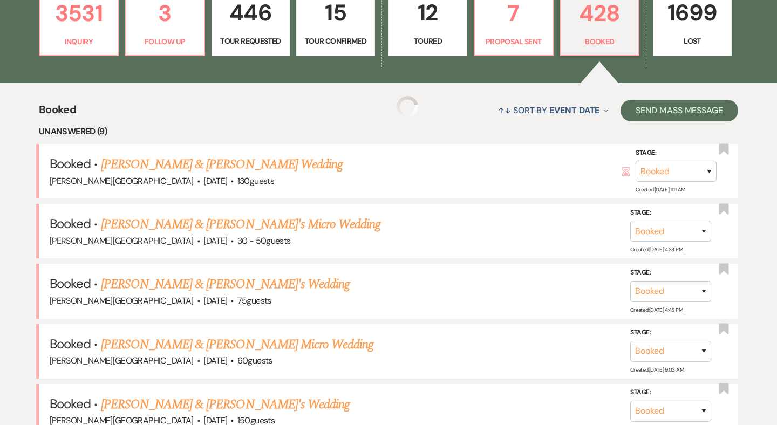
scroll to position [343, 0]
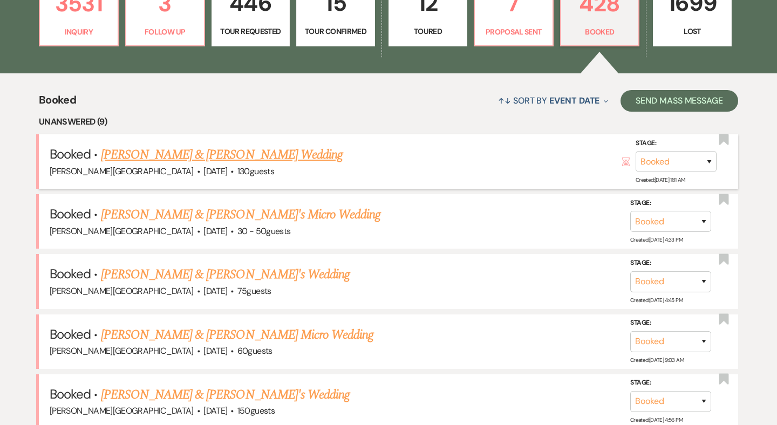
click at [181, 151] on link "[PERSON_NAME] & [PERSON_NAME] Wedding" at bounding box center [222, 154] width 242 height 19
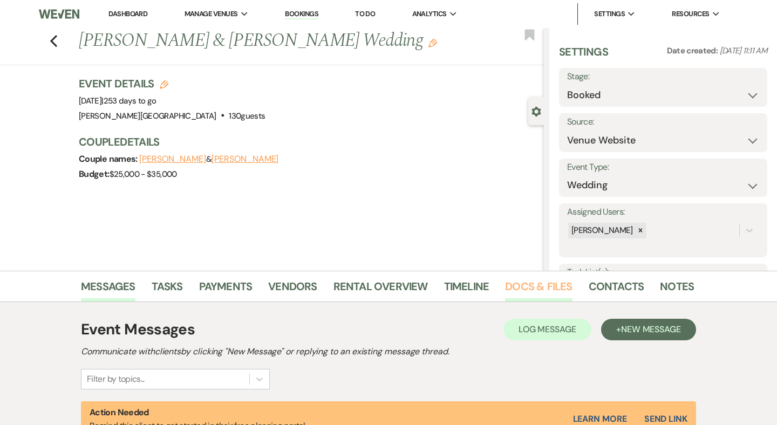
click at [543, 289] on link "Docs & Files" at bounding box center [538, 290] width 67 height 24
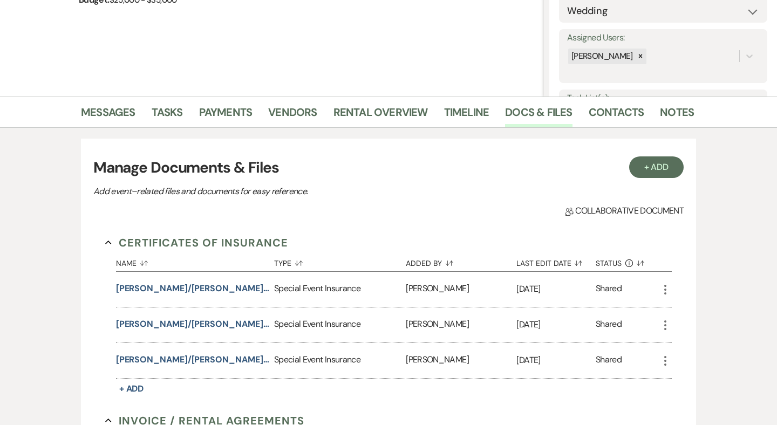
scroll to position [242, 0]
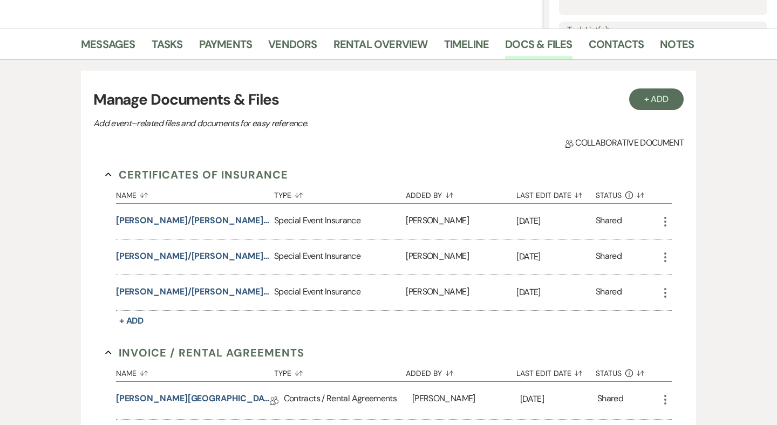
click at [665, 257] on use "button" at bounding box center [665, 258] width 2 height 10
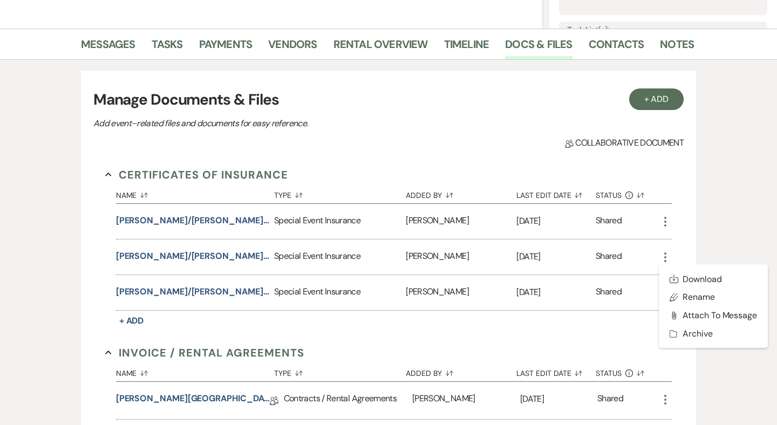
click at [632, 327] on div "Name Sort Default Type Sort Default Added By Sort Default Last Edit Date Sort D…" at bounding box center [394, 256] width 556 height 146
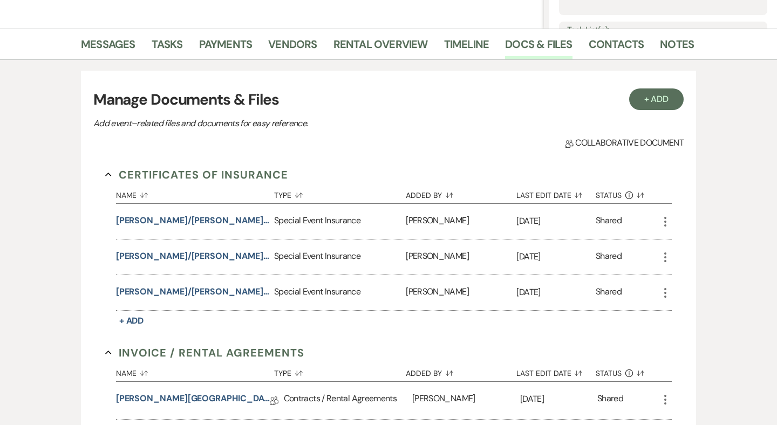
click at [664, 295] on icon "More" at bounding box center [665, 293] width 13 height 13
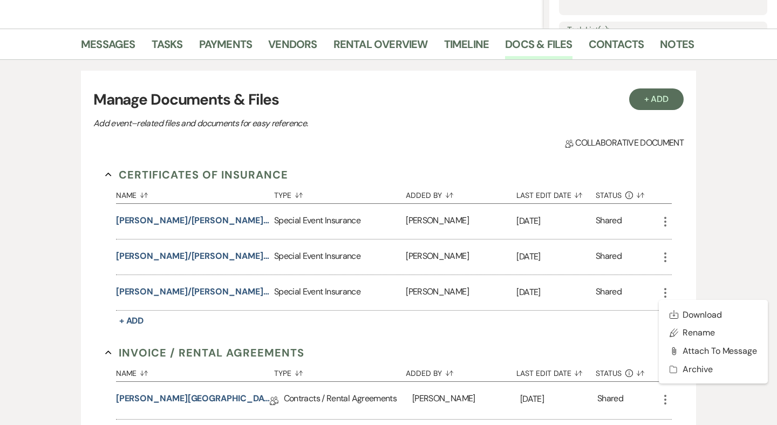
click at [664, 260] on icon "More" at bounding box center [665, 257] width 13 height 13
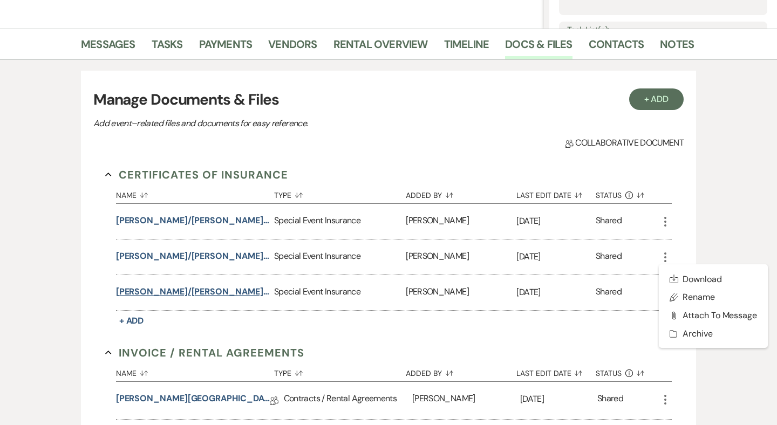
click at [195, 291] on button "[PERSON_NAME]/[PERSON_NAME] Wedding" at bounding box center [193, 291] width 154 height 13
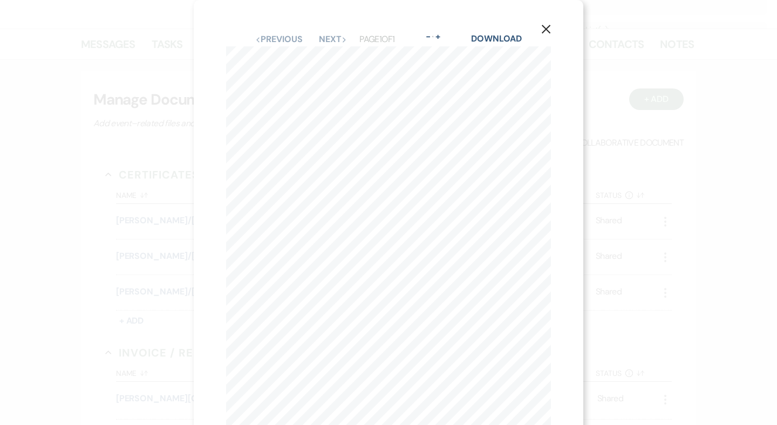
scroll to position [0, 0]
click at [544, 32] on icon "X" at bounding box center [546, 29] width 10 height 10
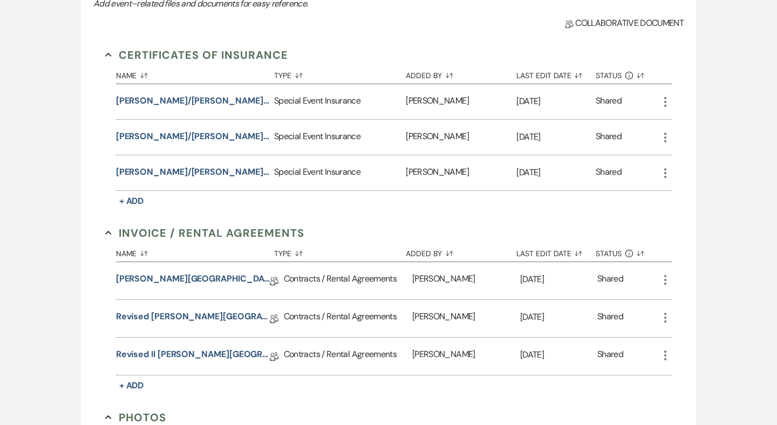
scroll to position [412, 0]
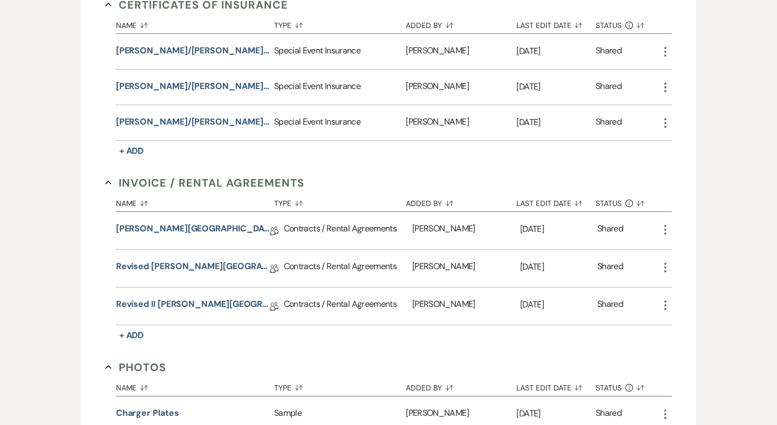
click at [665, 304] on use "button" at bounding box center [665, 306] width 2 height 10
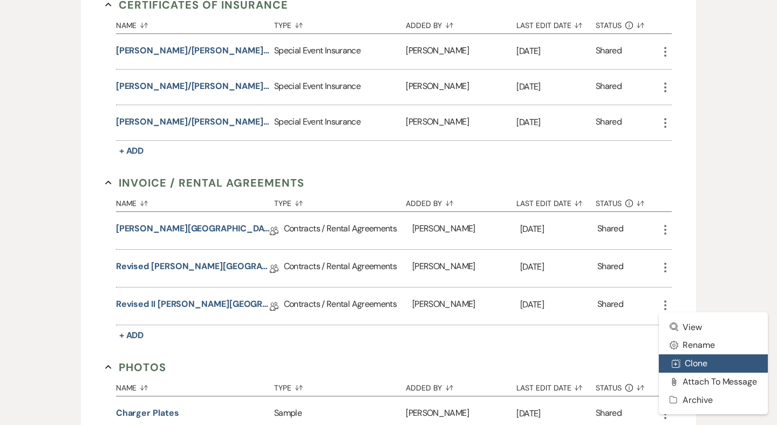
click at [685, 361] on button "Duplicate Clone" at bounding box center [713, 364] width 109 height 18
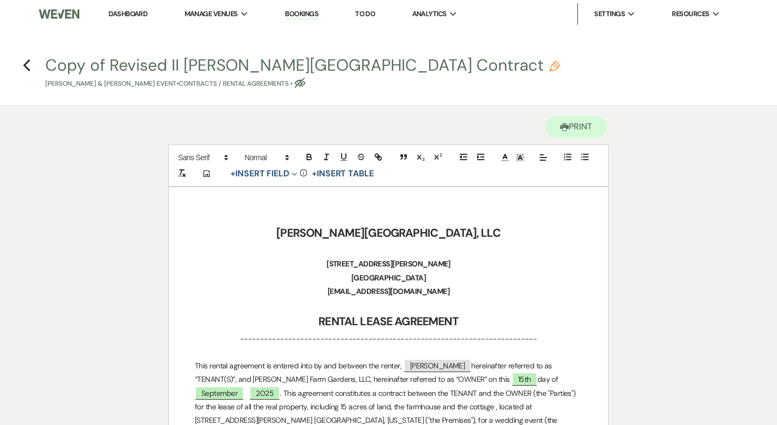
click at [549, 67] on use "button" at bounding box center [554, 66] width 11 height 11
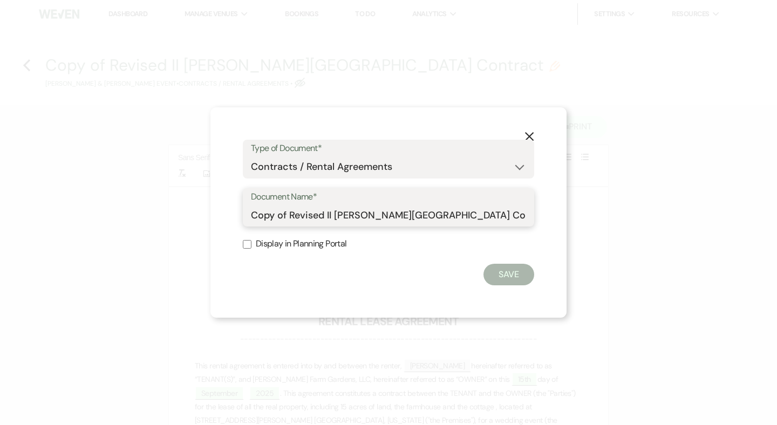
drag, startPoint x: 288, startPoint y: 215, endPoint x: 190, endPoint y: 210, distance: 97.3
click at [190, 210] on div "X Type of Document* Special Event Insurance Vendor Certificate of Insurance Con…" at bounding box center [388, 212] width 777 height 425
click at [288, 211] on input "Revised II [PERSON_NAME][GEOGRAPHIC_DATA] Contract" at bounding box center [388, 215] width 275 height 21
click at [514, 274] on button "Save" at bounding box center [508, 275] width 51 height 22
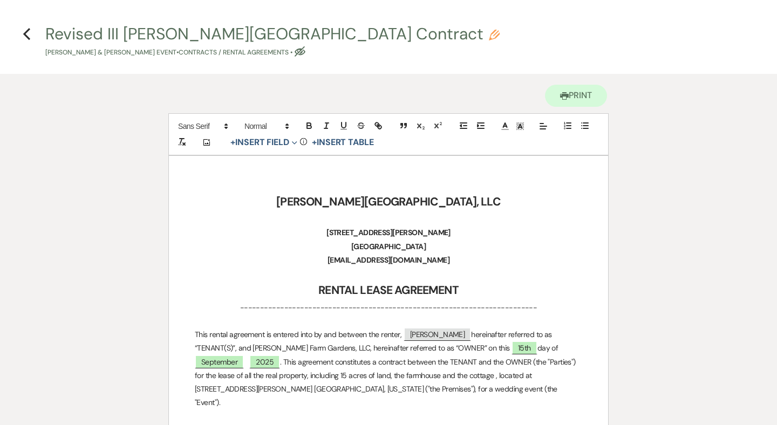
scroll to position [117, 0]
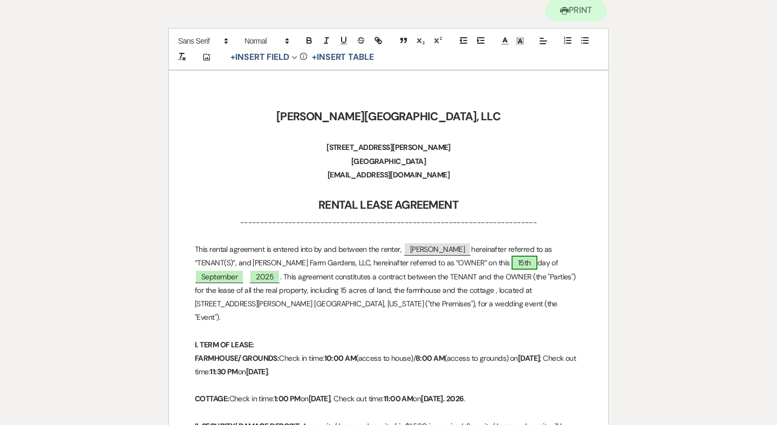
click at [512, 262] on span "15th" at bounding box center [525, 263] width 26 height 14
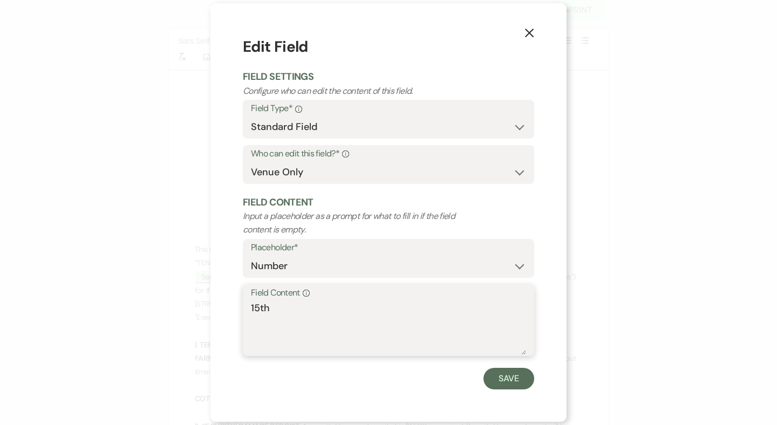
click at [258, 304] on textarea "15th" at bounding box center [388, 328] width 275 height 54
click at [508, 383] on button "Save" at bounding box center [508, 379] width 51 height 22
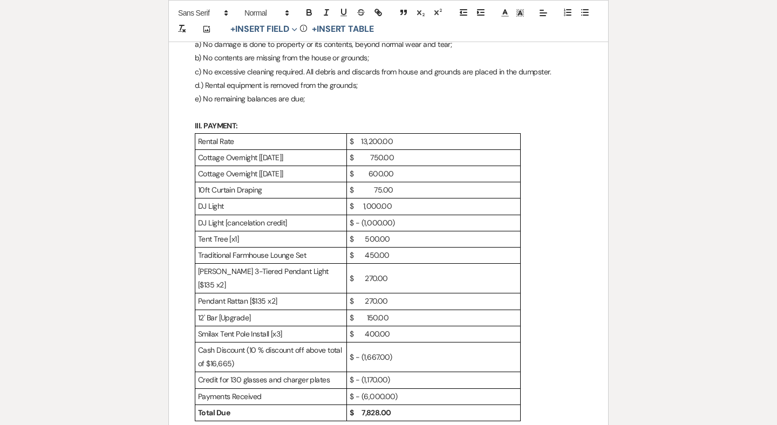
scroll to position [539, 0]
click at [205, 183] on p "10ft Curtain Draping" at bounding box center [271, 189] width 146 height 13
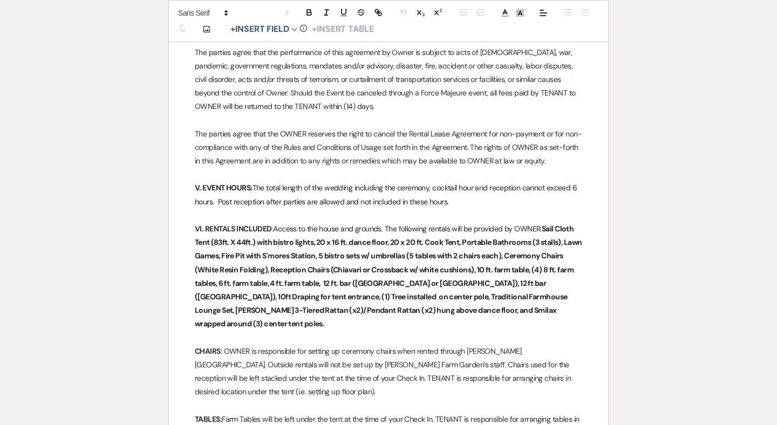
scroll to position [1180, 0]
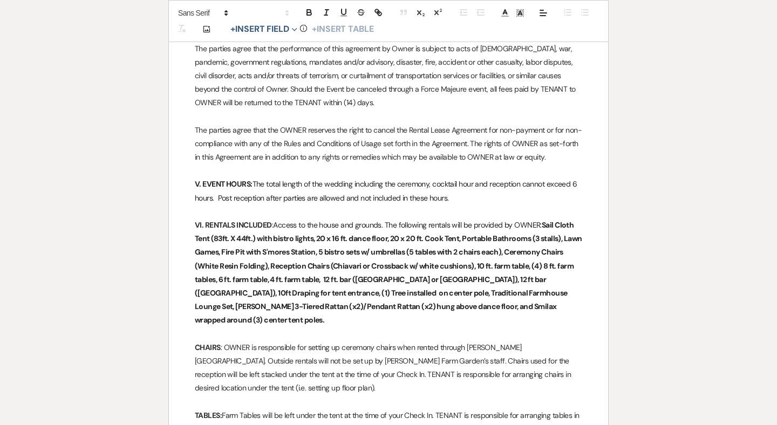
click at [505, 245] on strong "Sail Cloth Tent (83ft. X 44ft.) with bistro lights, 20 x 16 ft. dance floor, 20…" at bounding box center [389, 272] width 389 height 105
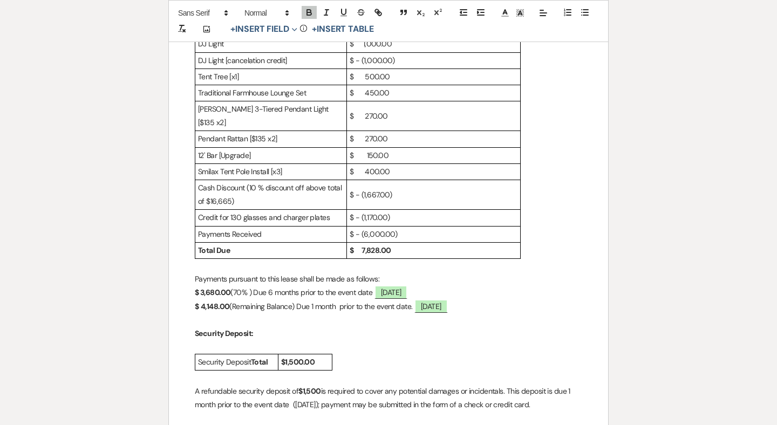
scroll to position [664, 0]
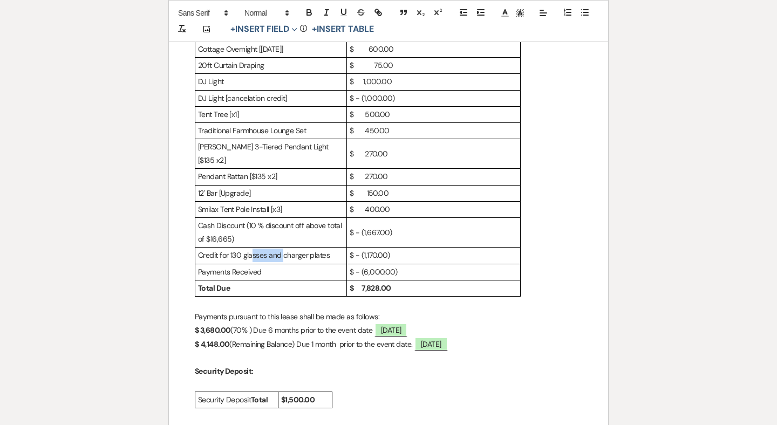
drag, startPoint x: 283, startPoint y: 220, endPoint x: 252, endPoint y: 222, distance: 30.8
click at [252, 249] on p "Credit for 130 glasses and charger plates" at bounding box center [271, 255] width 146 height 13
click at [273, 249] on p "Credit for 130 glasses and charger plates" at bounding box center [271, 255] width 146 height 13
click at [264, 249] on p "Credit for 130 glasses and charger plates" at bounding box center [271, 255] width 146 height 13
click at [268, 249] on p "Credit for 130 glasses and charger plates" at bounding box center [271, 255] width 146 height 13
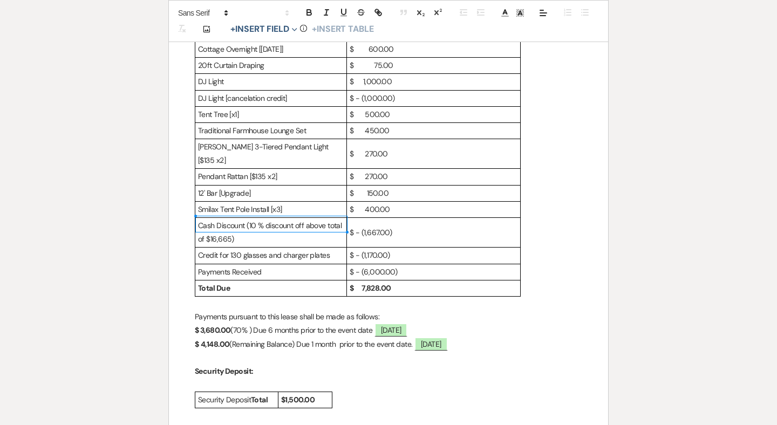
click at [267, 249] on p "Credit for 130 glasses and charger plates" at bounding box center [271, 255] width 146 height 13
click at [270, 249] on p "Credit for 130 glas and charger plates" at bounding box center [271, 255] width 146 height 13
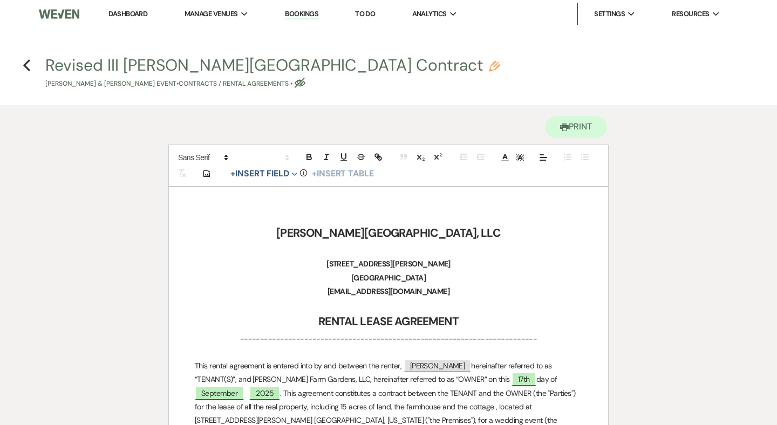
scroll to position [0, 0]
click at [28, 64] on icon "Previous" at bounding box center [27, 65] width 8 height 13
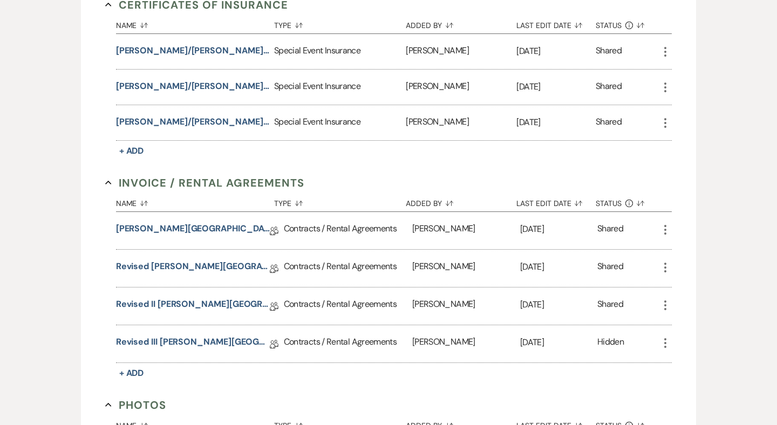
scroll to position [21, 0]
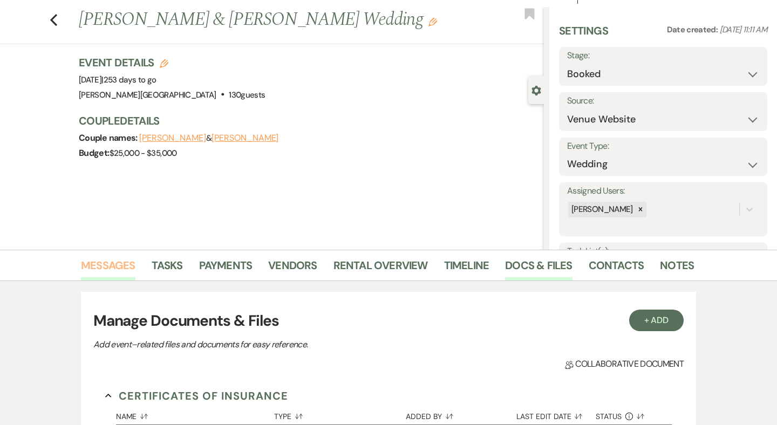
click at [110, 260] on link "Messages" at bounding box center [108, 269] width 55 height 24
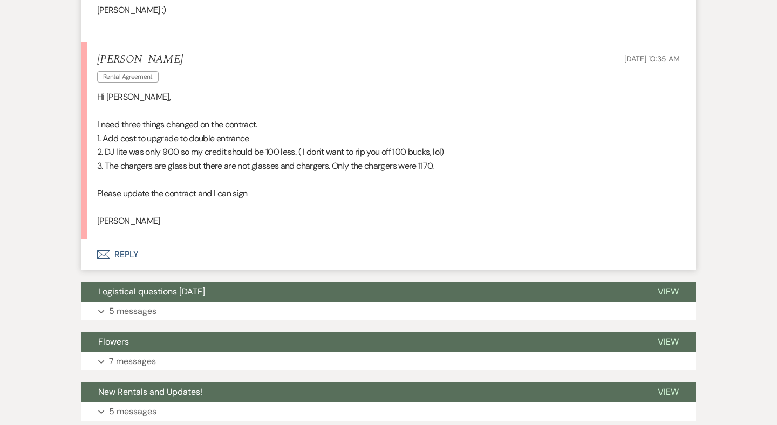
scroll to position [2836, 0]
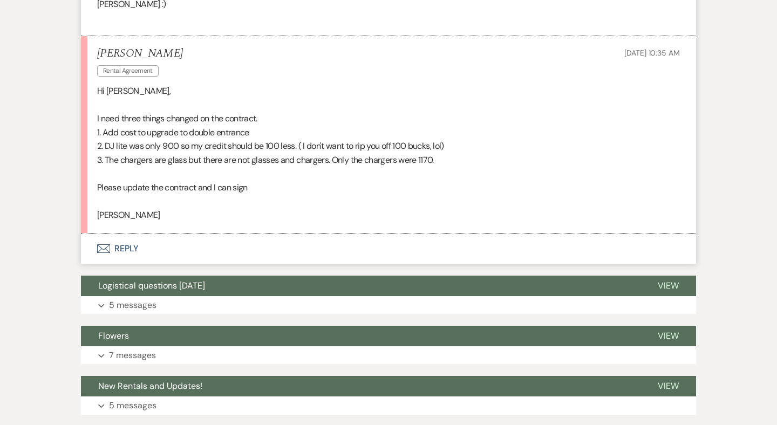
click at [127, 234] on button "Envelope Reply" at bounding box center [388, 249] width 615 height 30
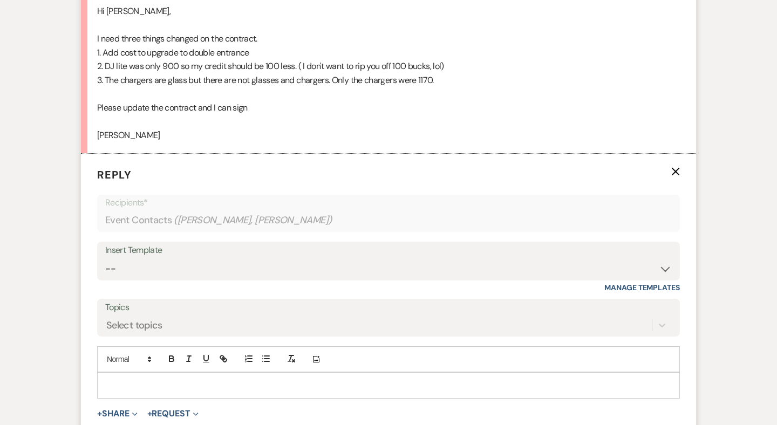
scroll to position [2926, 0]
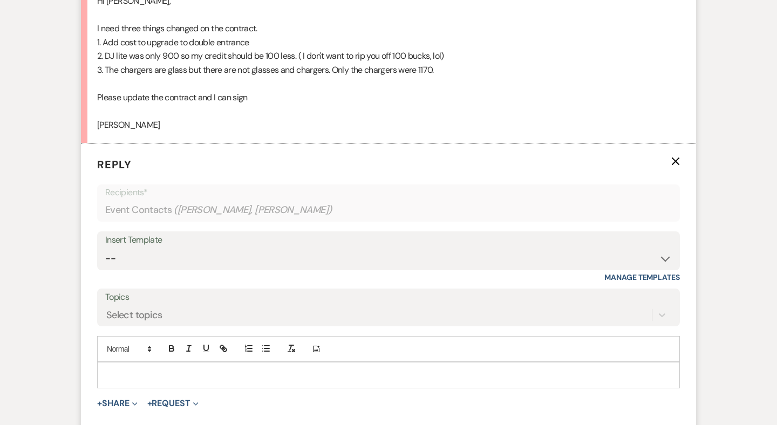
click at [124, 369] on p at bounding box center [389, 375] width 566 height 12
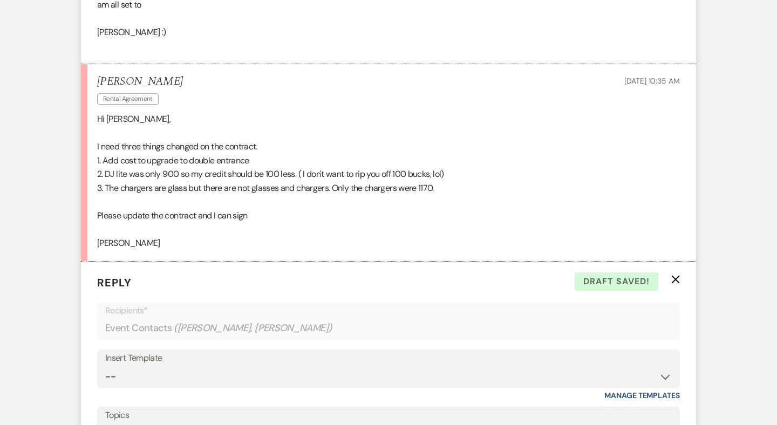
scroll to position [2791, 0]
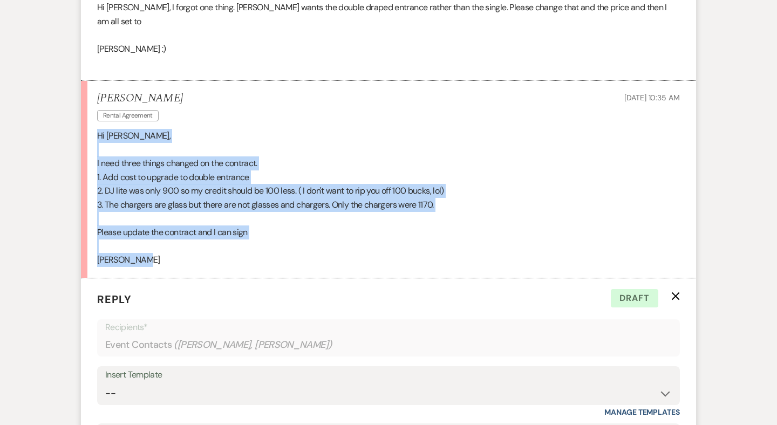
drag, startPoint x: 143, startPoint y: 170, endPoint x: 83, endPoint y: 53, distance: 131.8
click at [83, 81] on li "[PERSON_NAME] Rental Agreement [DATE] 10:35 AM Hi [PERSON_NAME], I need three t…" at bounding box center [388, 179] width 615 height 197
copy div "Hi [PERSON_NAME], I need three things changed on the contract. 1. Add cost to u…"
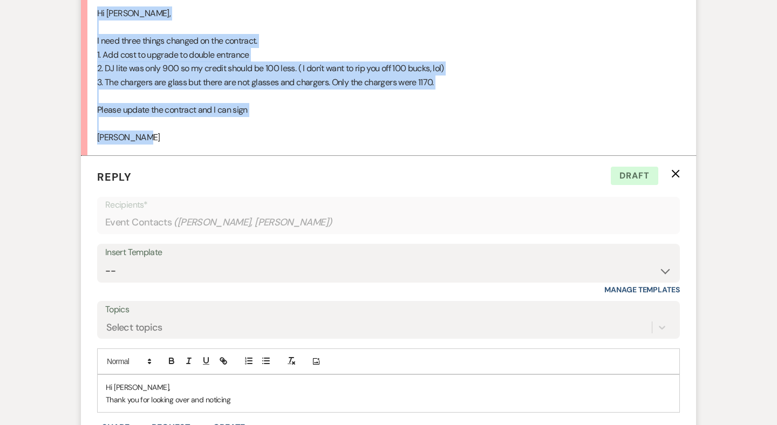
scroll to position [2923, 0]
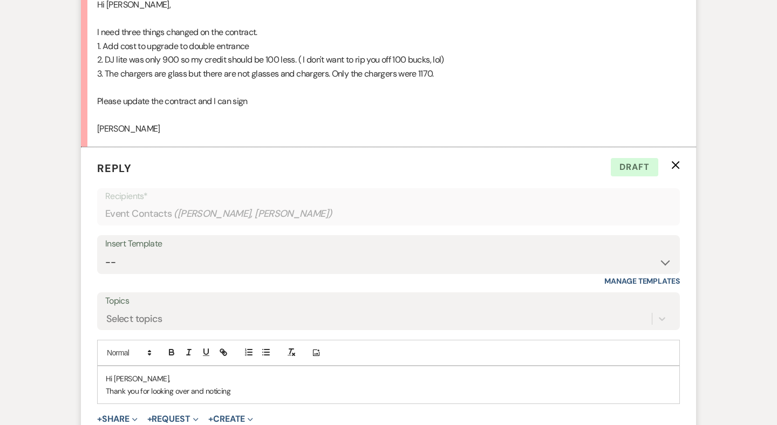
click at [236, 385] on p "Thank you for looking over and noticing" at bounding box center [389, 391] width 566 height 12
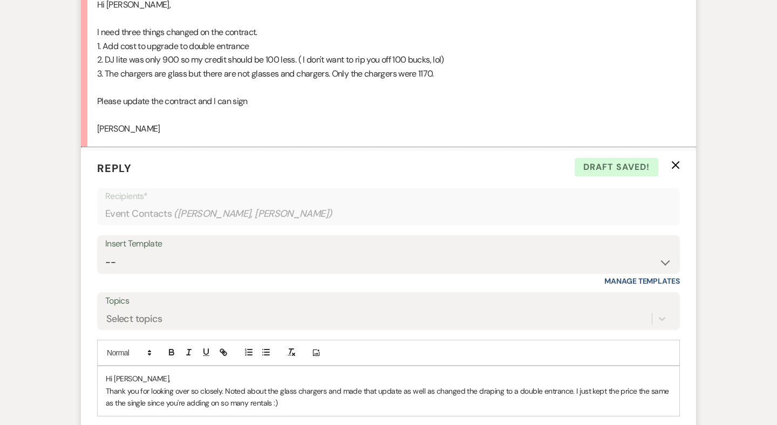
click at [602, 385] on p "Thank you for looking over so closely. Noted about the glass chargers and made …" at bounding box center [389, 397] width 566 height 24
click at [627, 385] on p "Thank you for looking over so closely. Noted about the glass chargers and made …" at bounding box center [389, 397] width 566 height 24
click at [665, 385] on p "Thank you for looking over so closely. Noted about the glass chargers and made …" at bounding box center [389, 397] width 566 height 24
drag, startPoint x: 154, startPoint y: 309, endPoint x: 129, endPoint y: 309, distance: 24.8
click at [129, 385] on p "Thank you for looking over so closely. Noted about the glass chargers and made …" at bounding box center [389, 397] width 566 height 24
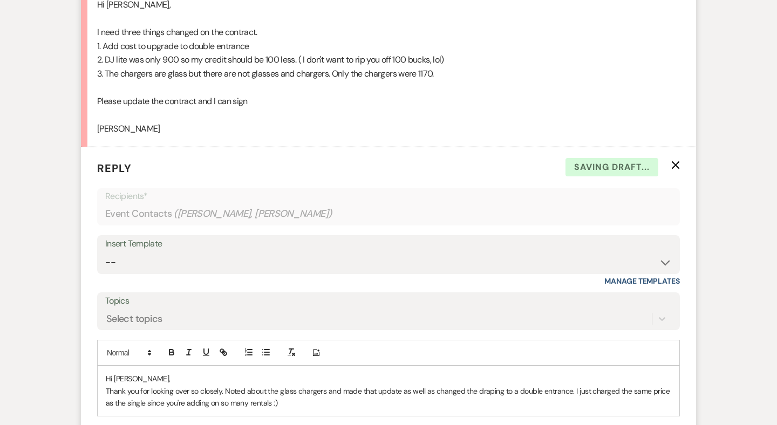
click at [288, 385] on p "Thank you for looking over so closely. Noted about the glass chargers and made …" at bounding box center [389, 397] width 566 height 24
drag, startPoint x: 399, startPoint y: 309, endPoint x: 389, endPoint y: 310, distance: 10.3
click at [389, 385] on p "Thank you for looking over so closely. Noted about the glass chargers and made …" at bounding box center [389, 397] width 566 height 24
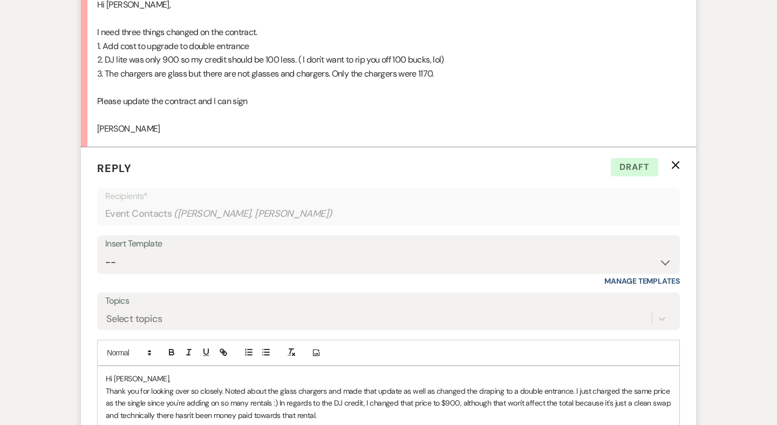
click at [666, 385] on p "Thank you for looking over so closely. Noted about the glass chargers and made …" at bounding box center [389, 403] width 566 height 36
click at [120, 385] on p "Thank you for looking over so closely. Noted about the glass chargers and made …" at bounding box center [389, 403] width 566 height 36
drag, startPoint x: 439, startPoint y: 311, endPoint x: 396, endPoint y: 311, distance: 43.7
click at [396, 385] on p "Thank you for looking over so closely. Noted about the glass chargers and made …" at bounding box center [389, 403] width 566 height 36
click at [433, 385] on p "Thank you for looking over so closely. Noted about the glass chargers and made …" at bounding box center [389, 403] width 566 height 36
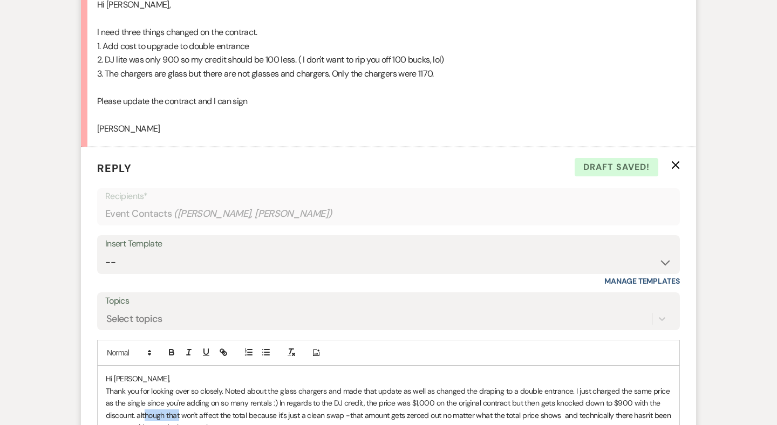
drag, startPoint x: 179, startPoint y: 322, endPoint x: 145, endPoint y: 322, distance: 34.5
click at [145, 385] on p "Thank you for looking over so closely. Noted about the glass chargers and made …" at bounding box center [389, 409] width 566 height 49
click at [263, 385] on p "Thank you for looking over so closely. Noted about the glass chargers and made …" at bounding box center [389, 409] width 566 height 49
click at [337, 385] on p "Thank you for looking over so closely. Noted about the glass chargers and made …" at bounding box center [389, 409] width 566 height 49
click at [503, 385] on p "Thank you for looking over so closely. Noted about the glass chargers and made …" at bounding box center [389, 409] width 566 height 49
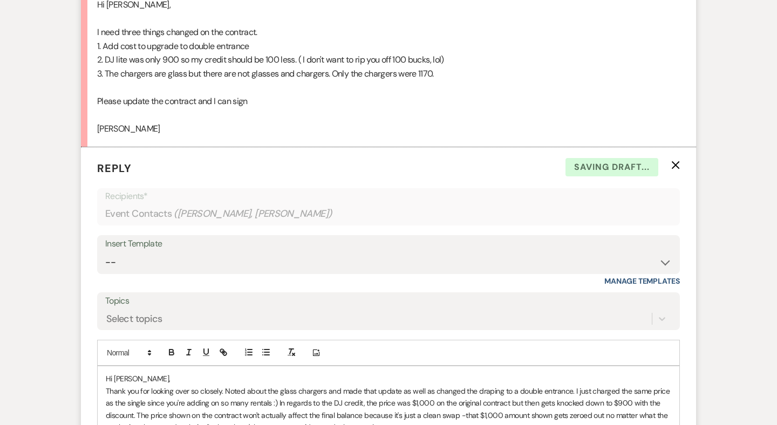
click at [521, 385] on p "Thank you for looking over so closely. Noted about the glass chargers and made …" at bounding box center [389, 409] width 566 height 49
click at [604, 385] on p "Thank you for looking over so closely. Noted about the glass chargers and made …" at bounding box center [389, 409] width 566 height 49
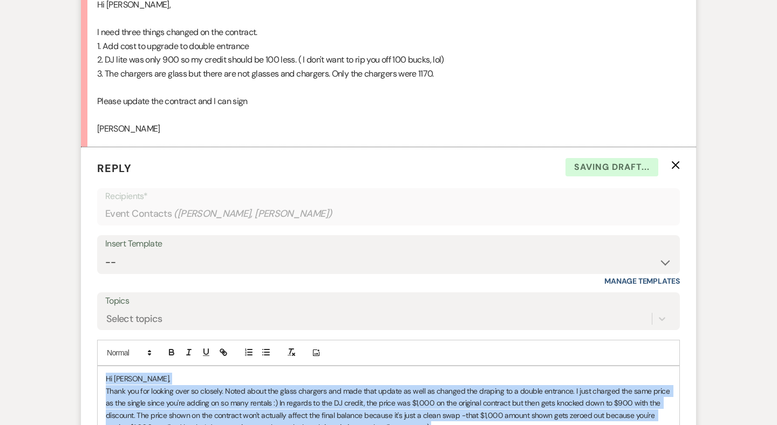
drag, startPoint x: 126, startPoint y: 376, endPoint x: 101, endPoint y: 285, distance: 93.9
click at [101, 366] on div "Hi [PERSON_NAME], Thank you for looking over so closely. Noted about the glass …" at bounding box center [389, 433] width 582 height 134
copy div "Hi [PERSON_NAME], Thank you for looking over so closely. Noted about the glass …"
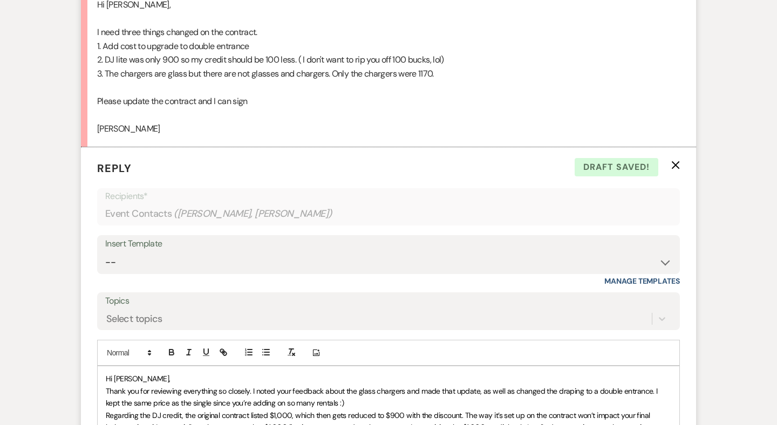
click at [351, 385] on p "Thank you for reviewing everything so closely. I noted your feedback about the …" at bounding box center [389, 397] width 566 height 24
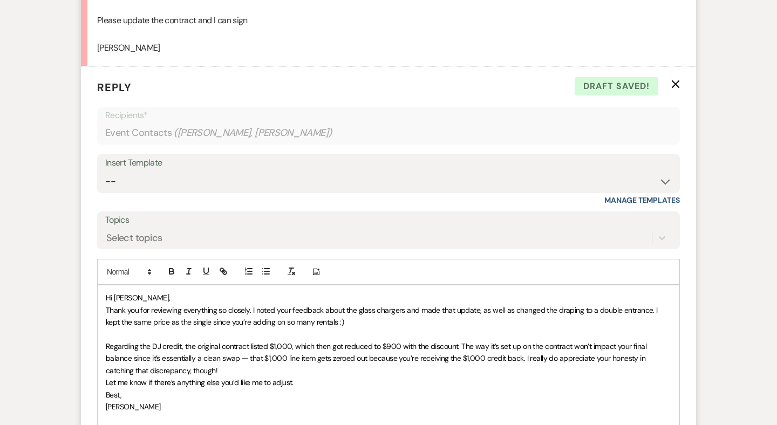
scroll to position [3025, 0]
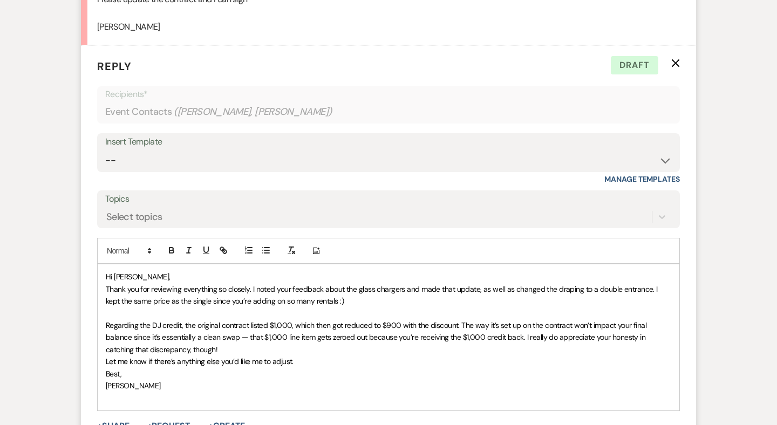
click at [105, 269] on div "Hi [PERSON_NAME], Thank you for reviewing everything so closely. I noted your f…" at bounding box center [389, 337] width 582 height 146
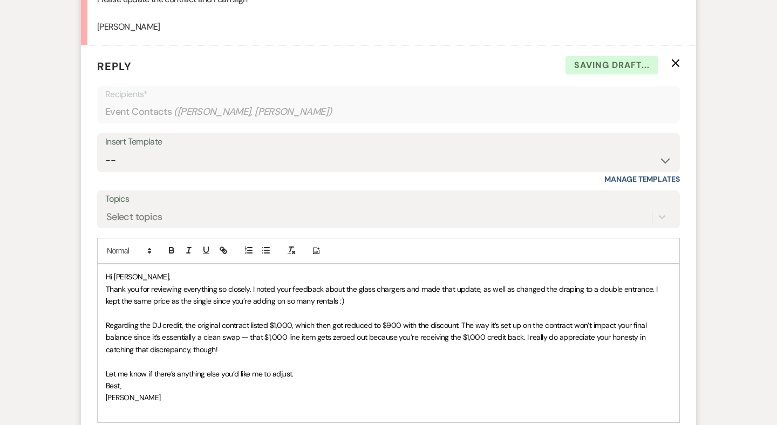
click at [104, 296] on div "Hi [PERSON_NAME], Thank you for reviewing everything so closely. I noted your f…" at bounding box center [389, 343] width 582 height 158
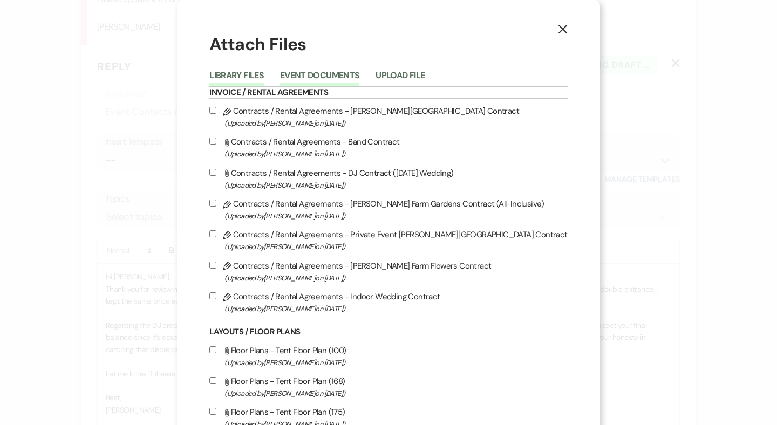
click at [353, 77] on button "Event Documents" at bounding box center [319, 78] width 79 height 15
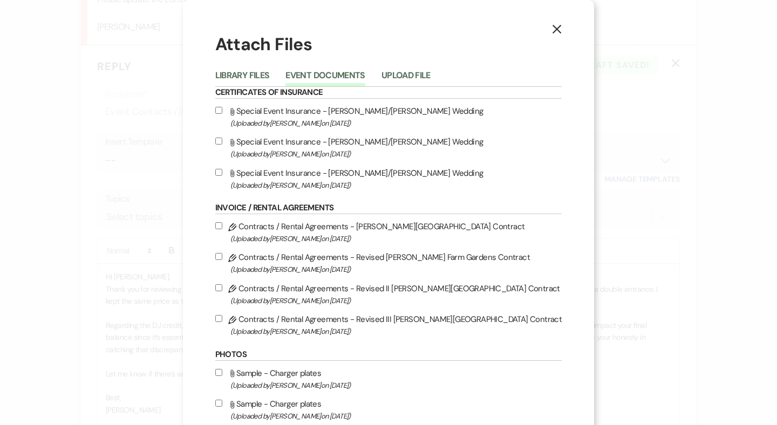
click at [371, 326] on label "Pencil Contracts / Rental Agreements - Revised III [PERSON_NAME] Farm Gardens C…" at bounding box center [388, 324] width 347 height 25
click at [222, 322] on input "Pencil Contracts / Rental Agreements - Revised III [PERSON_NAME] Farm Gardens C…" at bounding box center [218, 318] width 7 height 7
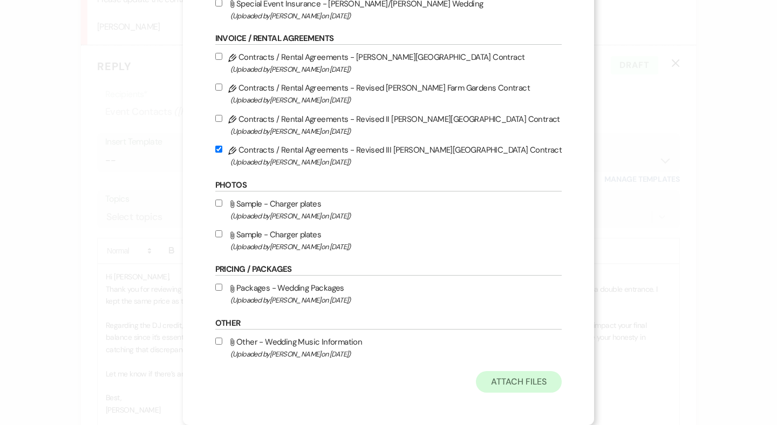
scroll to position [179, 0]
click at [479, 388] on button "Attach Files" at bounding box center [519, 382] width 86 height 22
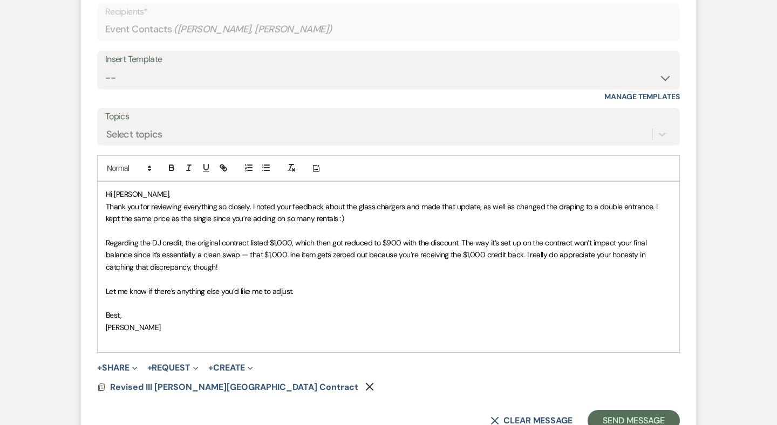
scroll to position [3136, 0]
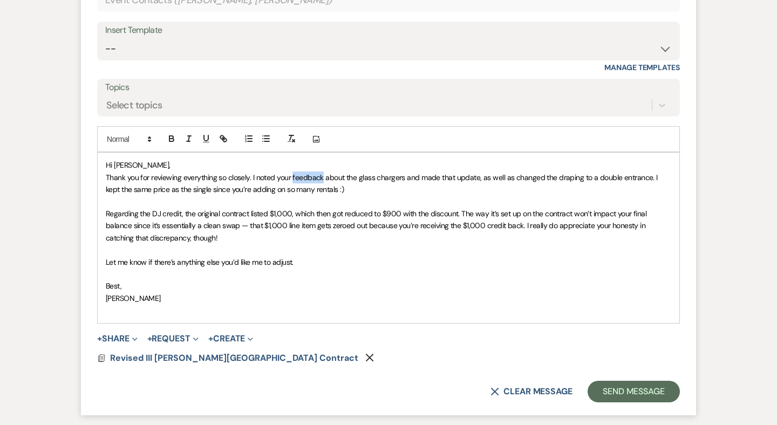
drag, startPoint x: 323, startPoint y: 84, endPoint x: 292, endPoint y: 86, distance: 30.3
click at [292, 173] on span "Thank you for reviewing everything so closely. I noted your feedback about the …" at bounding box center [383, 184] width 554 height 22
click at [286, 173] on span "Thank you for reviewing everything so closely. I noted your correction about th…" at bounding box center [383, 184] width 555 height 22
click at [306, 196] on p at bounding box center [389, 202] width 566 height 12
drag, startPoint x: 513, startPoint y: 84, endPoint x: 421, endPoint y: 82, distance: 91.8
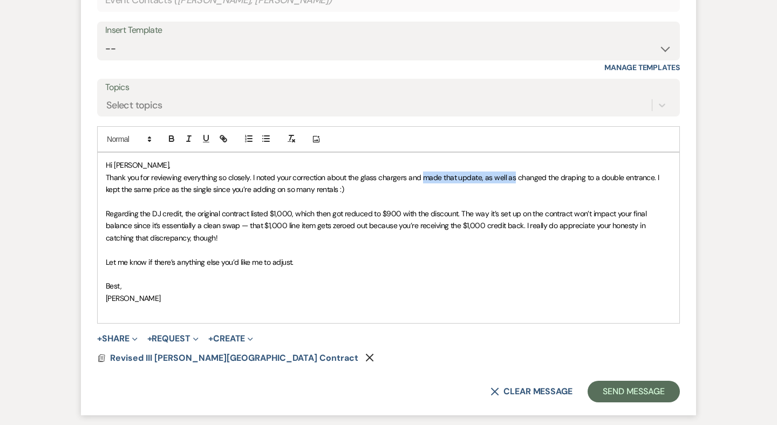
click at [421, 173] on span "Thank you for reviewing everything so closely. I noted your correction about th…" at bounding box center [383, 184] width 555 height 22
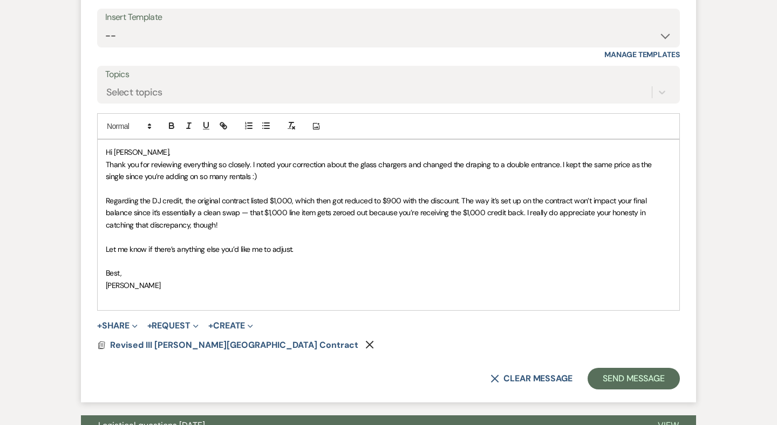
scroll to position [3150, 0]
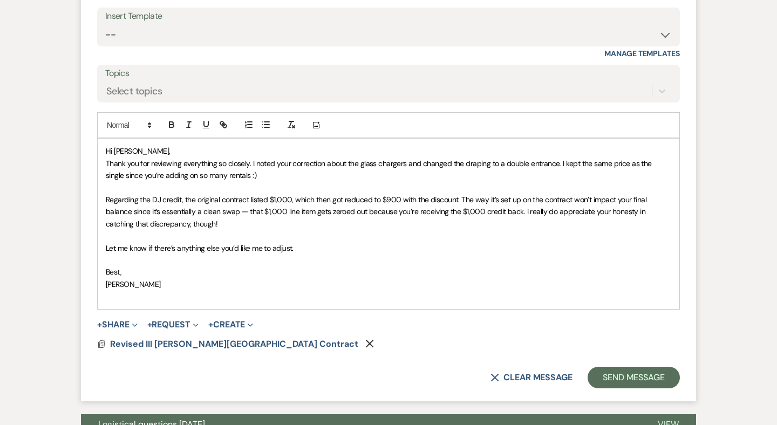
click at [562, 159] on span "Thank you for reviewing everything so closely. I noted your correction about th…" at bounding box center [380, 170] width 548 height 22
click at [471, 195] on span "Regarding the DJ credit, the original contract listed $1,000, which then got re…" at bounding box center [377, 212] width 543 height 34
click at [133, 290] on p at bounding box center [389, 296] width 566 height 12
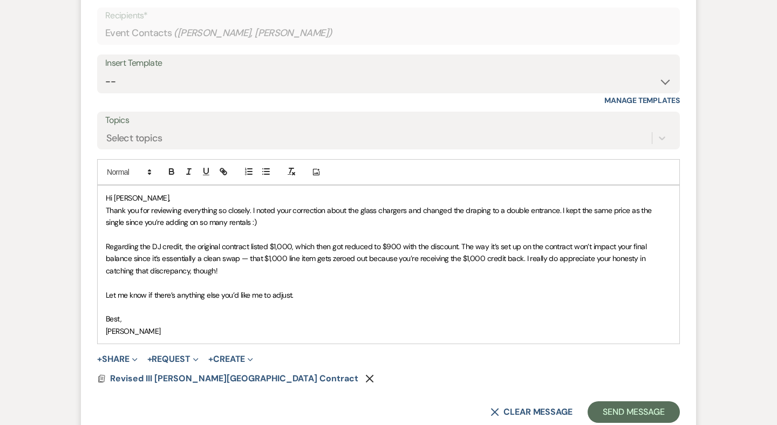
scroll to position [3113, 0]
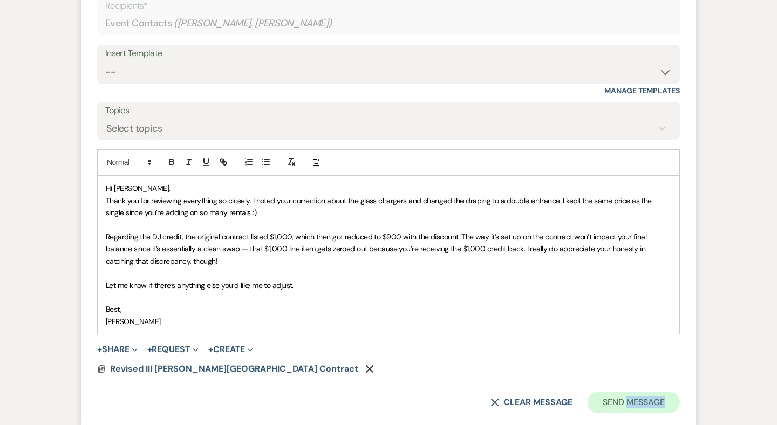
click at [612, 392] on button "Send Message" at bounding box center [634, 403] width 92 height 22
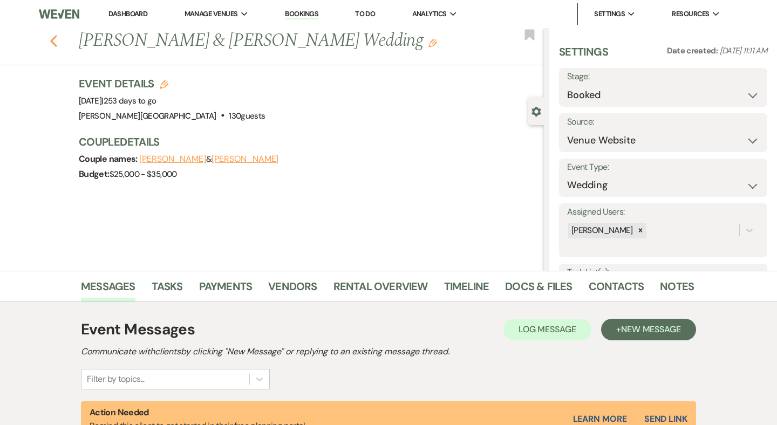
scroll to position [0, 0]
click at [54, 37] on use "button" at bounding box center [53, 41] width 7 height 12
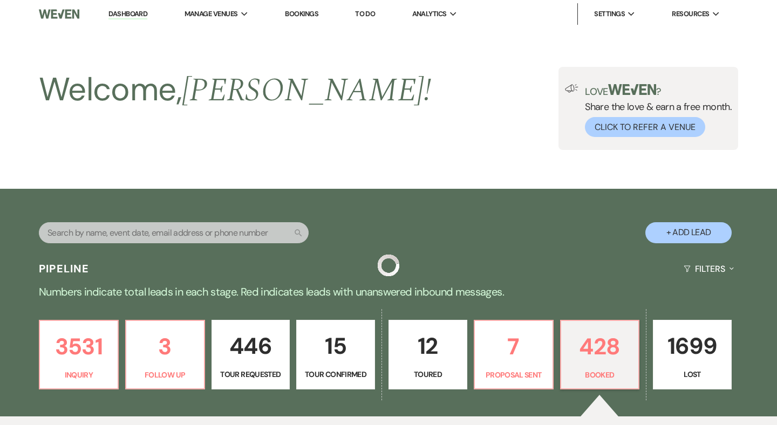
scroll to position [343, 0]
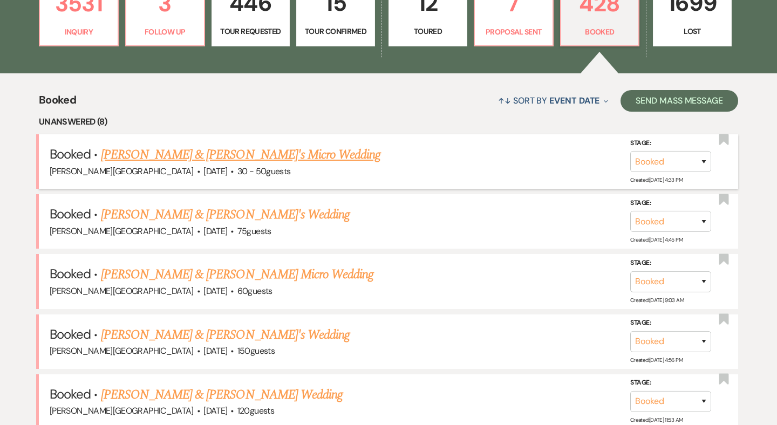
click at [201, 156] on link "[PERSON_NAME] & [PERSON_NAME]'s Micro Wedding" at bounding box center [241, 154] width 280 height 19
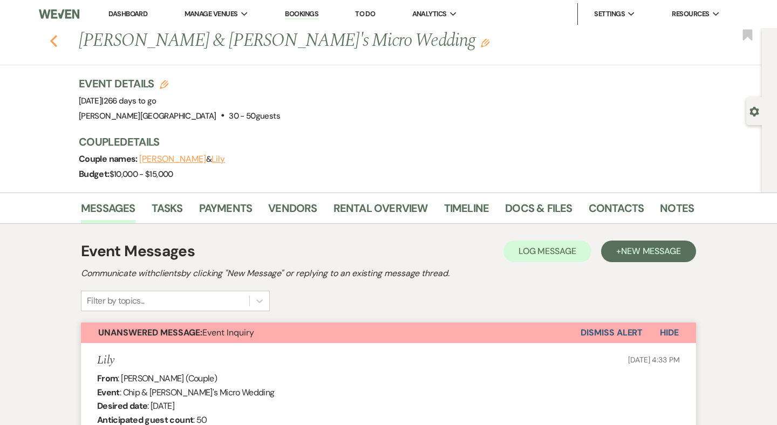
click at [51, 39] on use "button" at bounding box center [53, 41] width 7 height 12
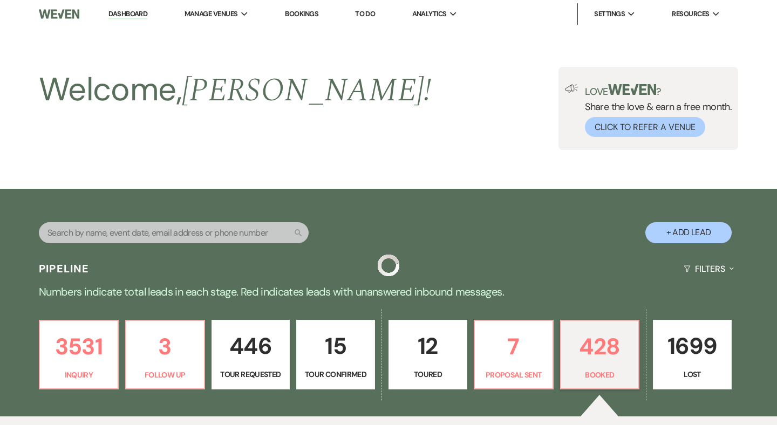
scroll to position [343, 0]
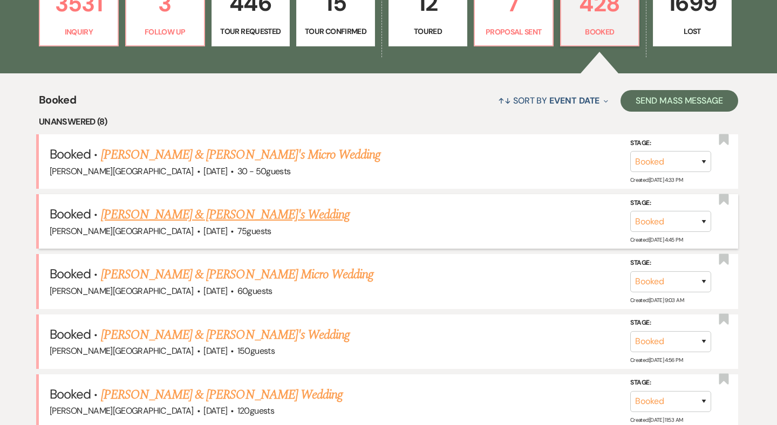
click at [209, 214] on link "[PERSON_NAME] & [PERSON_NAME]'s Wedding" at bounding box center [225, 214] width 249 height 19
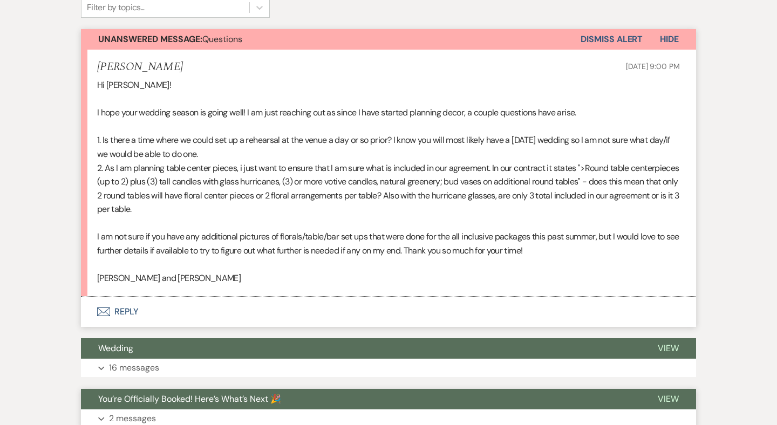
scroll to position [291, 0]
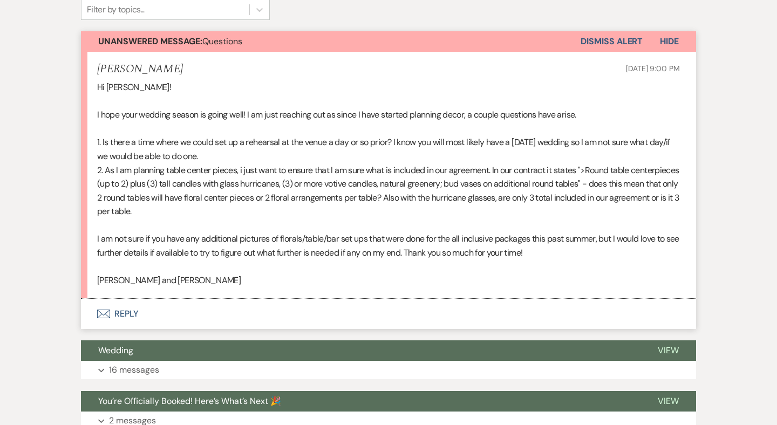
click at [134, 305] on button "Envelope Reply" at bounding box center [388, 314] width 615 height 30
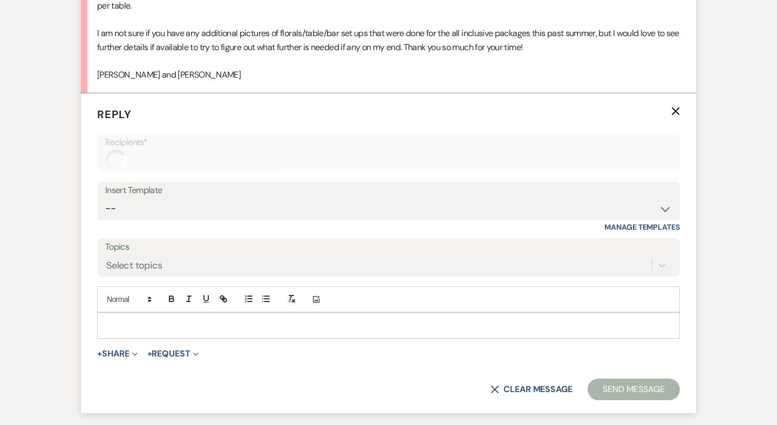
scroll to position [532, 0]
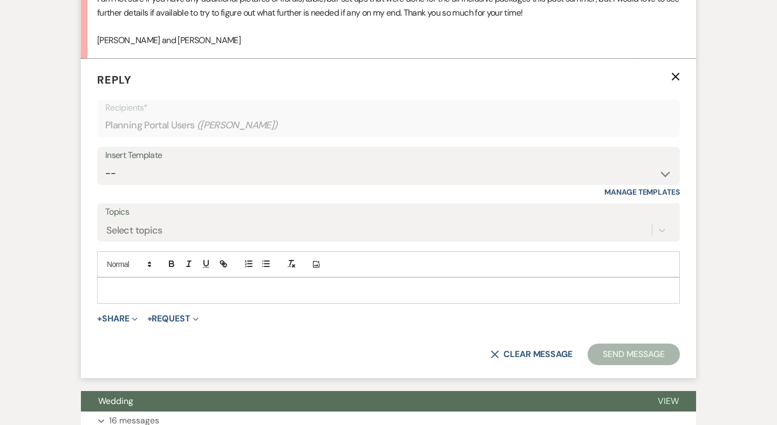
click at [131, 284] on p at bounding box center [389, 290] width 566 height 12
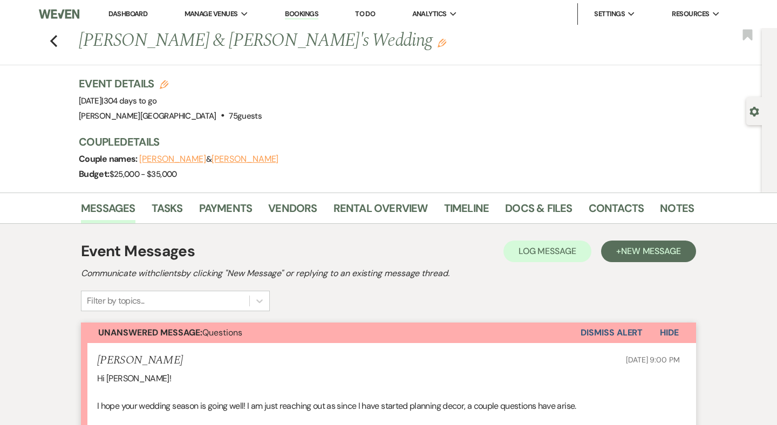
scroll to position [0, 0]
click at [515, 213] on link "Docs & Files" at bounding box center [538, 212] width 67 height 24
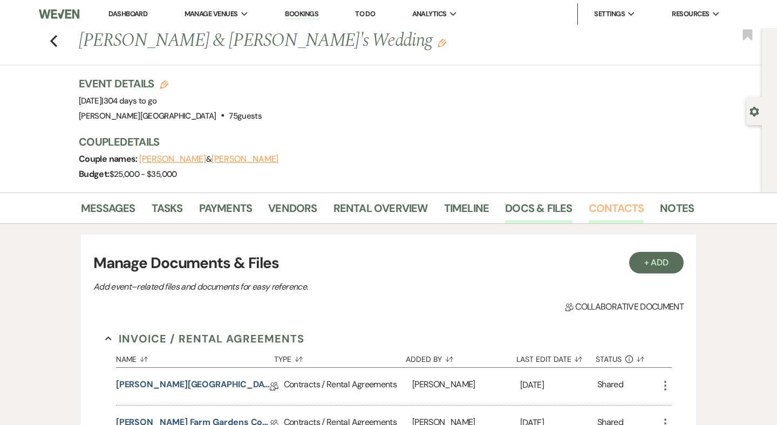
click at [589, 210] on link "Contacts" at bounding box center [617, 212] width 56 height 24
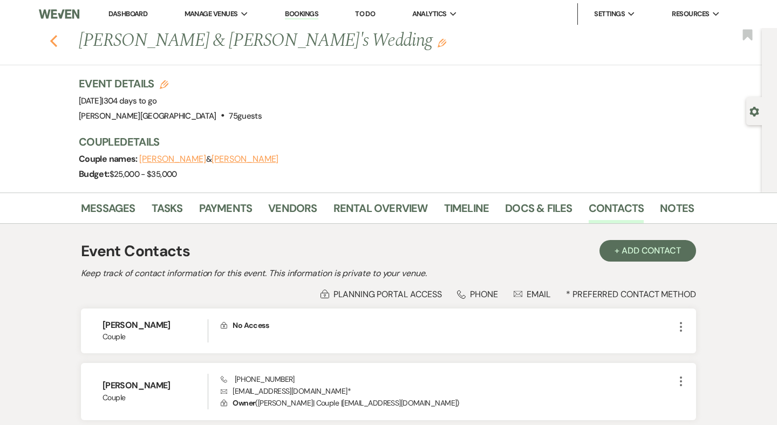
click at [52, 43] on use "button" at bounding box center [53, 41] width 7 height 12
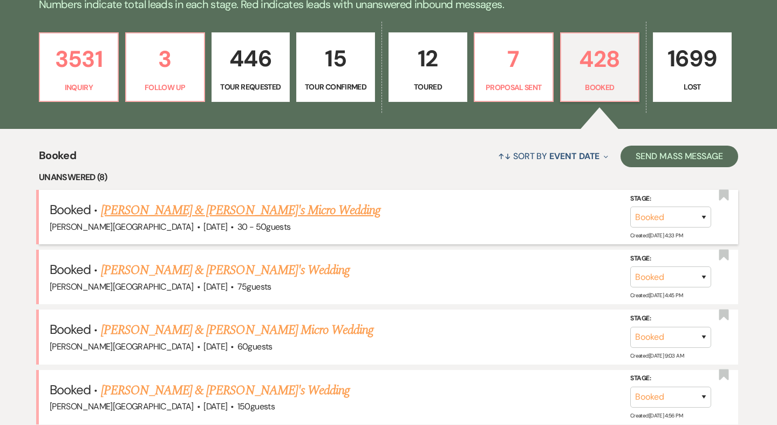
scroll to position [363, 0]
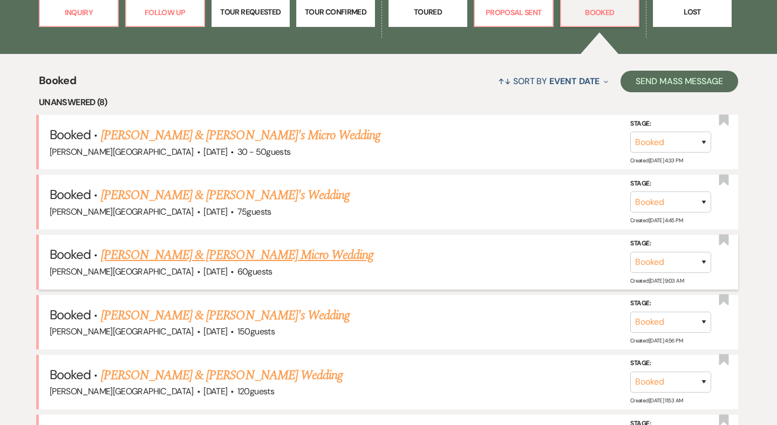
click at [241, 252] on link "[PERSON_NAME] & [PERSON_NAME] Micro Wedding" at bounding box center [237, 255] width 273 height 19
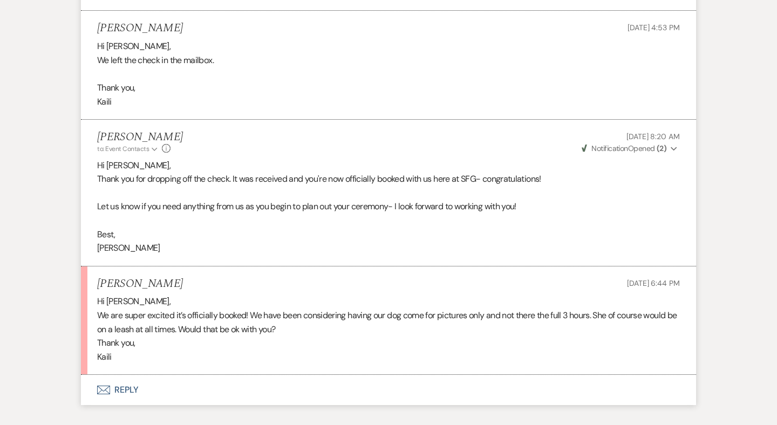
scroll to position [3413, 0]
click at [133, 376] on button "Envelope Reply" at bounding box center [388, 391] width 615 height 30
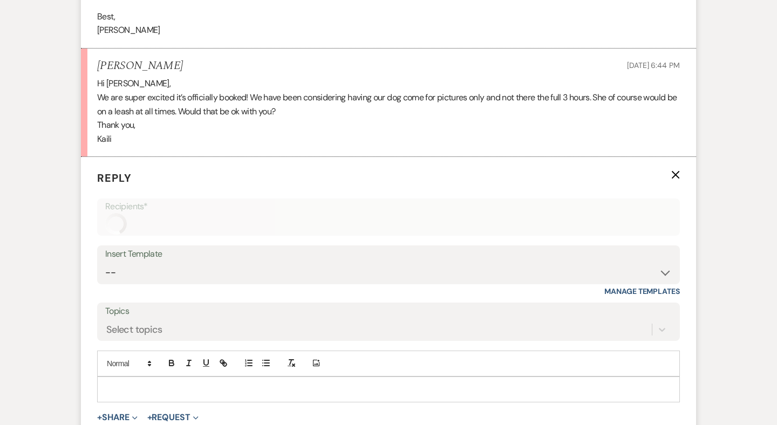
scroll to position [3669, 0]
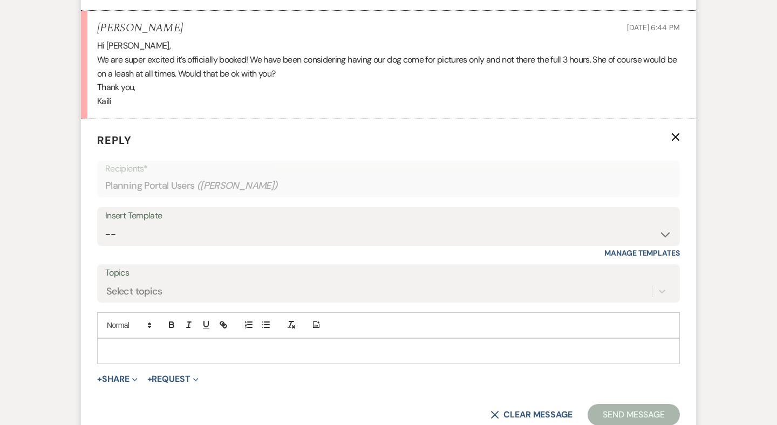
click at [135, 339] on div at bounding box center [389, 351] width 582 height 25
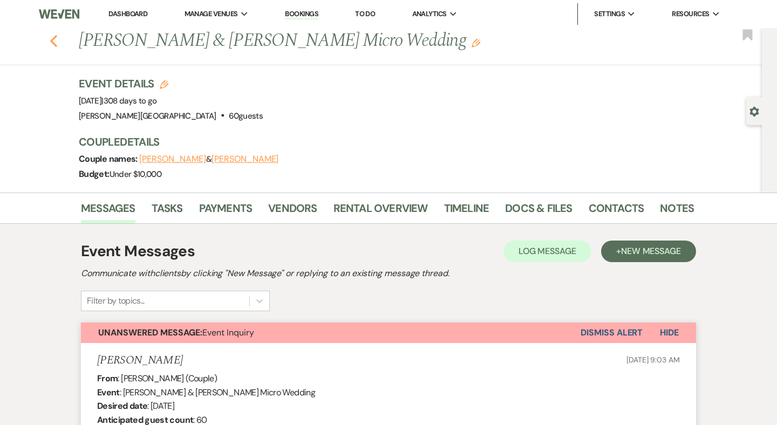
scroll to position [0, 0]
click at [54, 39] on icon "Previous" at bounding box center [54, 41] width 8 height 13
